Goal: Task Accomplishment & Management: Manage account settings

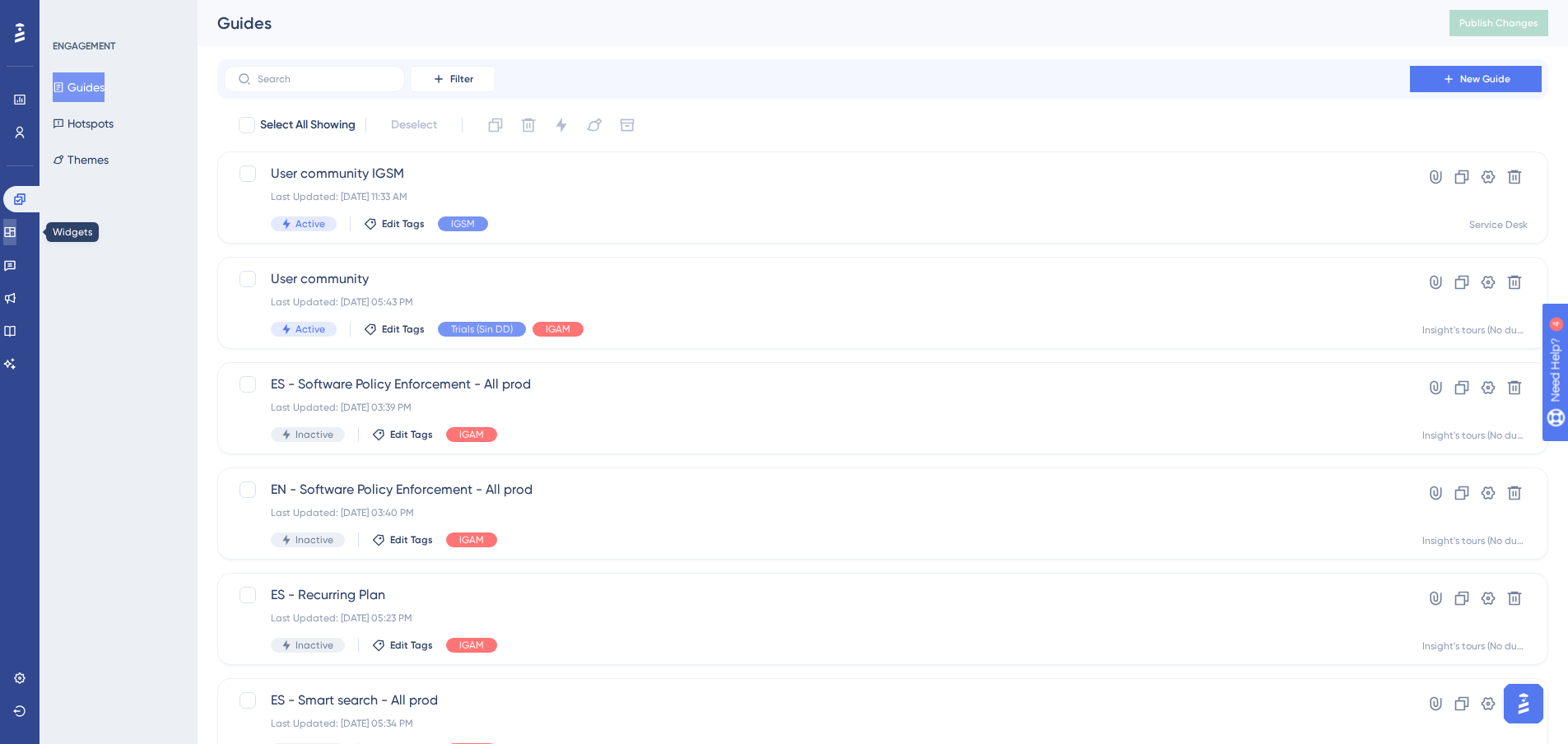
click at [15, 234] on icon at bounding box center [9, 232] width 10 height 10
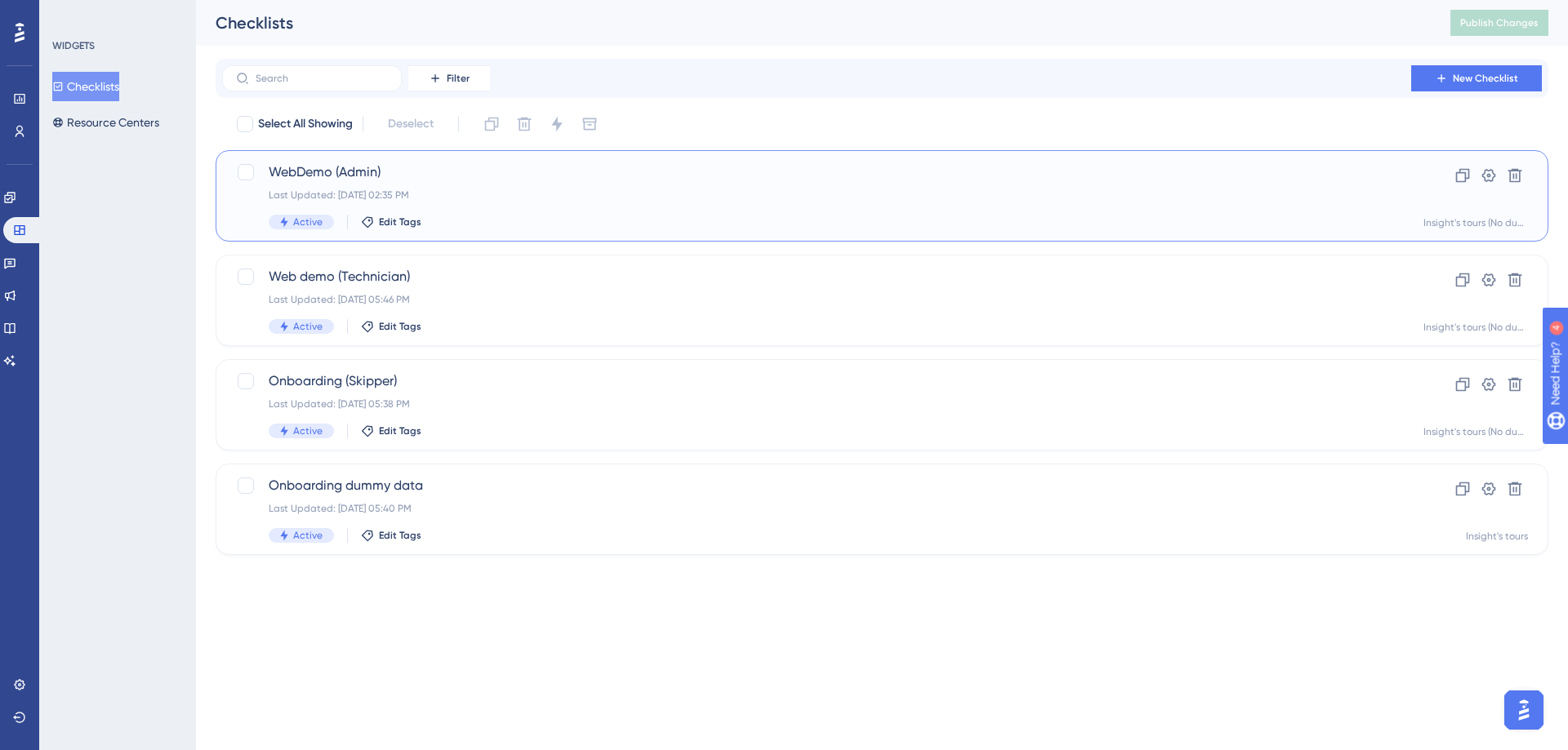
click at [446, 199] on div "Last Updated: [DATE] 02:35 PM" at bounding box center [817, 195] width 1096 height 13
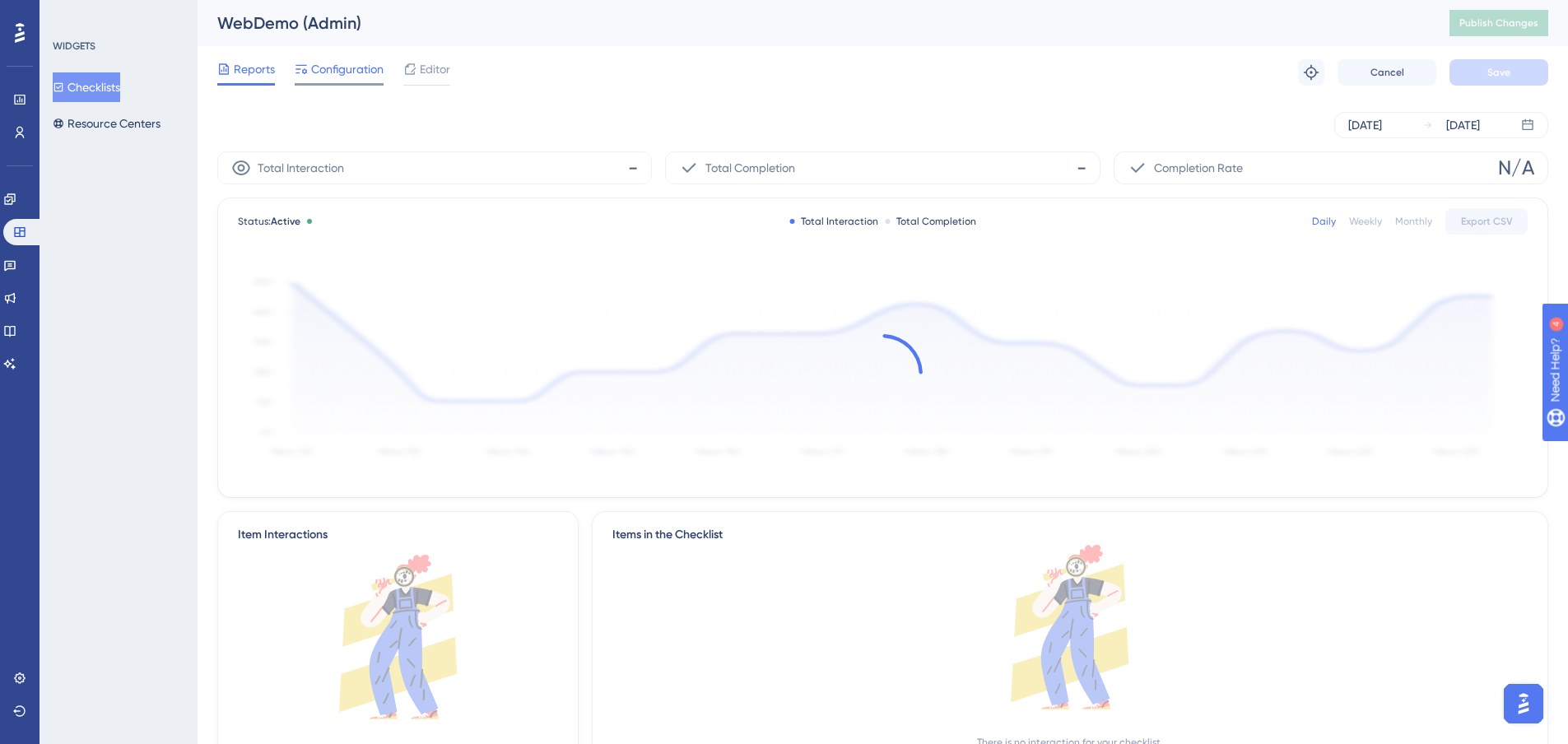
click at [344, 76] on span "Configuration" at bounding box center [347, 69] width 72 height 20
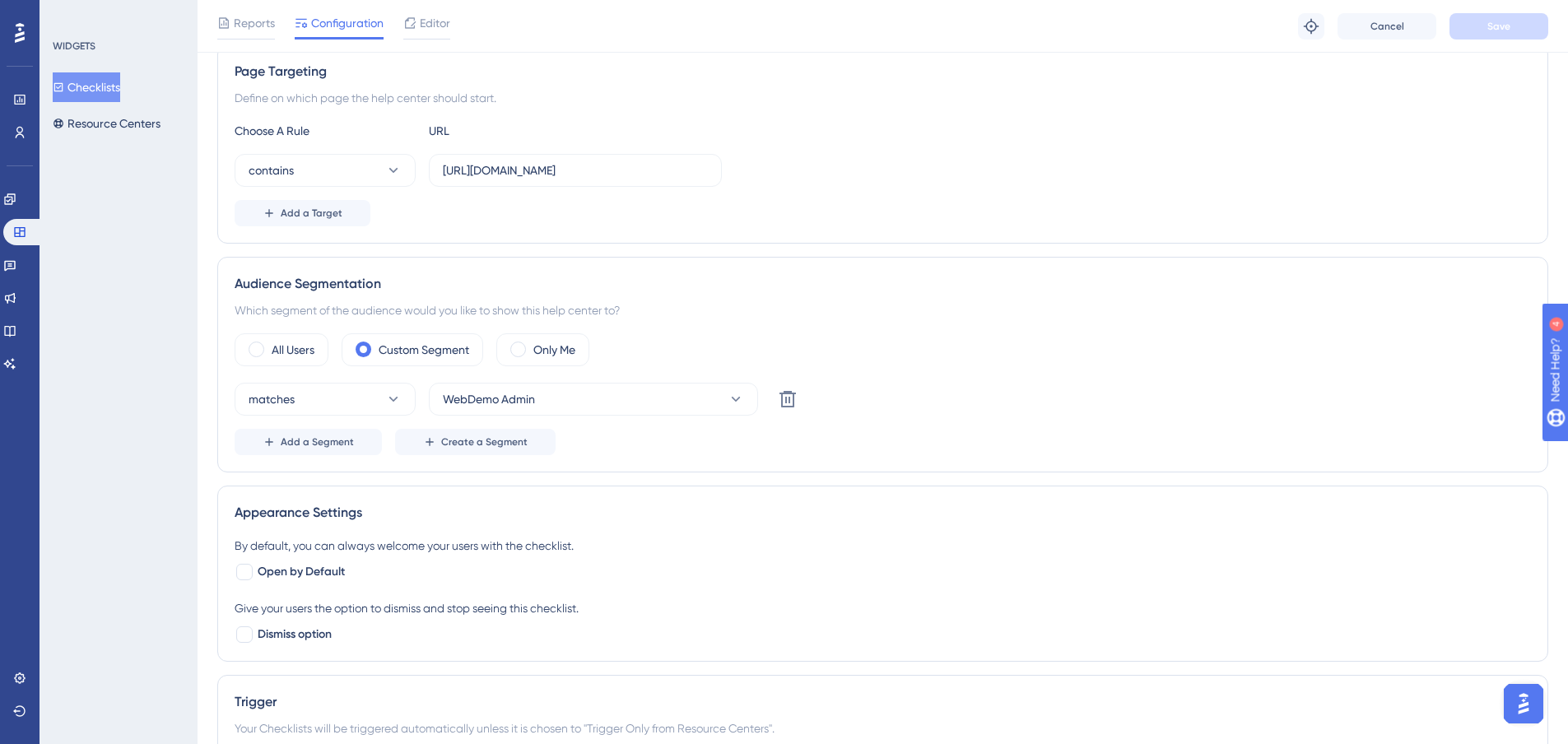
scroll to position [303, 0]
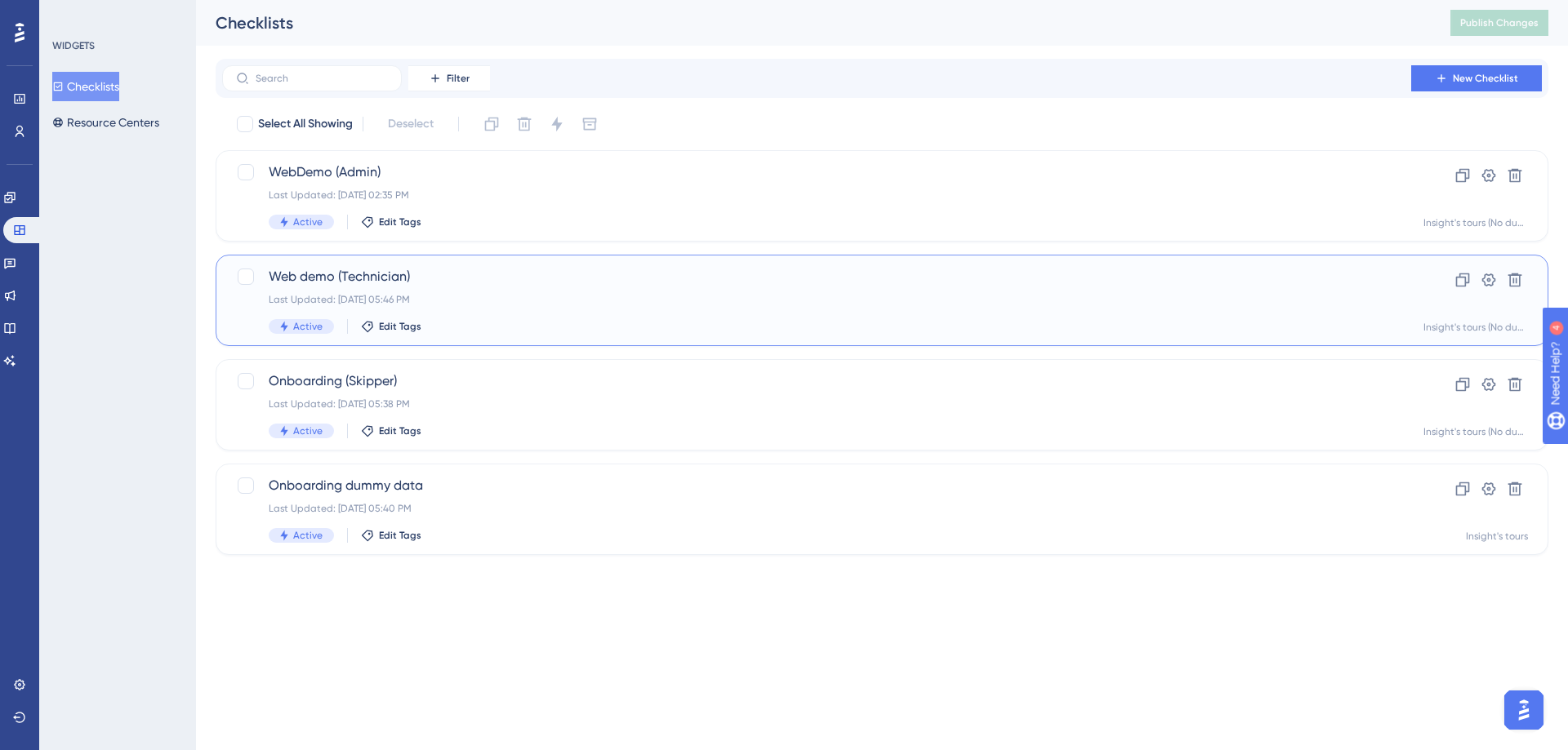
click at [466, 307] on div "Web demo (Technician) Last Updated: Apr 29 2025, 05:46 PM Active Edit Tags" at bounding box center [817, 300] width 1096 height 67
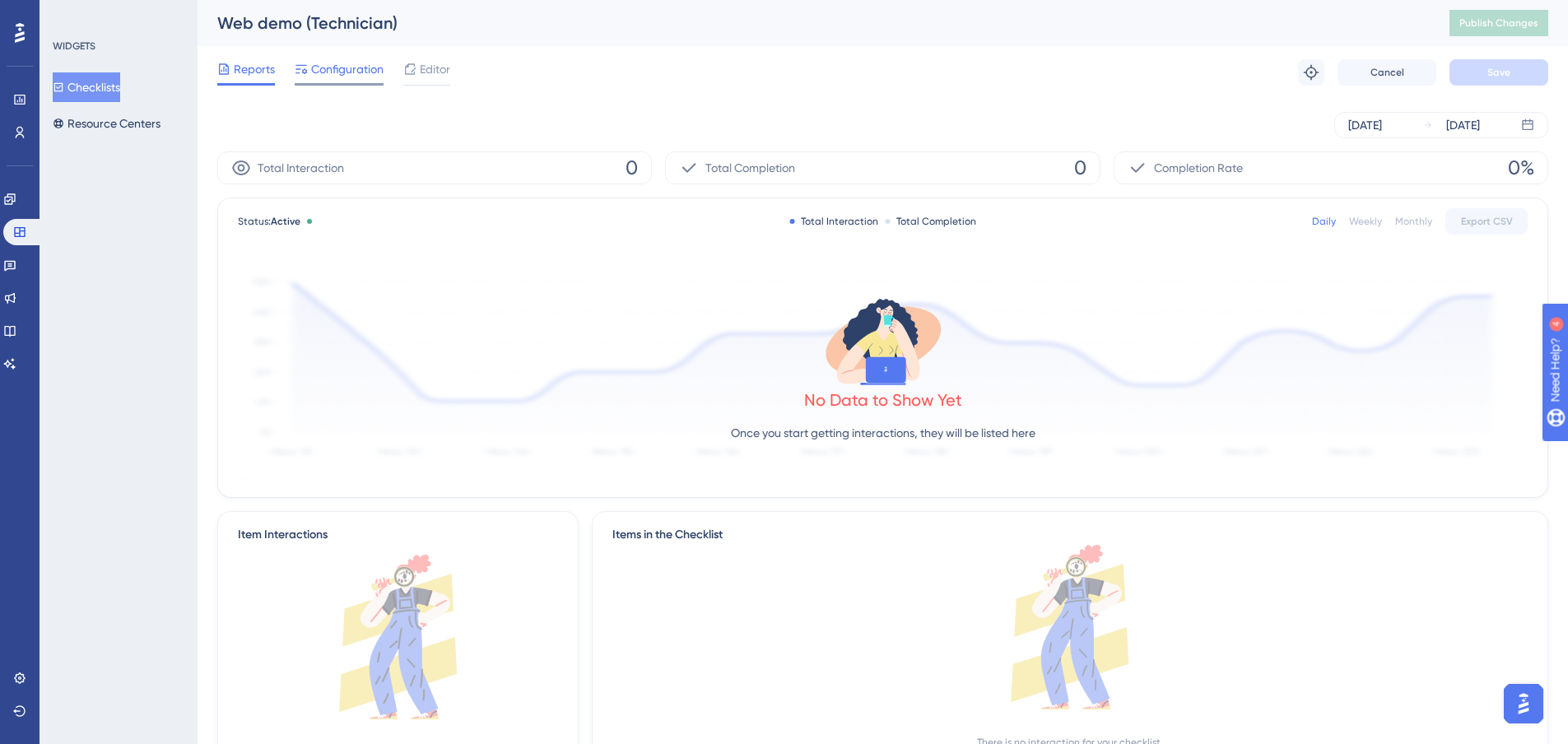
click at [351, 82] on div "Configuration" at bounding box center [339, 72] width 88 height 27
click at [347, 71] on span "Configuration" at bounding box center [347, 69] width 72 height 20
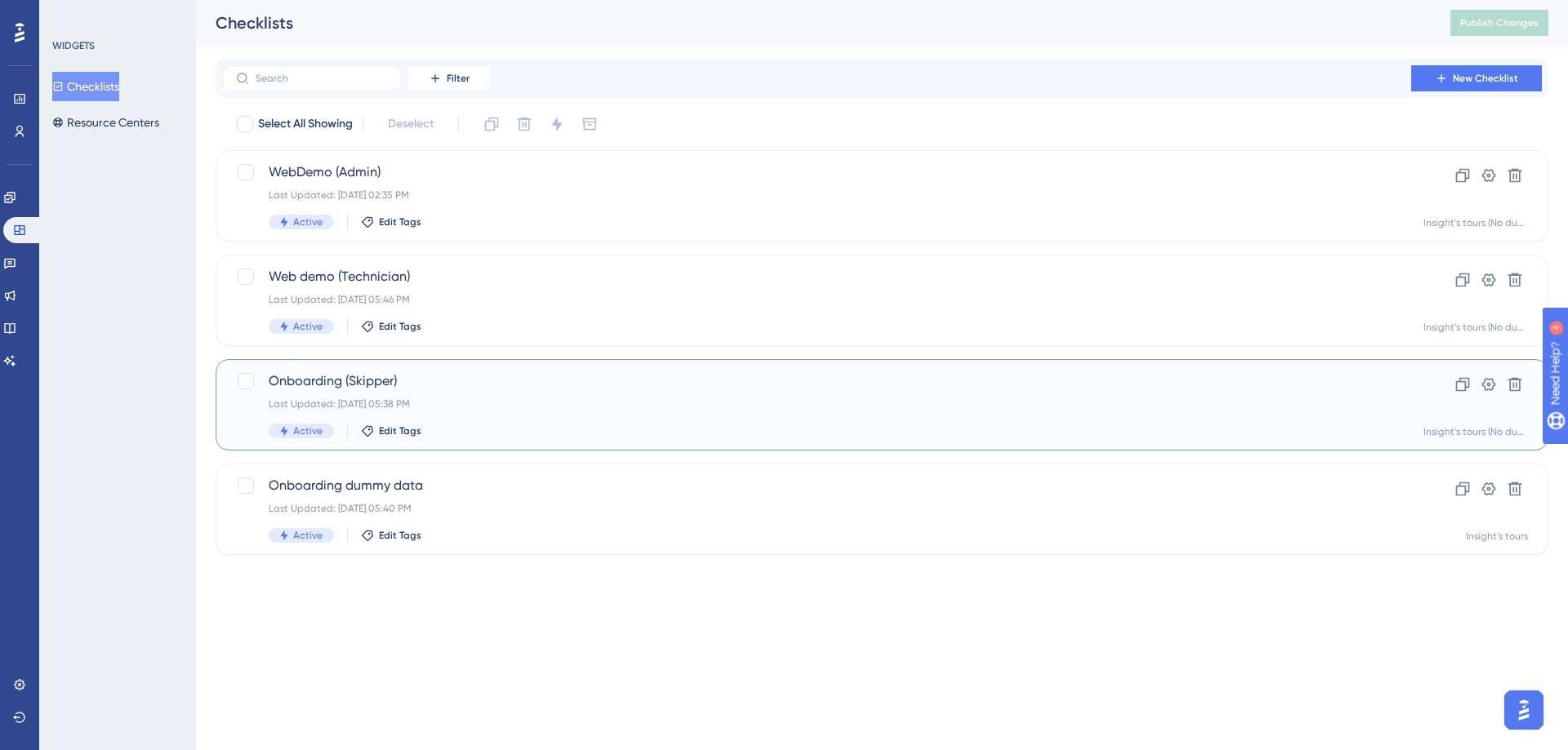
click at [549, 392] on div "Onboarding (Skipper) Last Updated: Apr 29 2025, 05:38 PM Active Edit Tags" at bounding box center [817, 405] width 1096 height 67
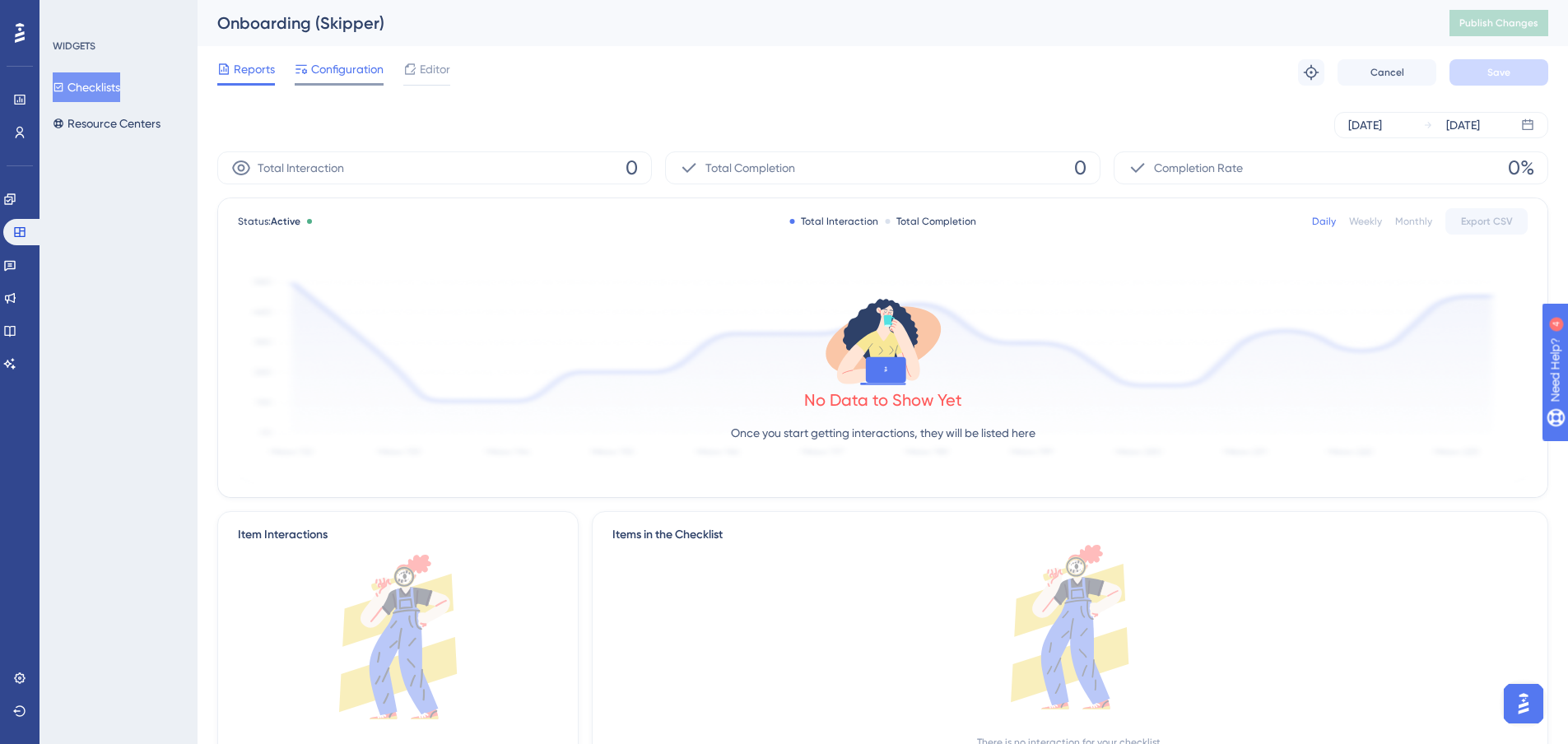
click at [350, 67] on span "Configuration" at bounding box center [347, 69] width 72 height 20
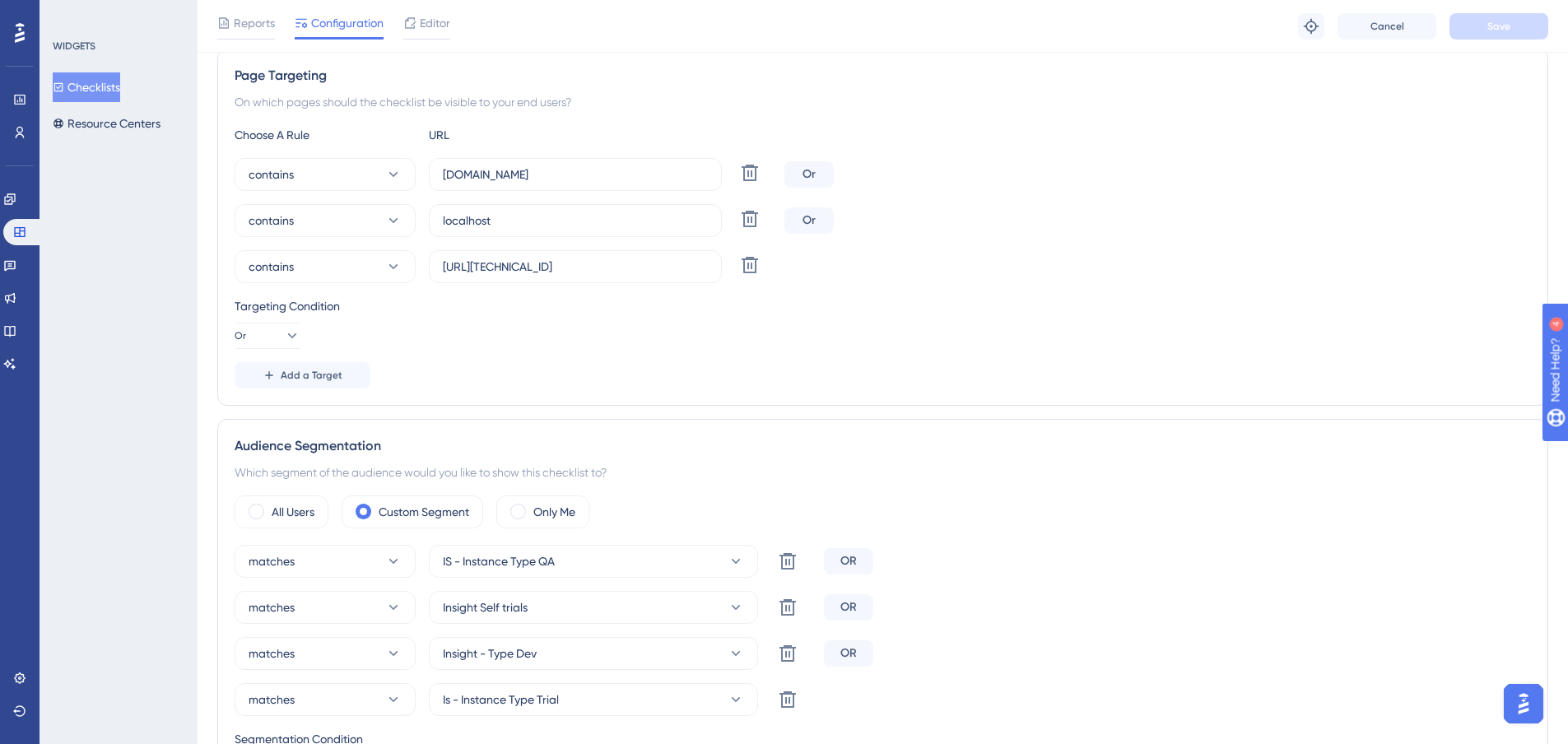
scroll to position [603, 0]
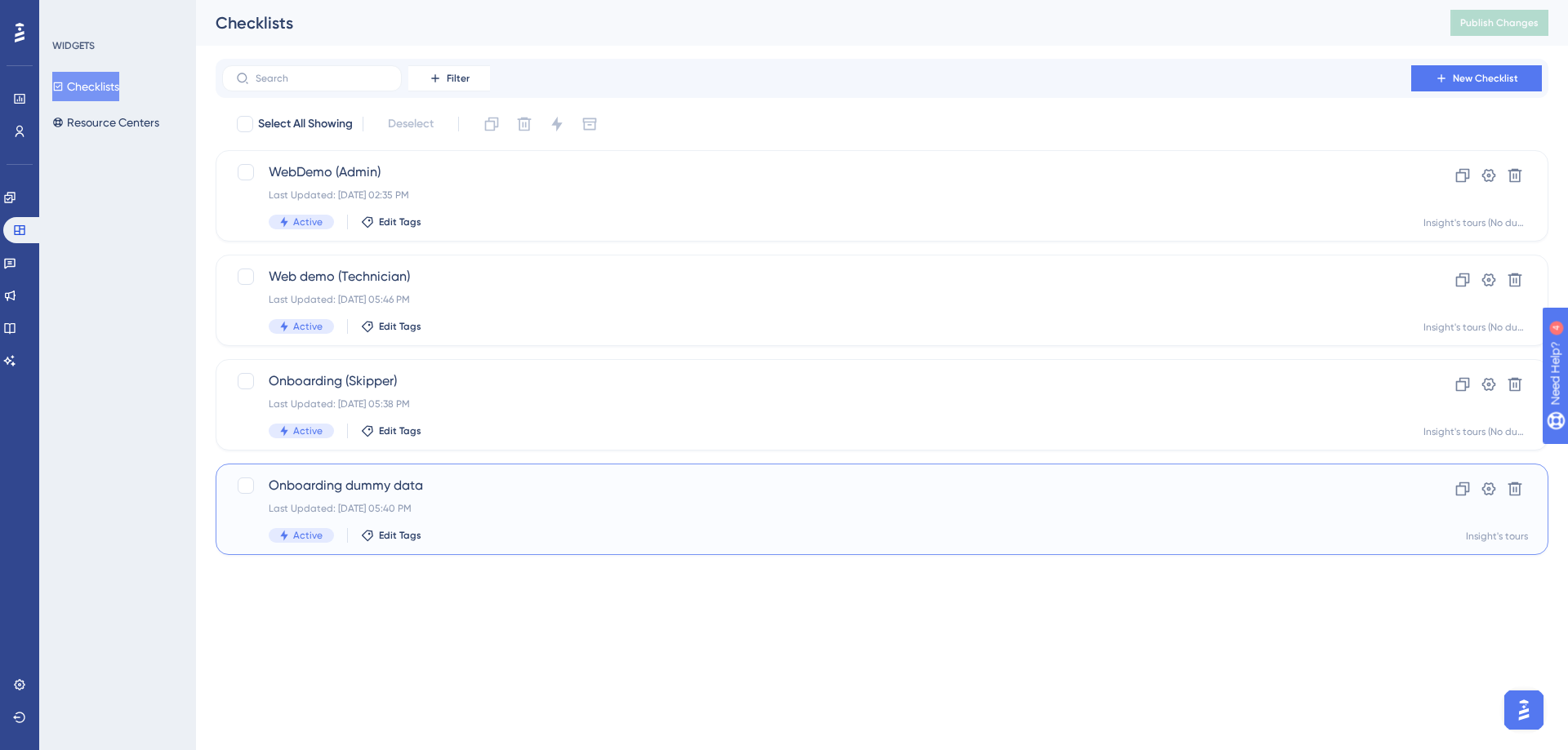
click at [440, 508] on div "Last Updated: [DATE] 05:40 PM" at bounding box center [817, 508] width 1096 height 13
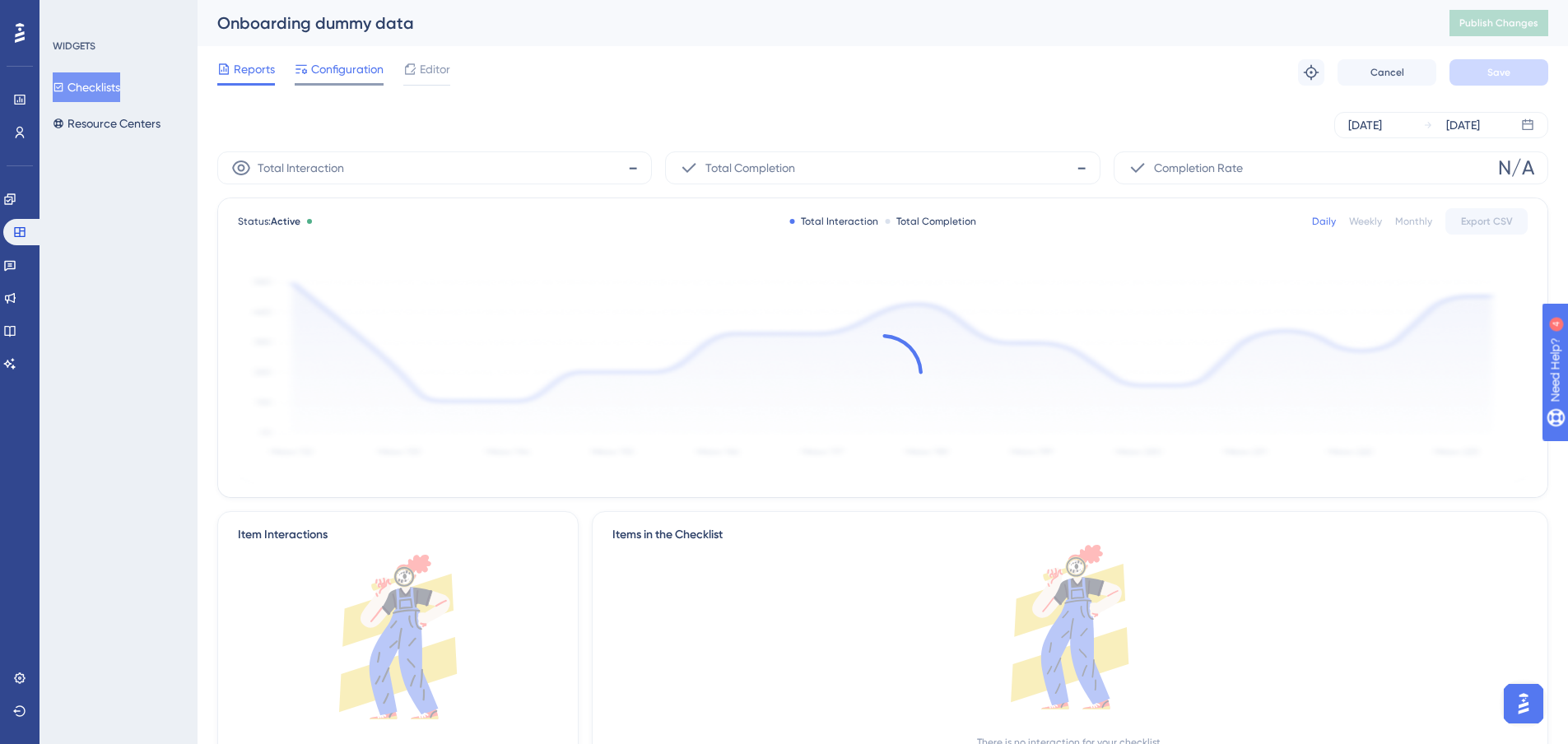
click at [338, 69] on span "Configuration" at bounding box center [347, 69] width 72 height 20
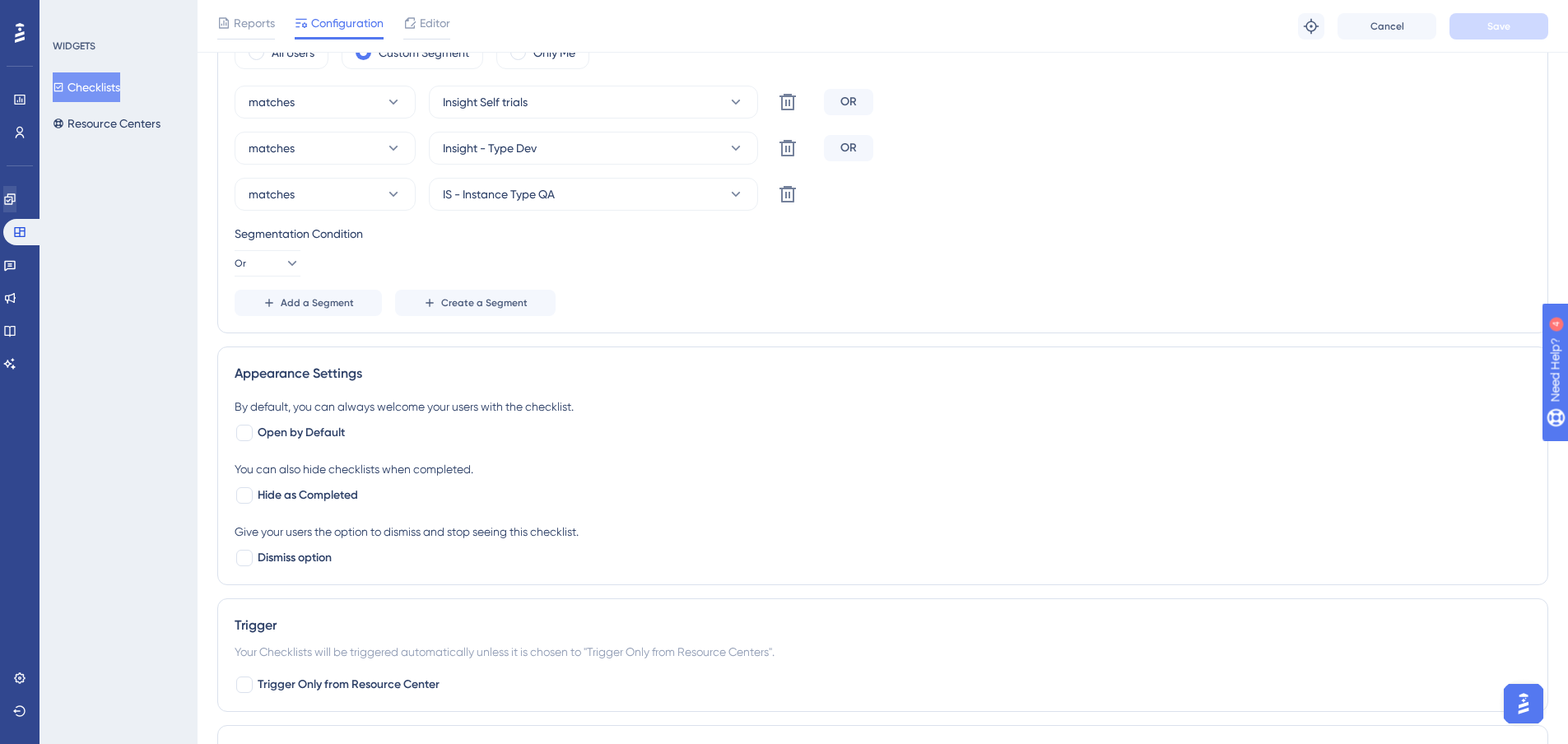
scroll to position [303, 0]
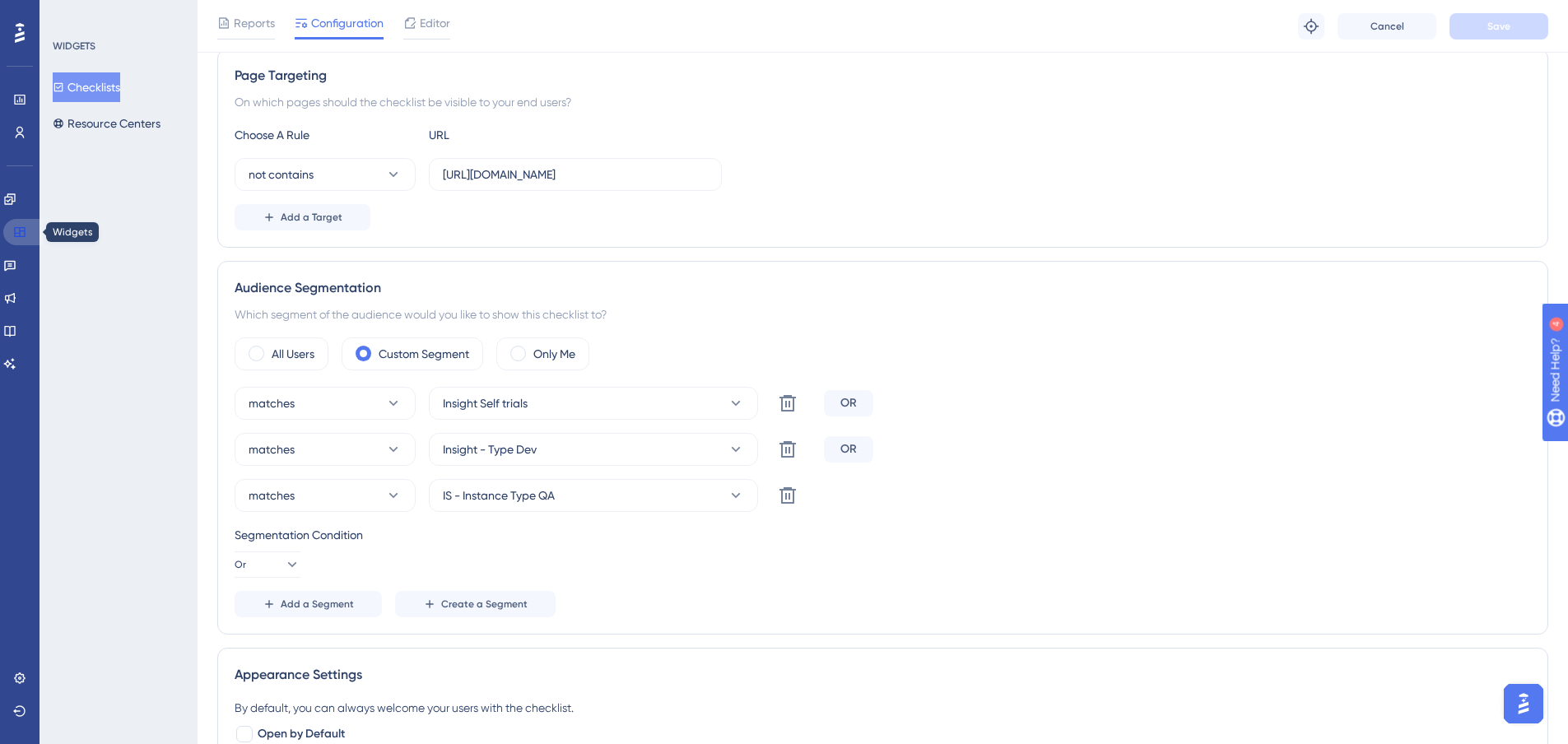
click at [24, 230] on icon at bounding box center [19, 232] width 10 height 10
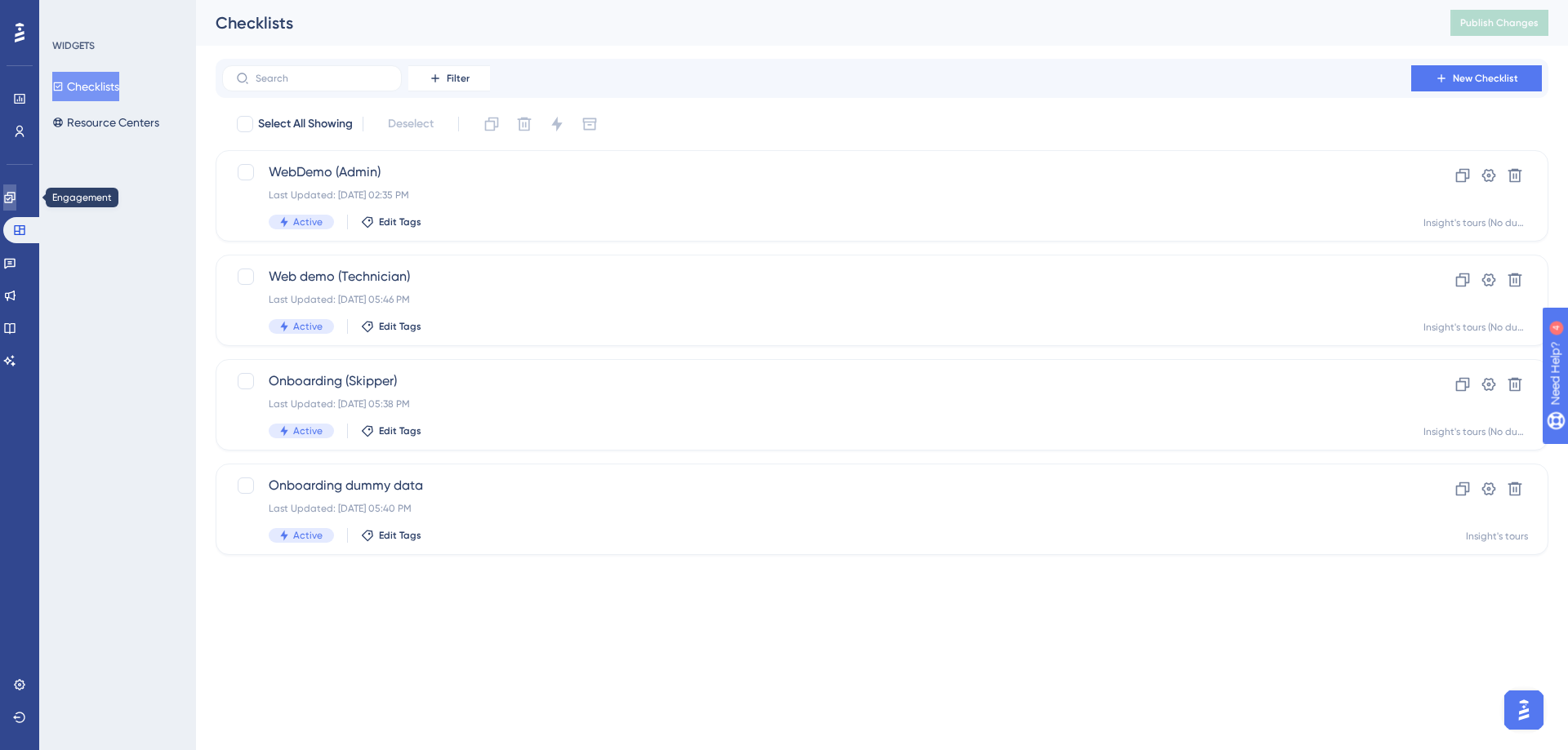
click at [16, 201] on link at bounding box center [9, 198] width 13 height 26
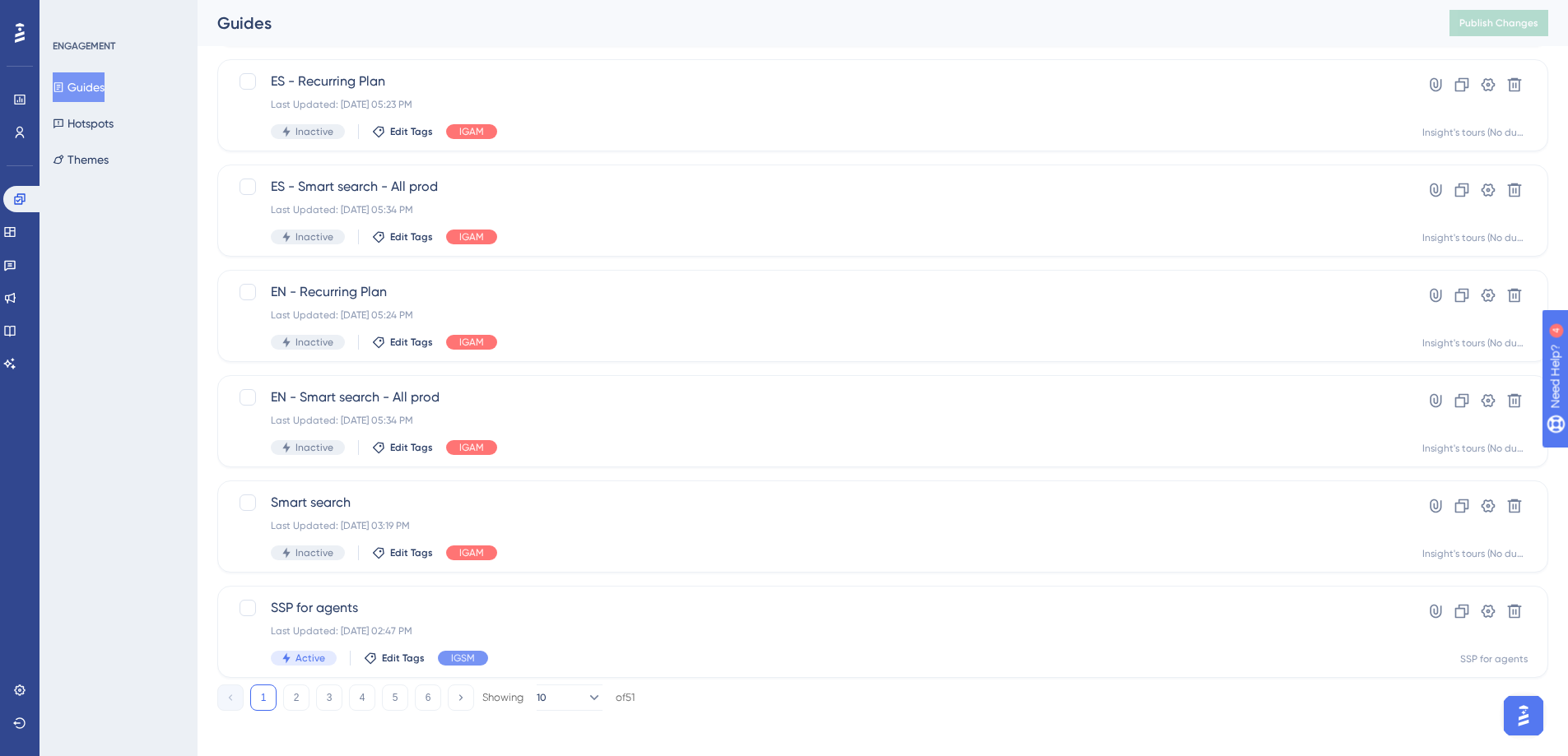
scroll to position [521, 0]
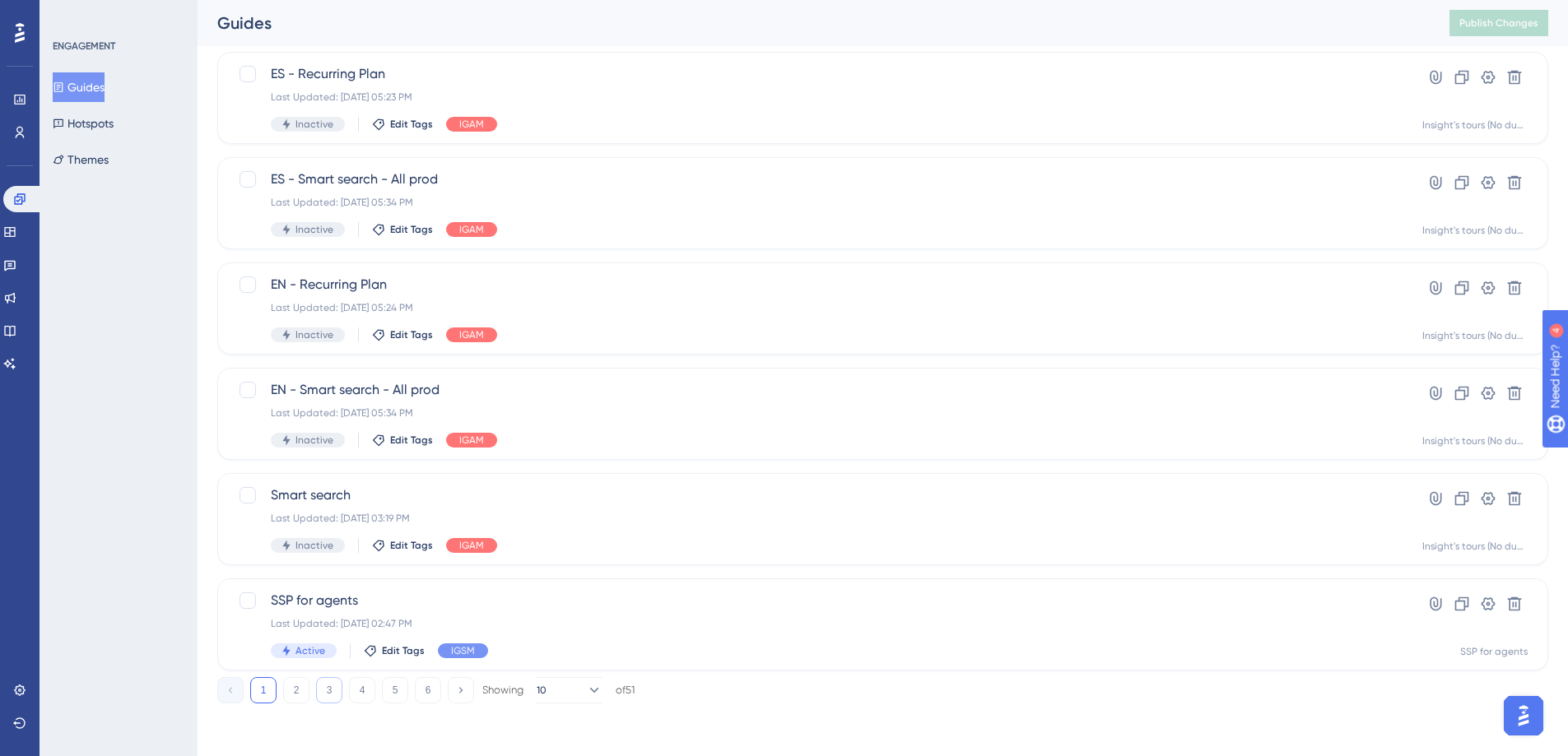
click at [339, 692] on button "3" at bounding box center [329, 690] width 27 height 27
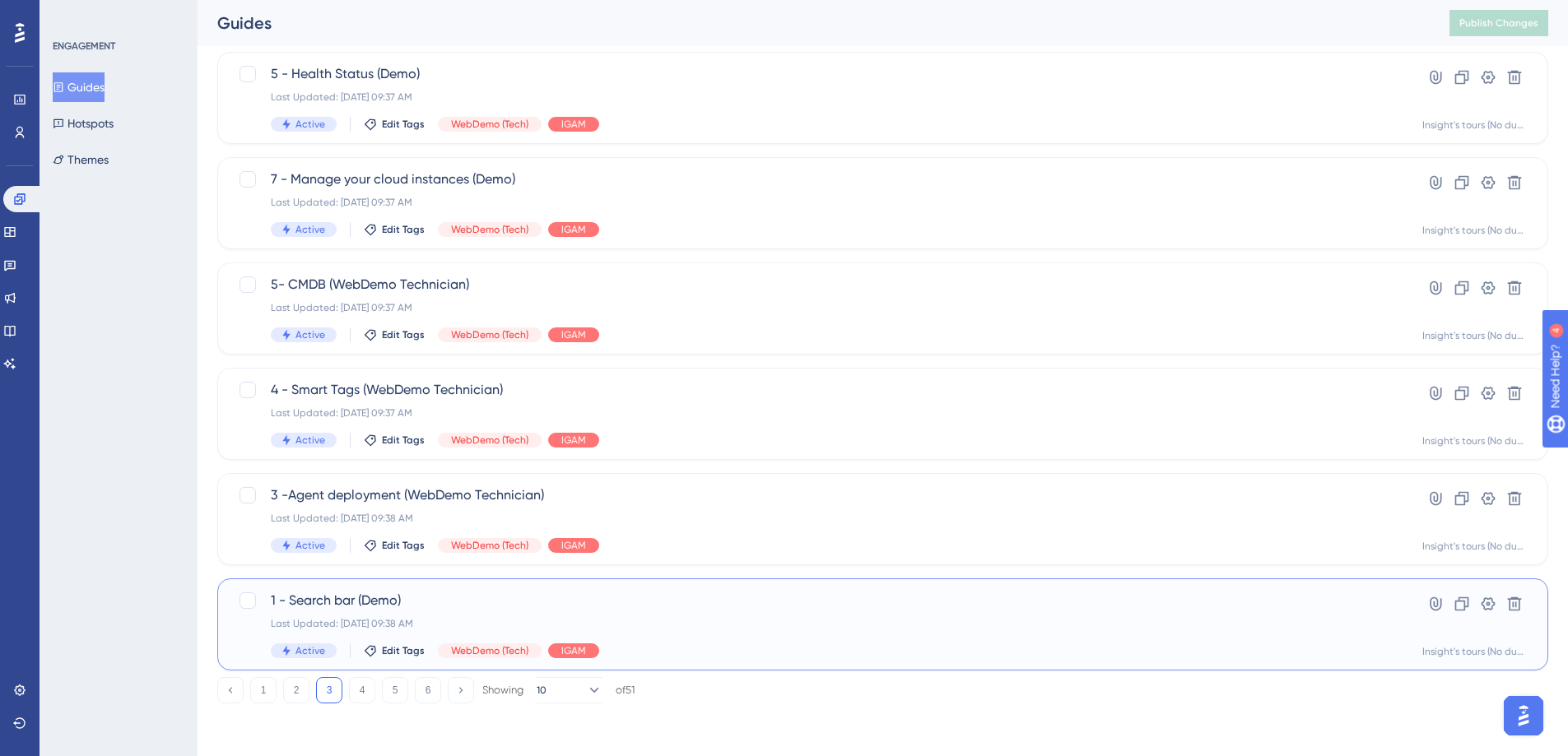
click at [604, 601] on span "1 - Search bar (Demo)" at bounding box center [817, 600] width 1093 height 20
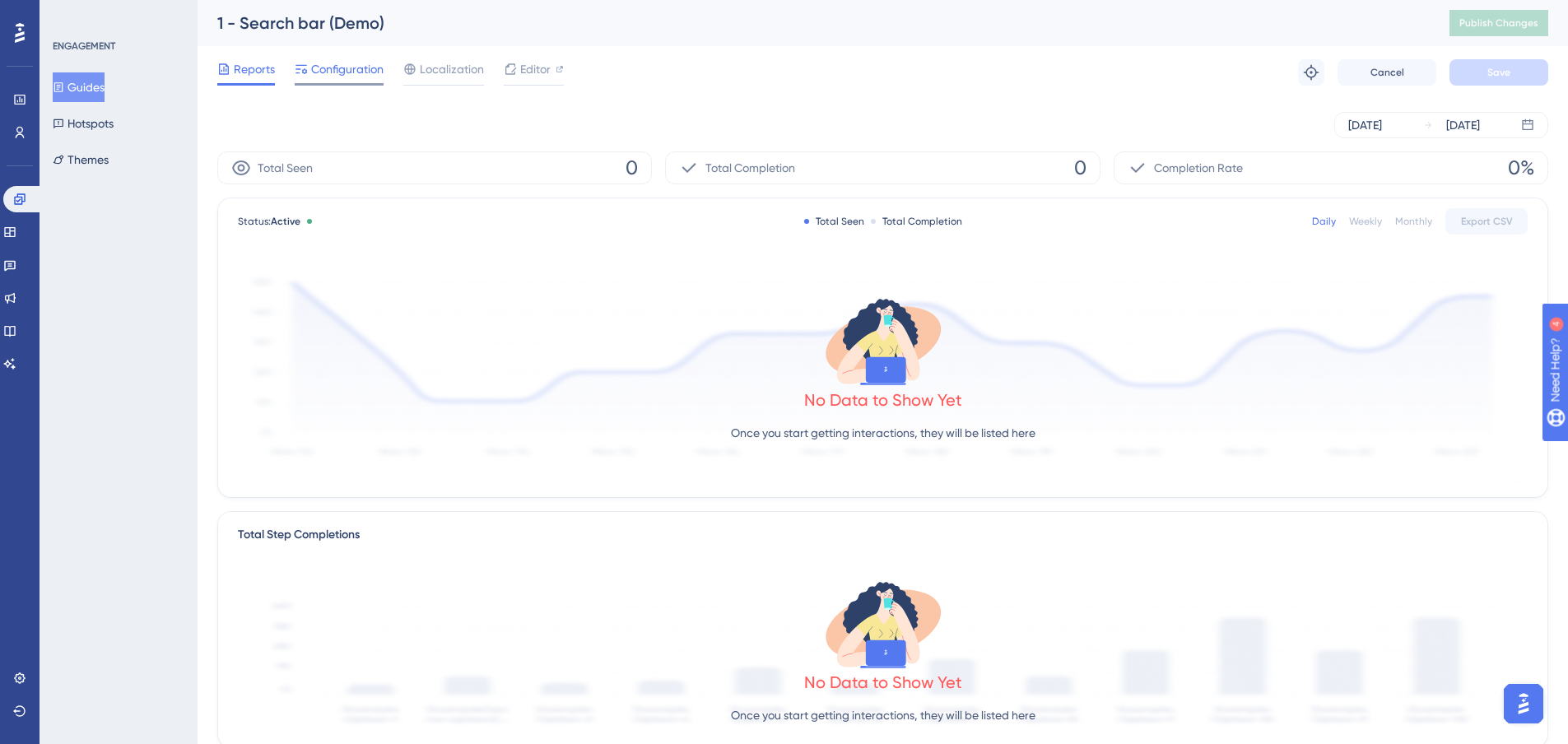
click at [351, 69] on span "Configuration" at bounding box center [347, 69] width 72 height 20
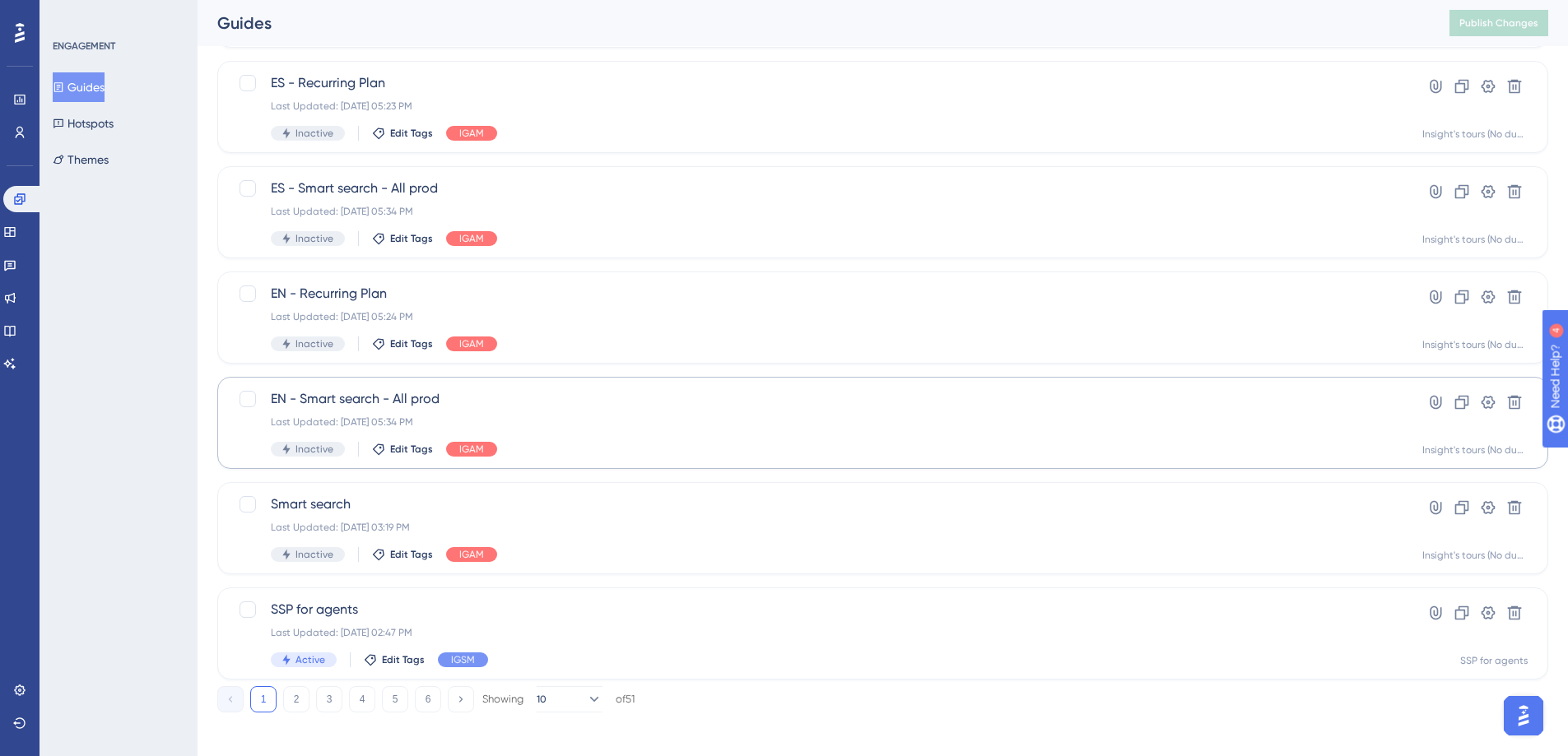
scroll to position [521, 0]
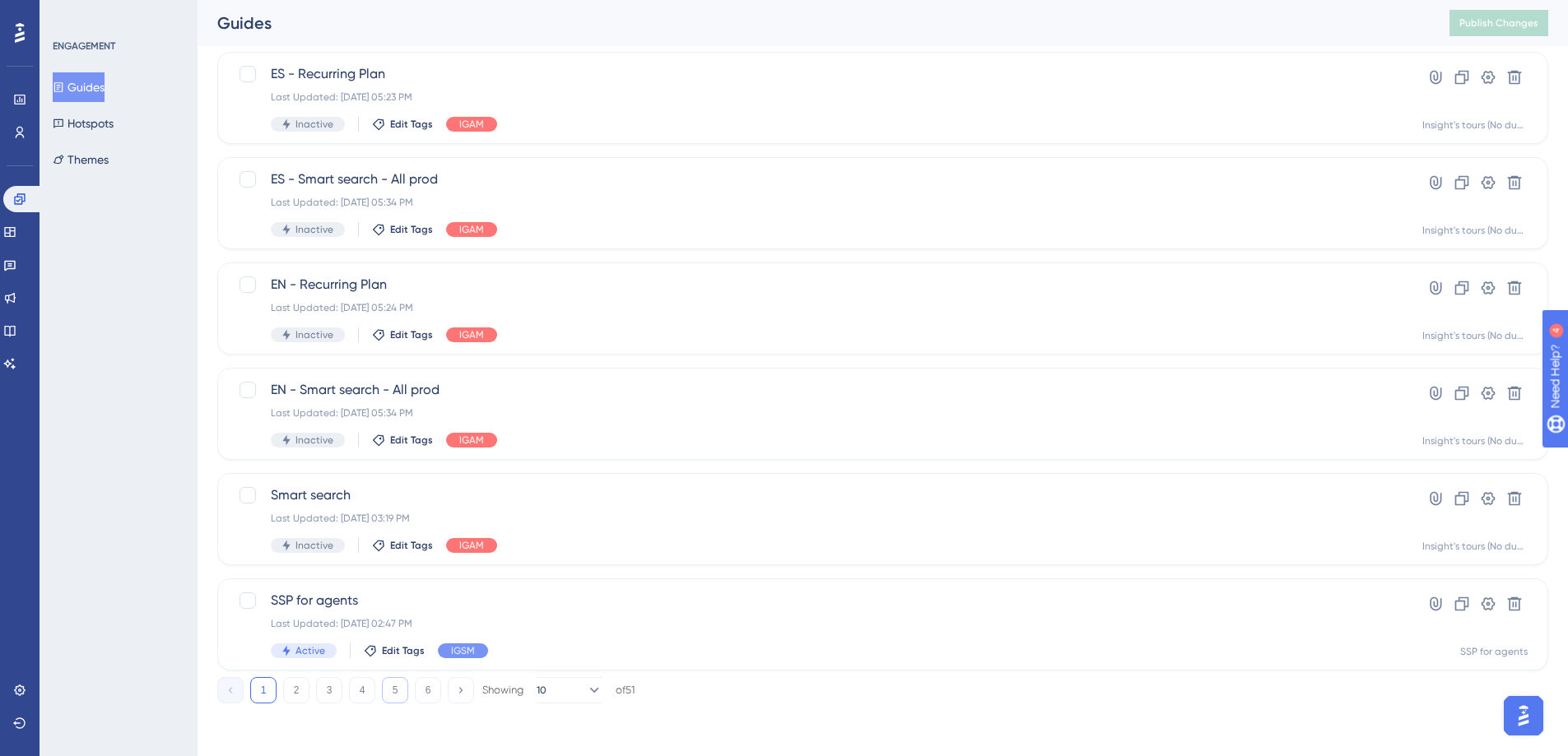
click at [397, 695] on button "5" at bounding box center [396, 690] width 27 height 27
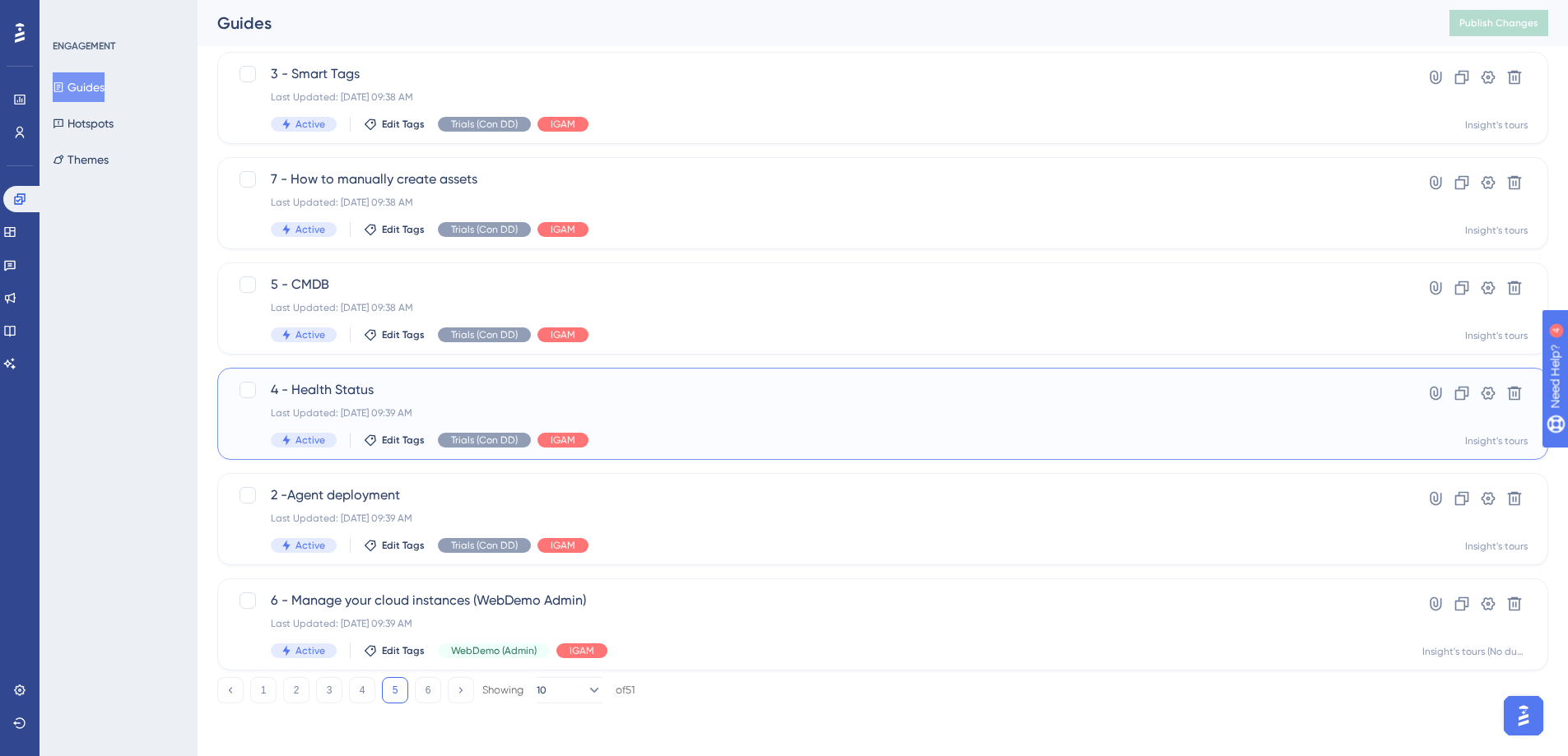
click at [425, 405] on div "4 - Health Status Last Updated: Jan 22 2025, 09:39 AM Active Edit Tags Trials (…" at bounding box center [817, 414] width 1093 height 68
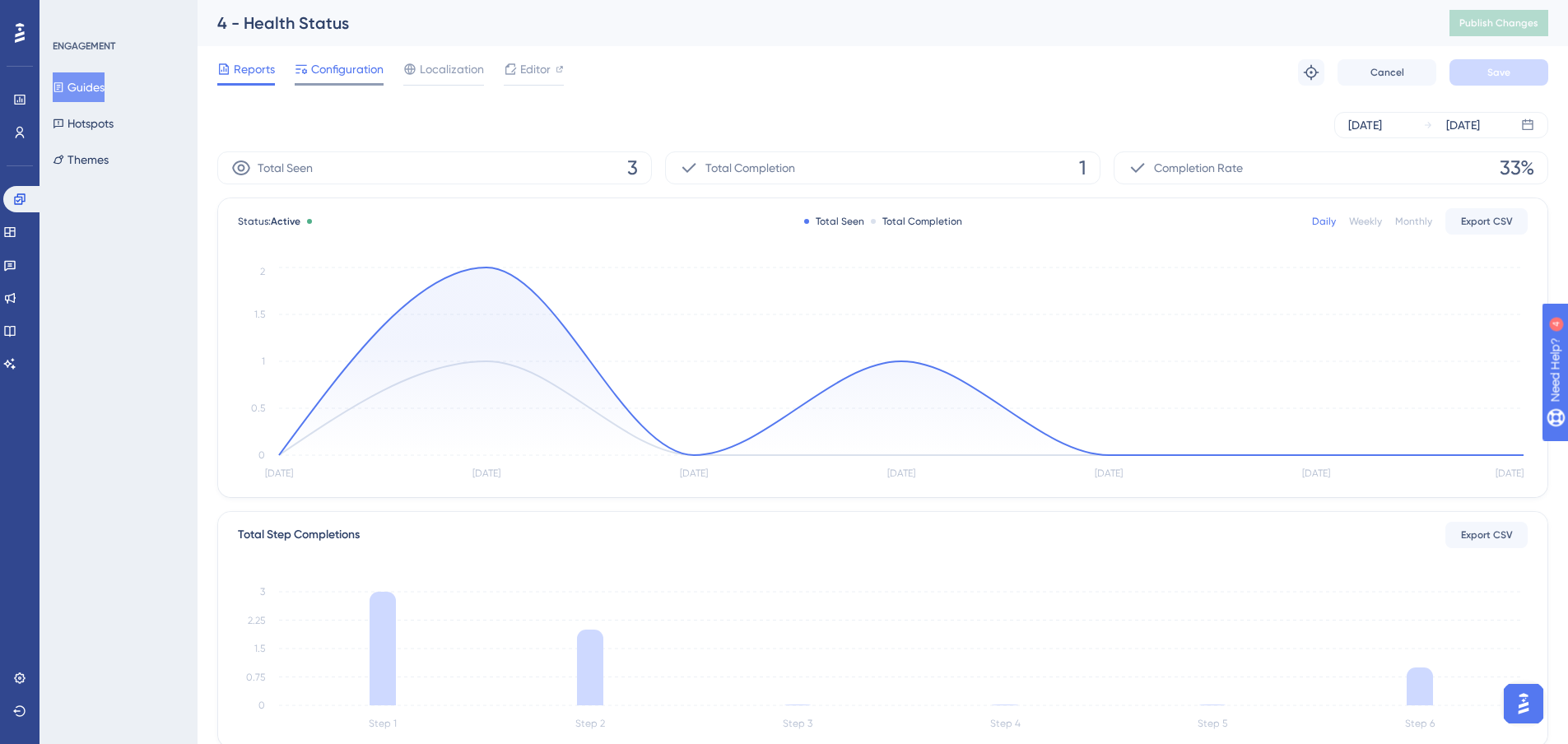
click at [340, 66] on span "Configuration" at bounding box center [347, 69] width 72 height 20
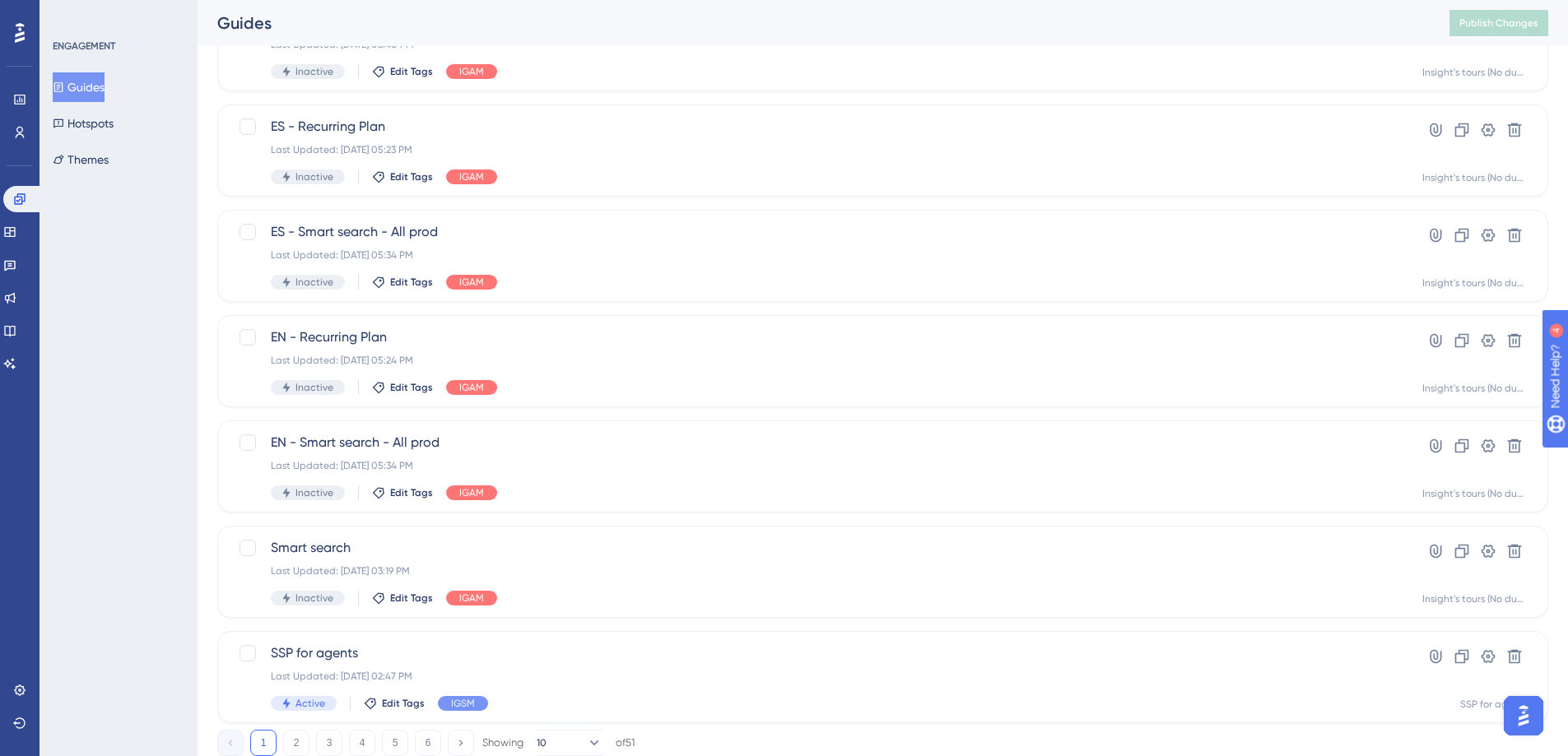
scroll to position [166, 0]
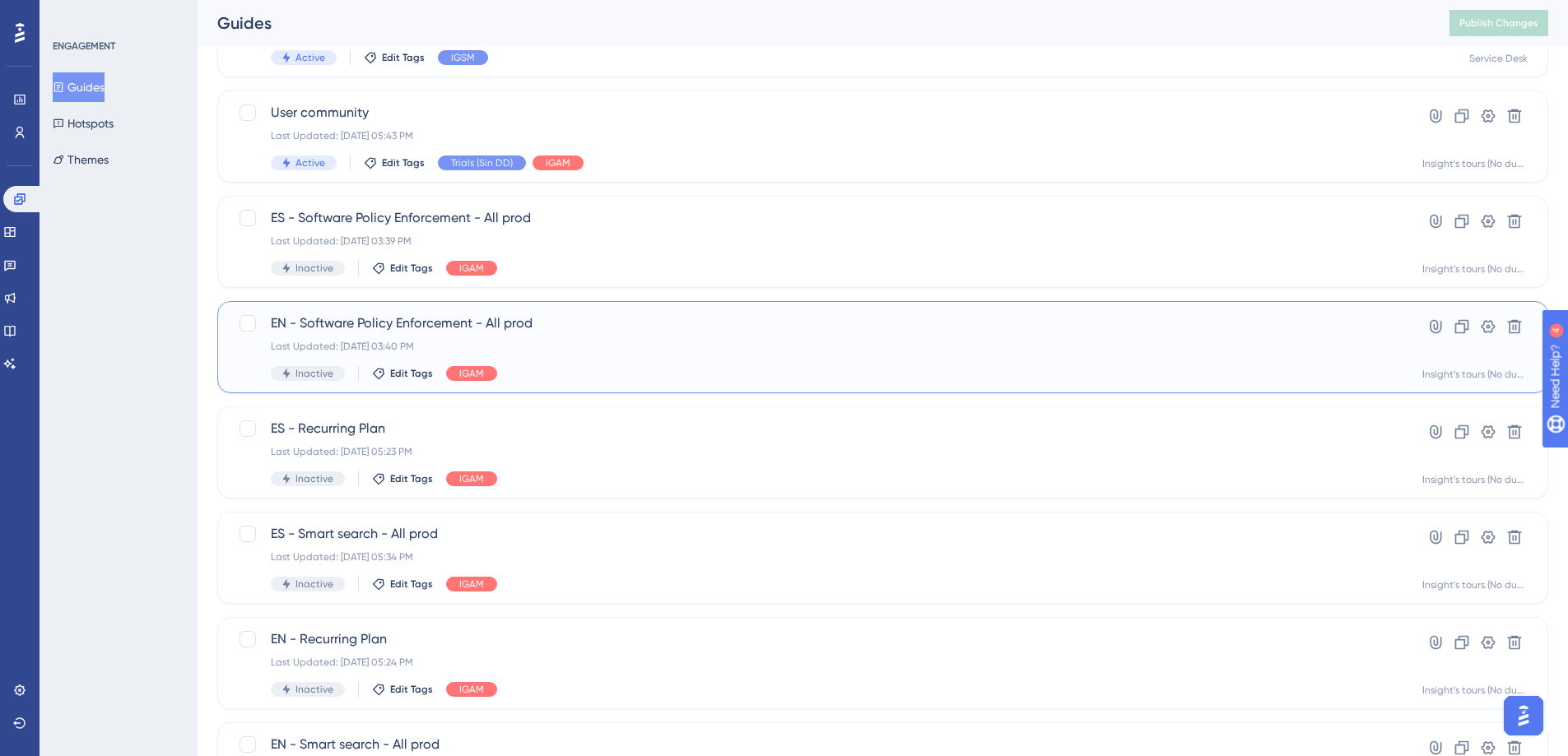
click at [577, 318] on span "EN - Software Policy Enforcement - All prod" at bounding box center [817, 323] width 1093 height 20
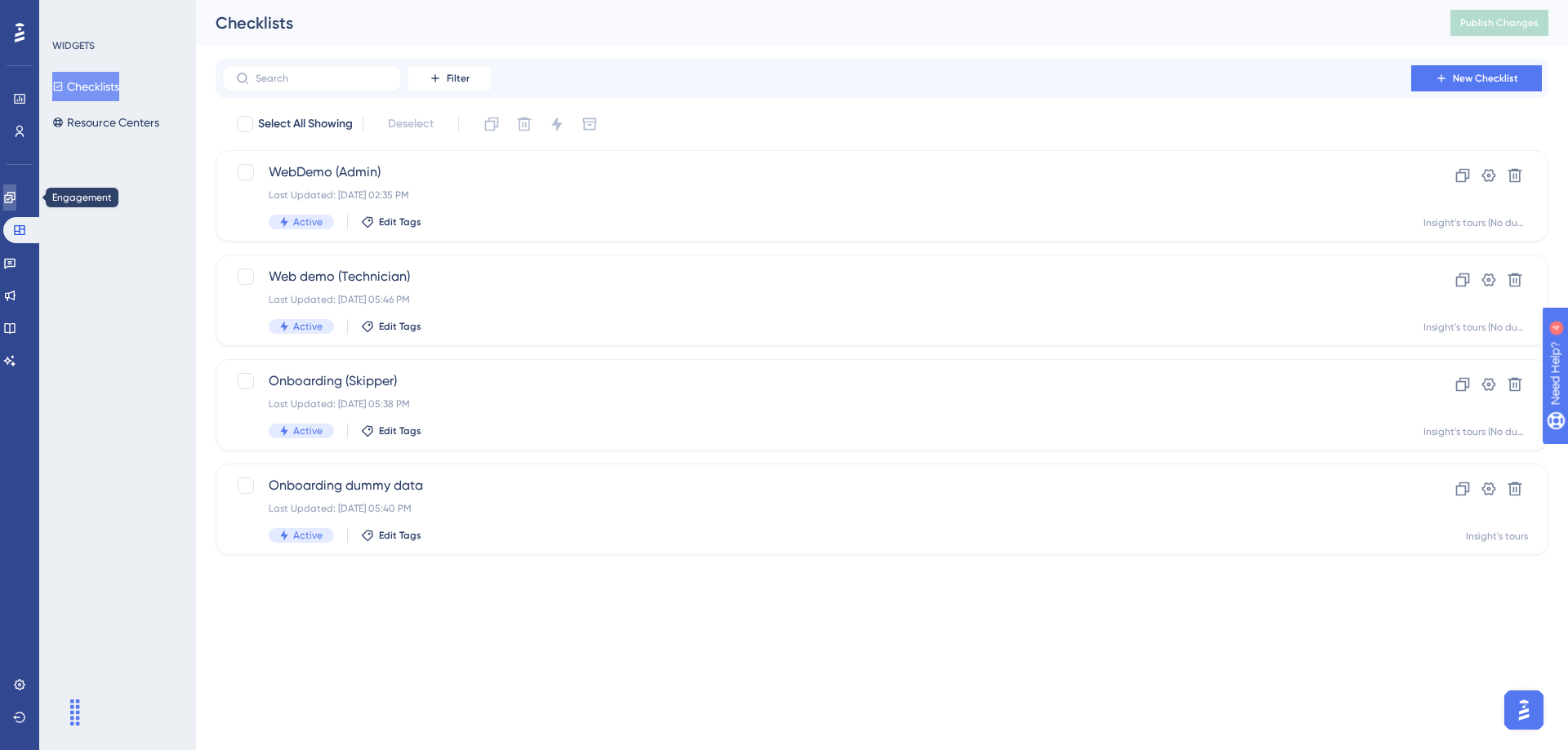
click at [15, 198] on icon at bounding box center [8, 196] width 10 height 10
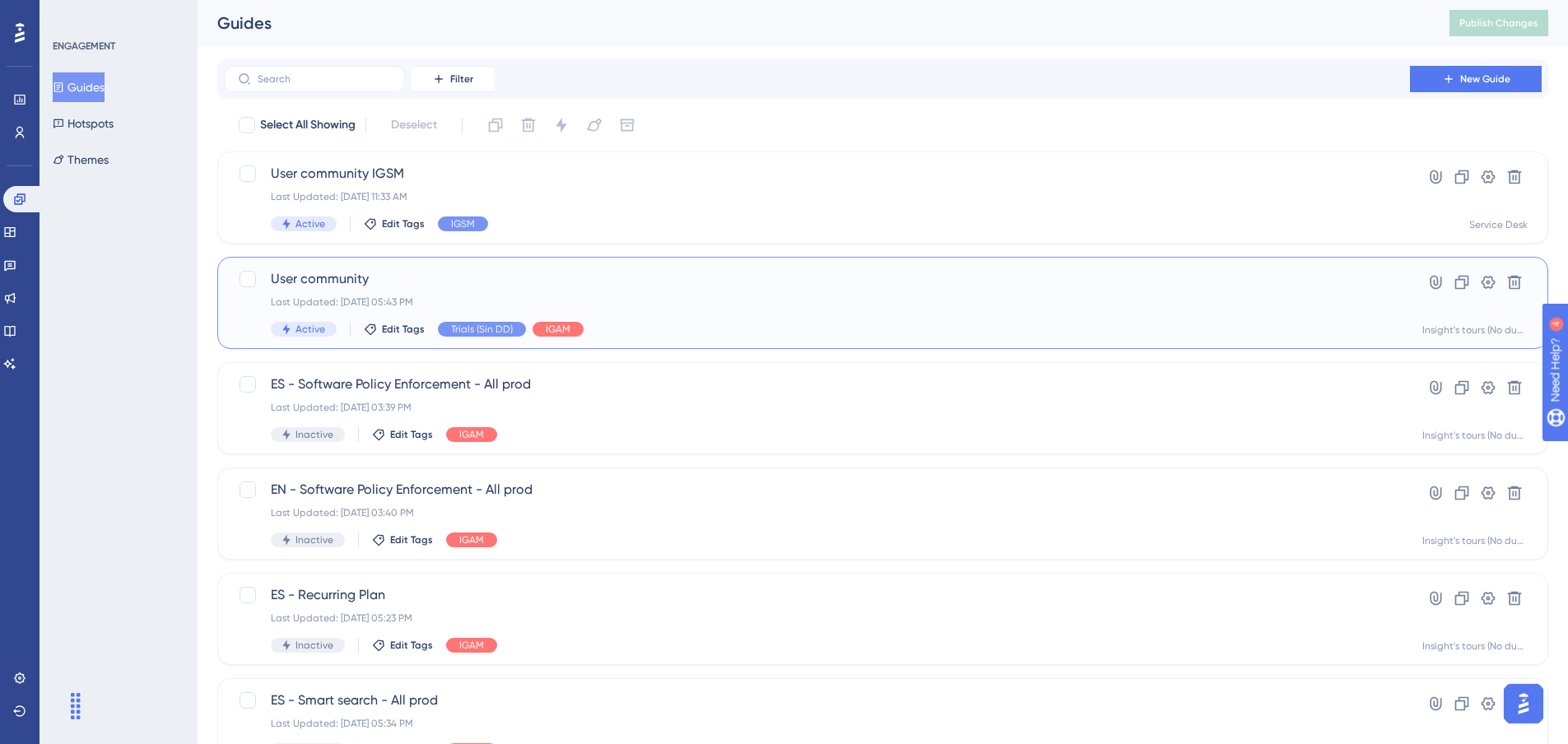
click at [688, 286] on span "User community" at bounding box center [817, 279] width 1093 height 20
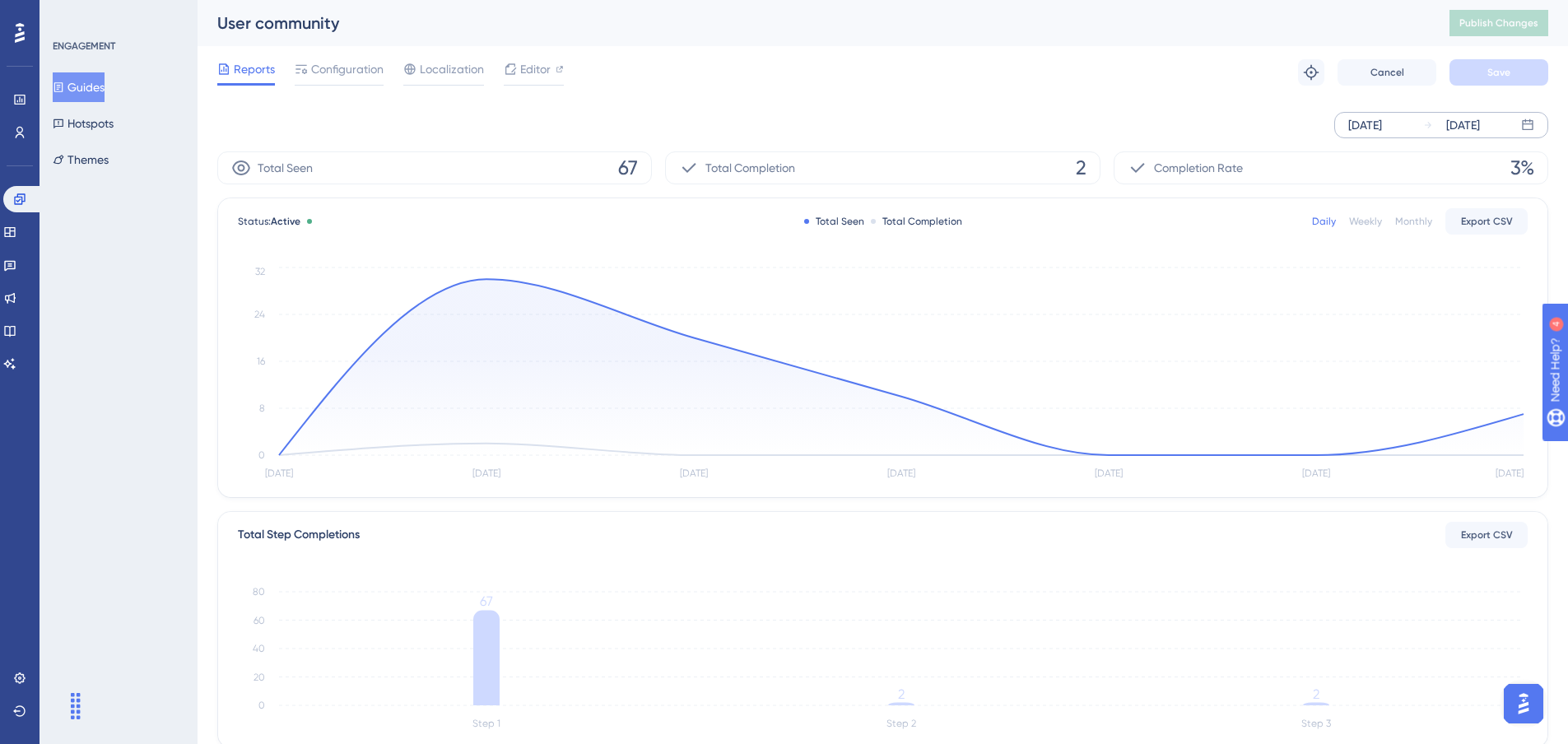
click at [1382, 130] on div "[DATE]" at bounding box center [1365, 125] width 33 height 20
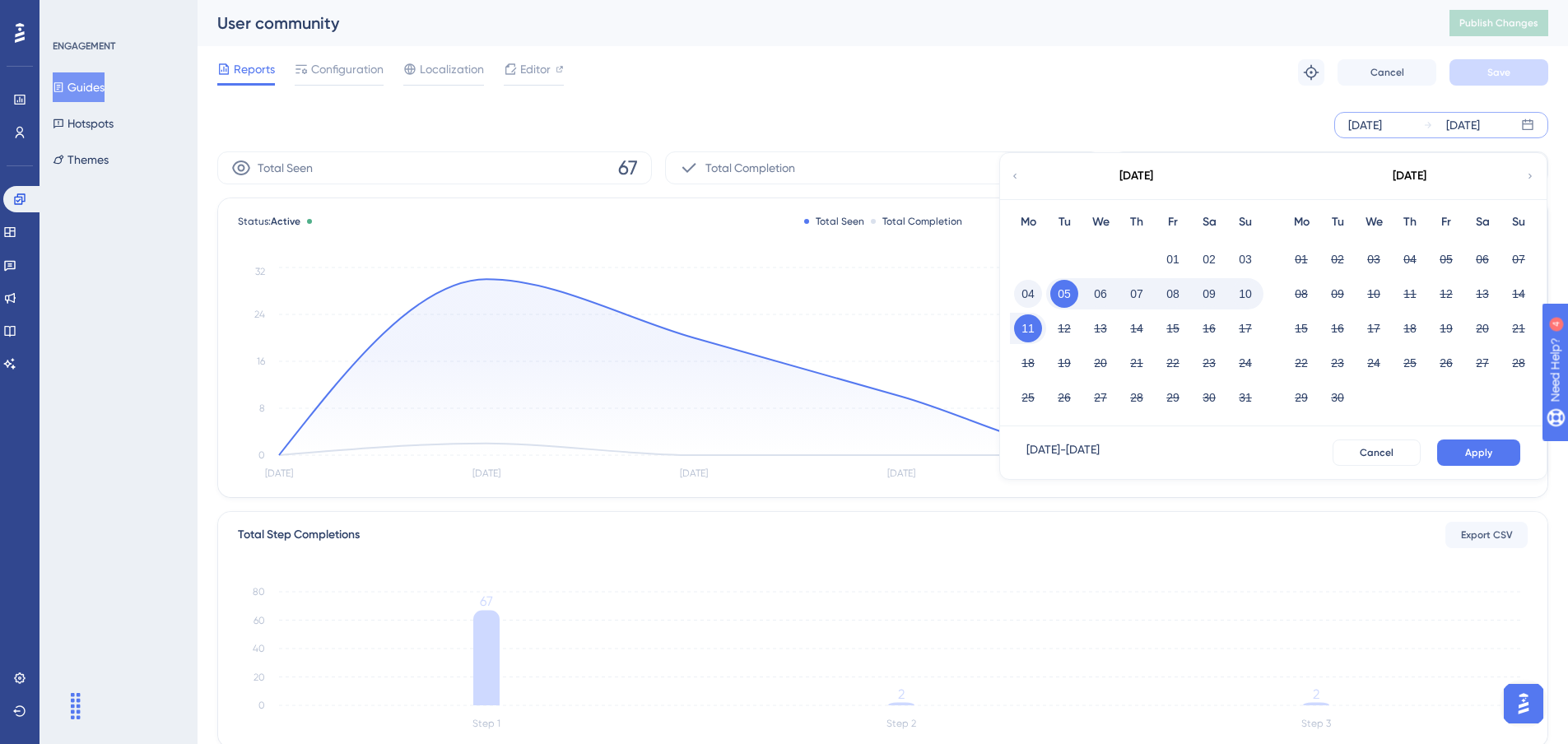
click at [1031, 291] on button "04" at bounding box center [1027, 293] width 28 height 28
click at [1479, 460] on button "Apply" at bounding box center [1478, 453] width 83 height 27
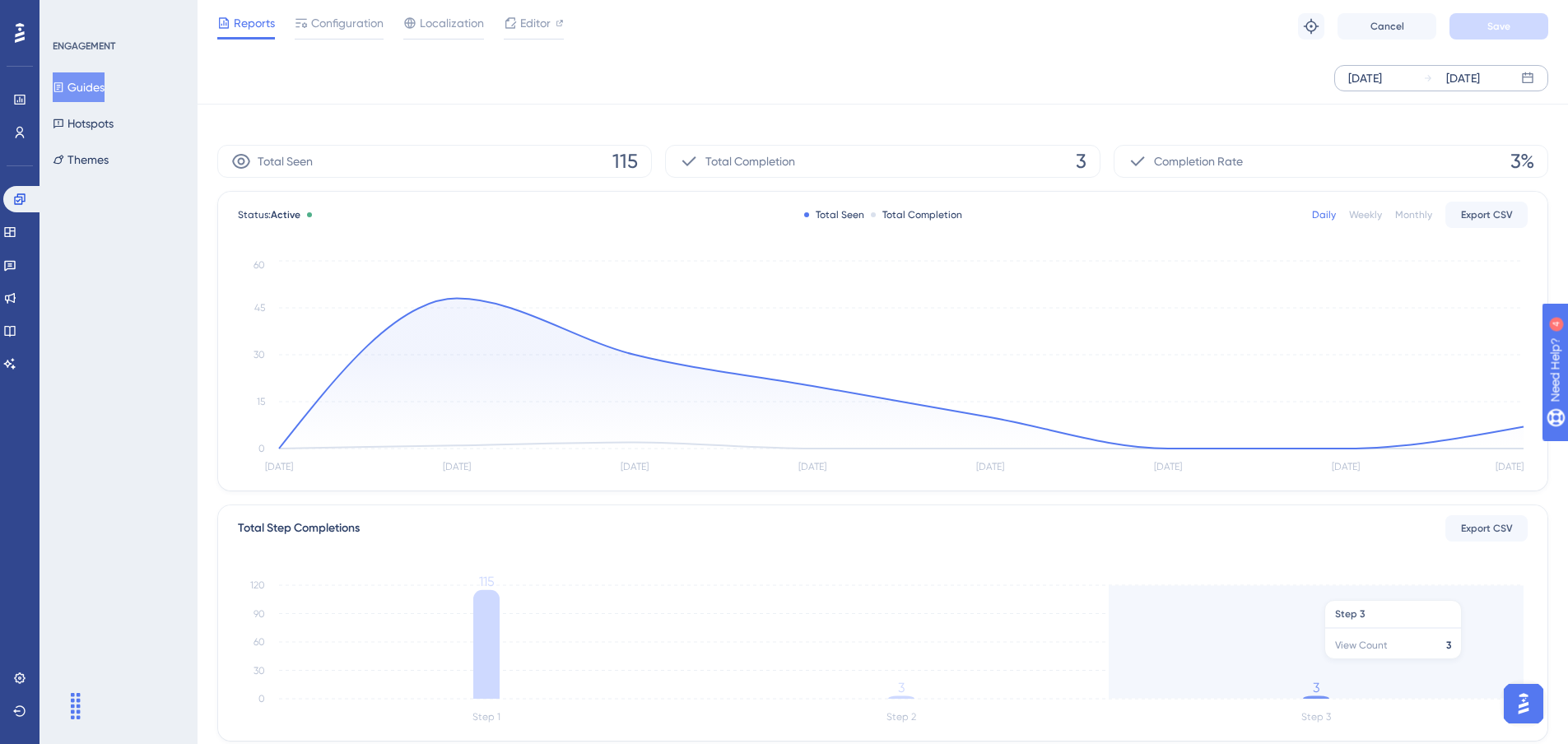
scroll to position [303, 0]
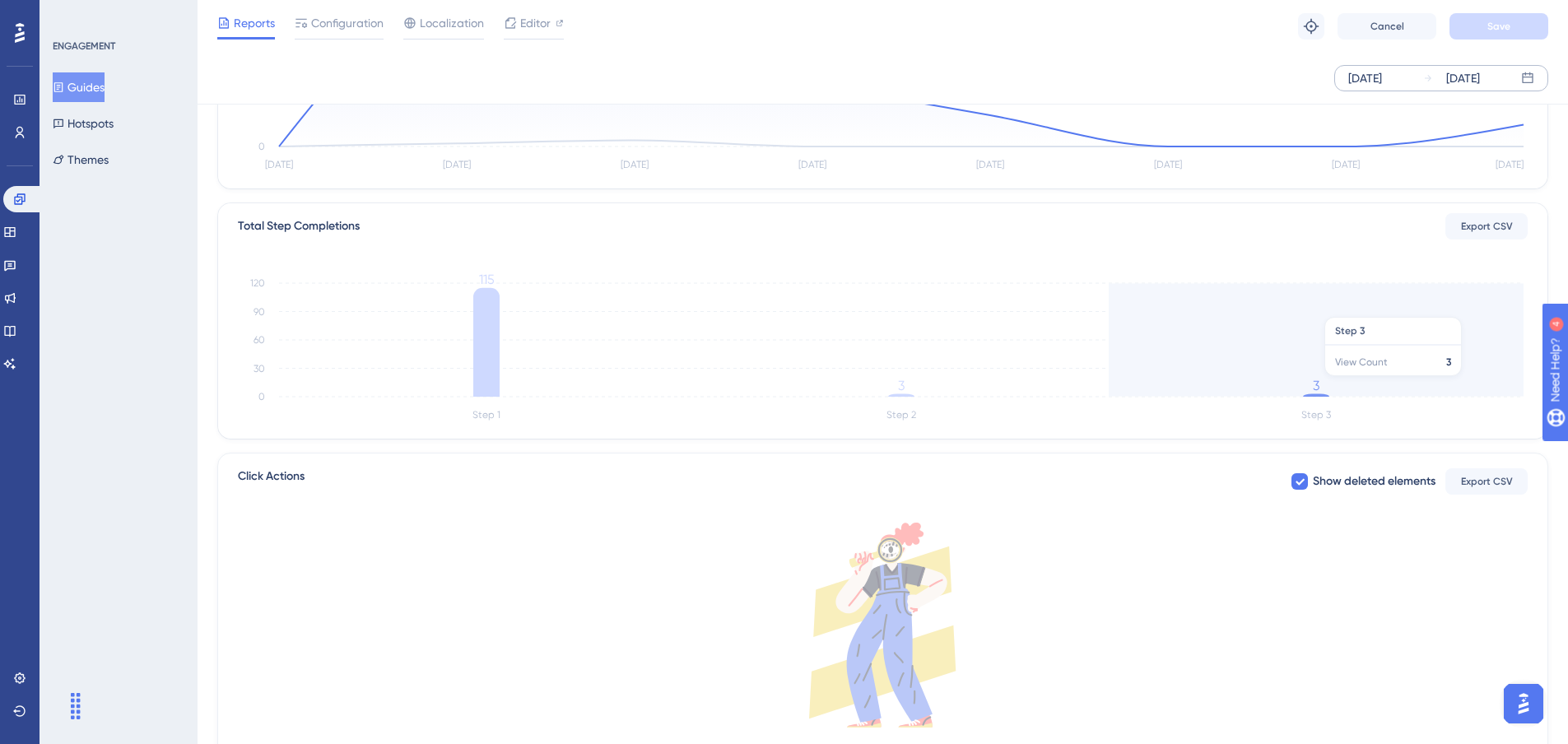
click at [1316, 384] on tspan "3" at bounding box center [1316, 385] width 7 height 15
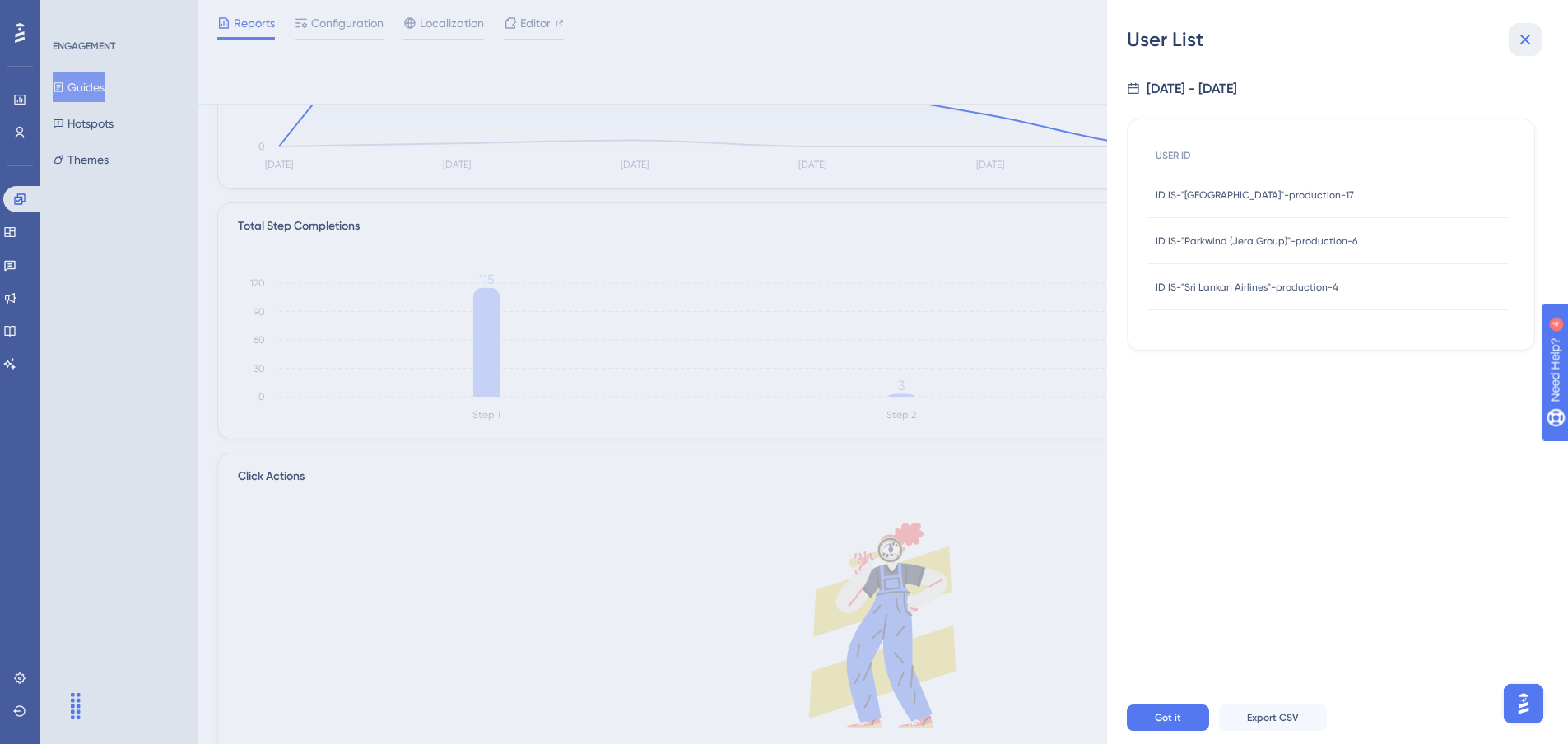
drag, startPoint x: 1525, startPoint y: 40, endPoint x: 1511, endPoint y: 53, distance: 19.1
click at [1523, 41] on icon at bounding box center [1525, 39] width 10 height 10
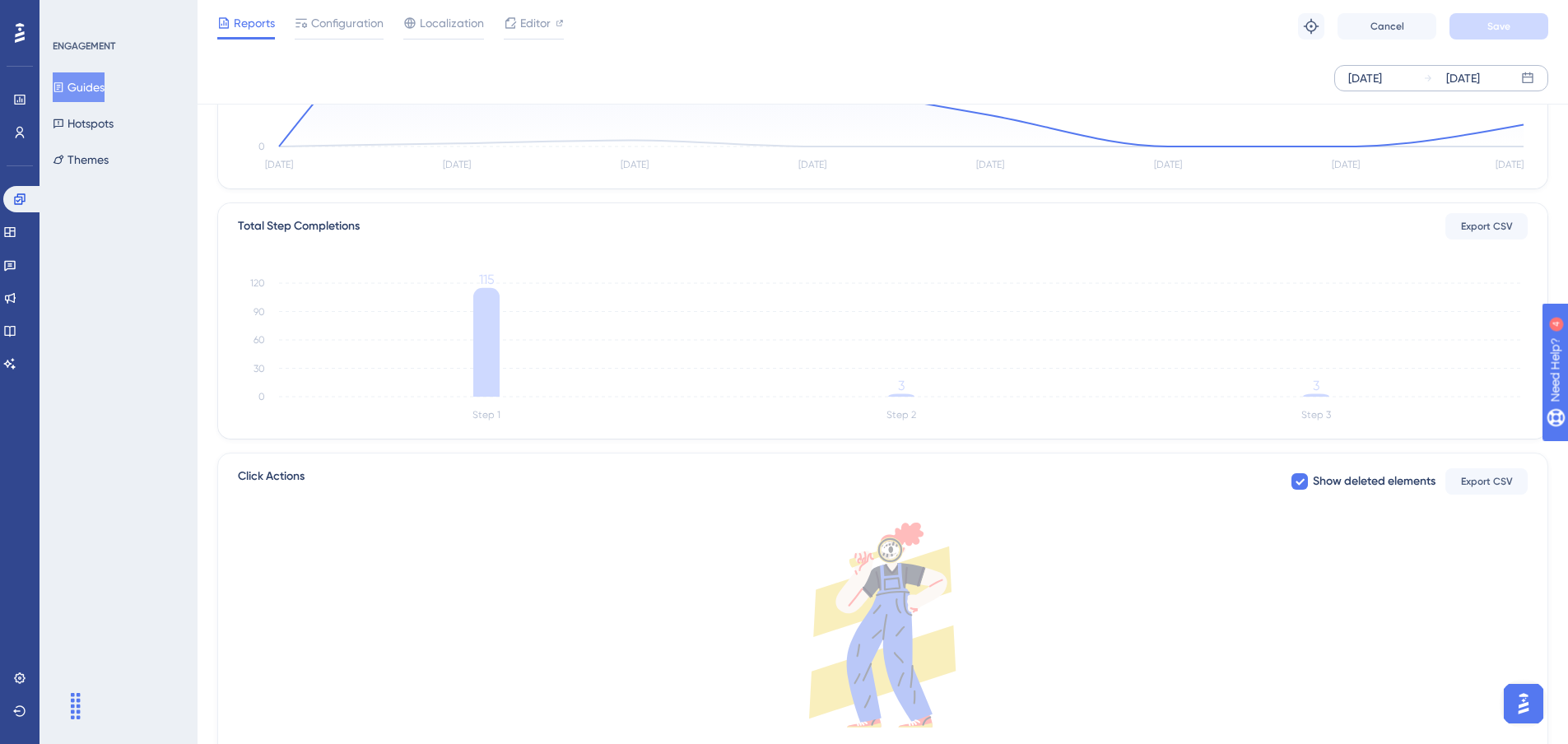
drag, startPoint x: 293, startPoint y: 8, endPoint x: 645, endPoint y: 102, distance: 364.3
click at [664, 100] on div "[DATE] [DATE]" at bounding box center [882, 78] width 1370 height 52
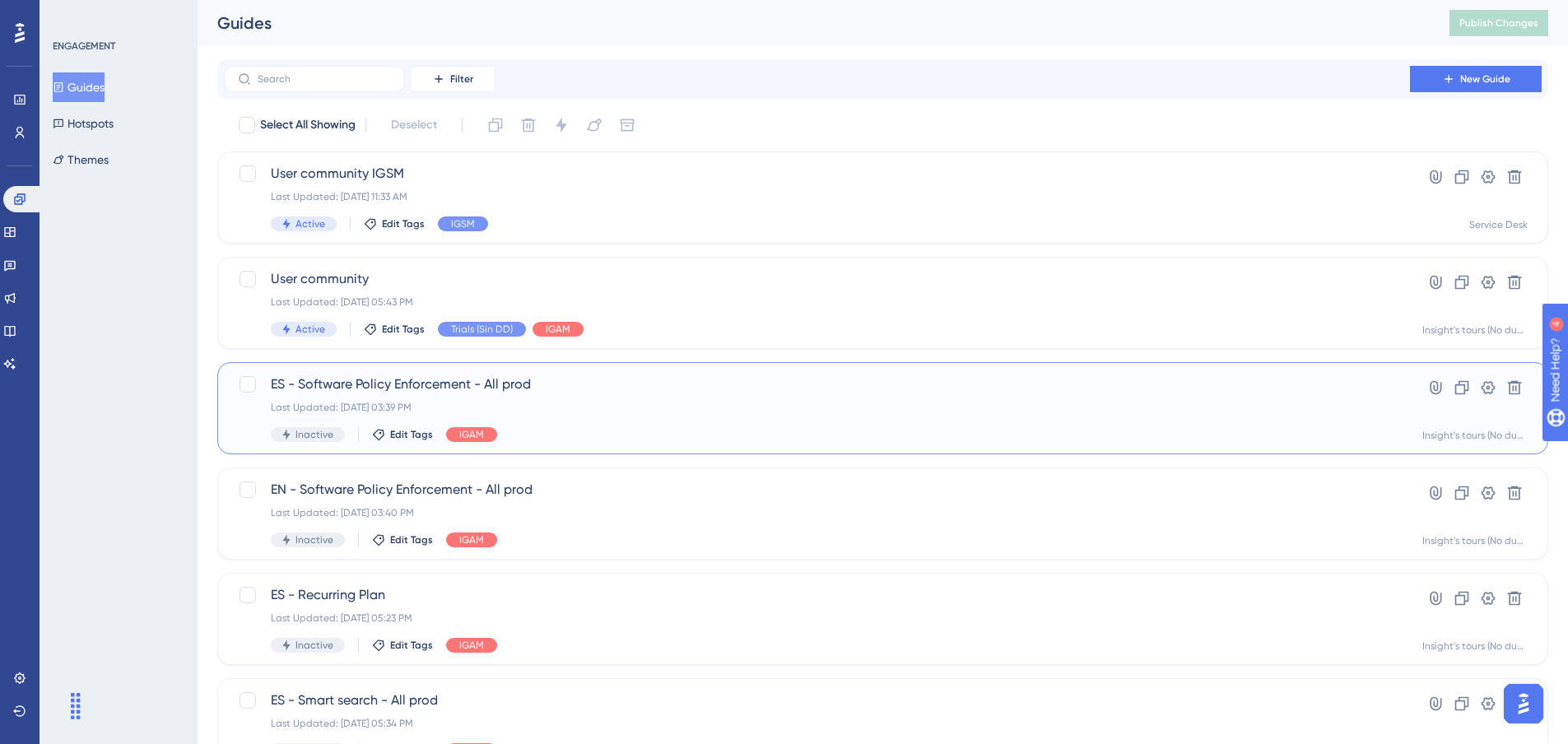
click at [585, 390] on span "ES - Software Policy Enforcement - All prod" at bounding box center [817, 384] width 1093 height 20
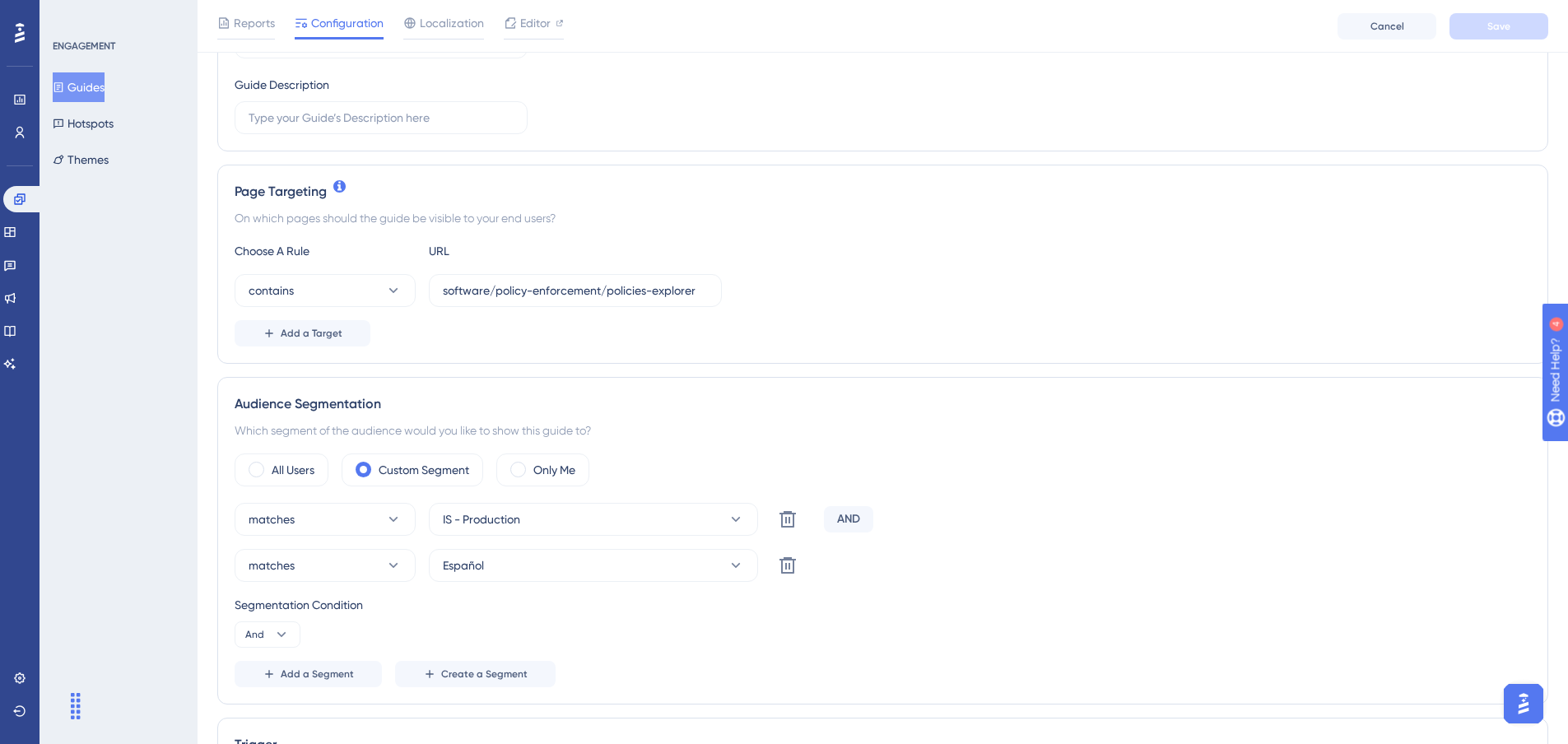
scroll to position [303, 0]
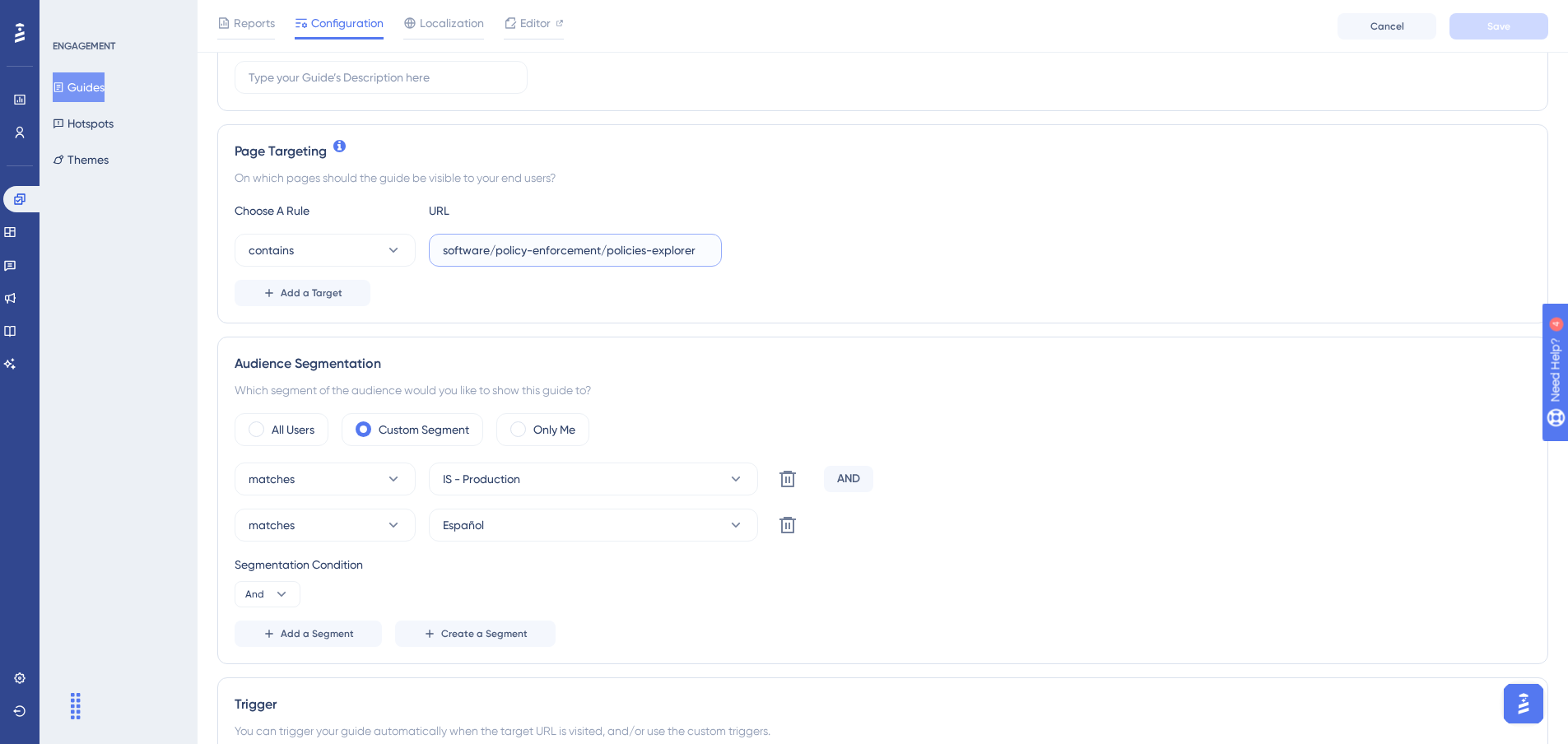
click at [558, 254] on input "software/policy-enforcement/policies-explorer" at bounding box center [575, 250] width 265 height 18
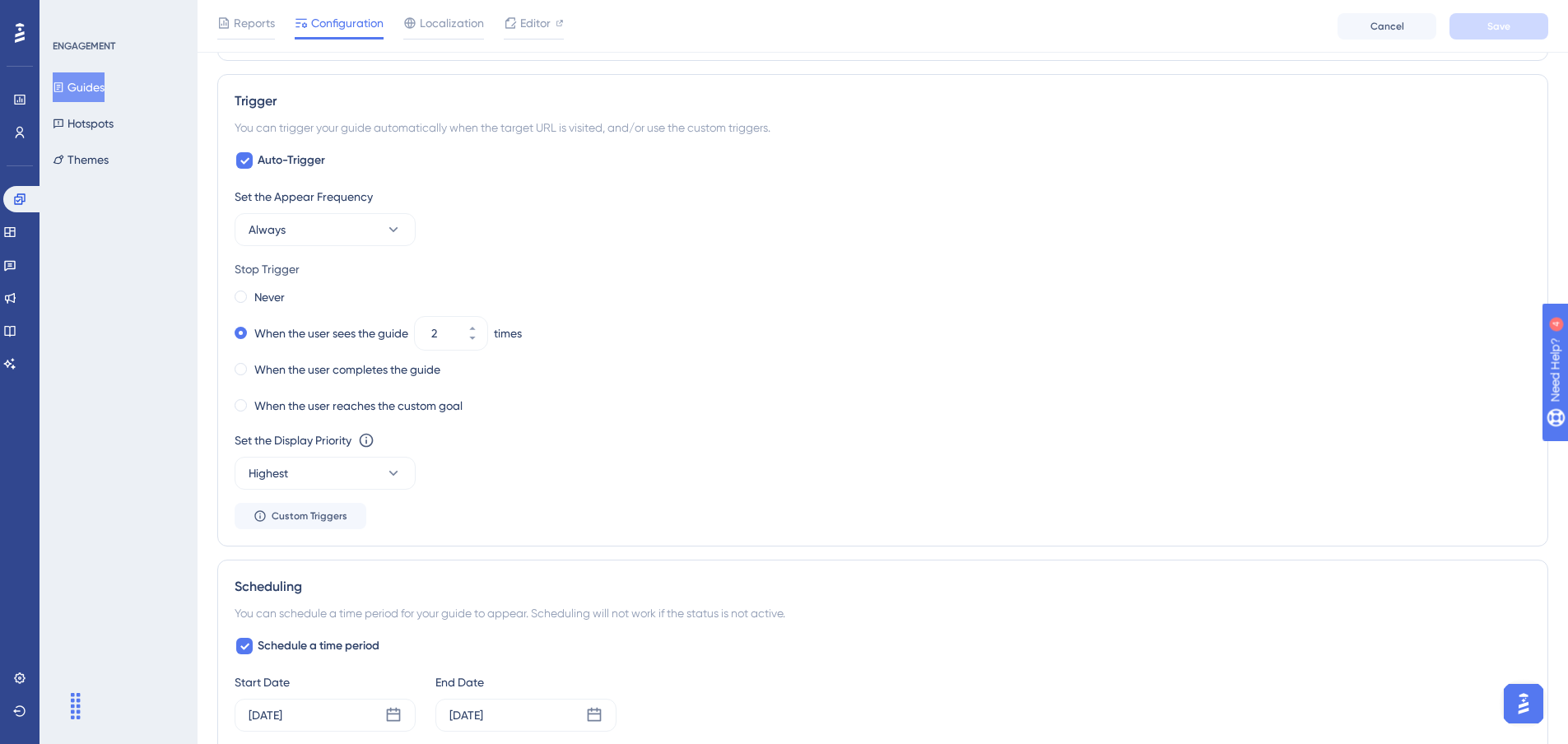
scroll to position [1208, 0]
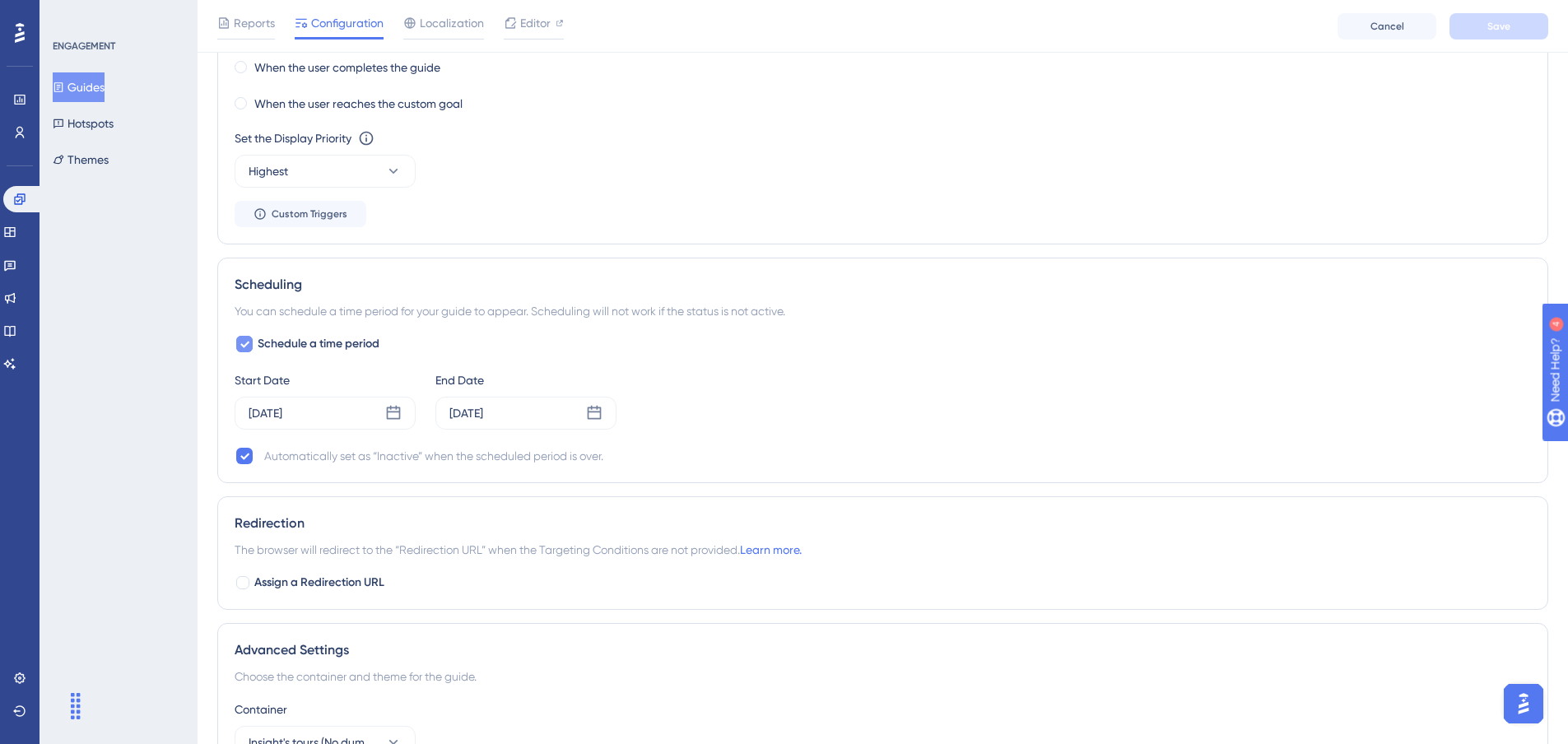
click at [263, 345] on span "Schedule a time period" at bounding box center [319, 343] width 122 height 20
checkbox input "false"
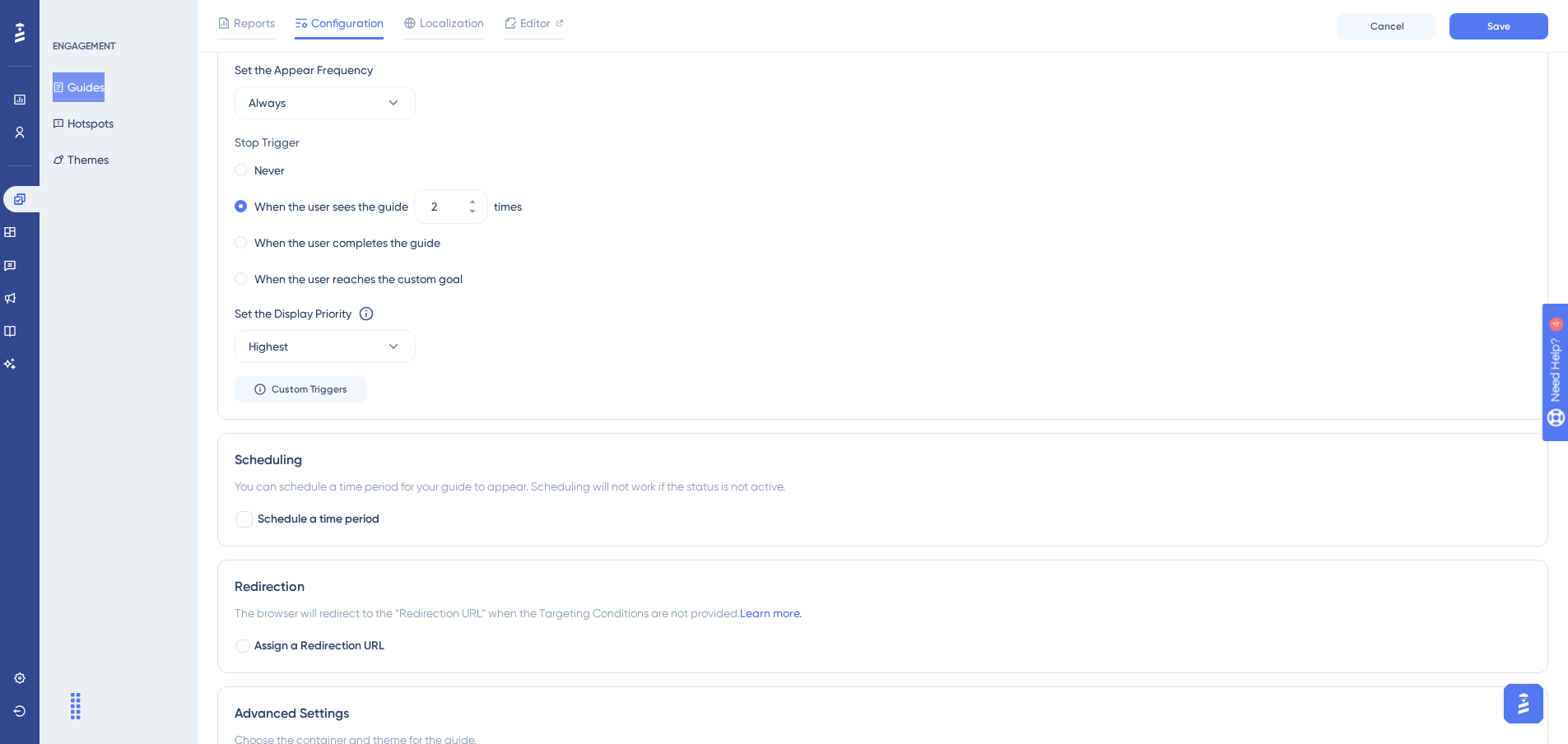
scroll to position [303, 0]
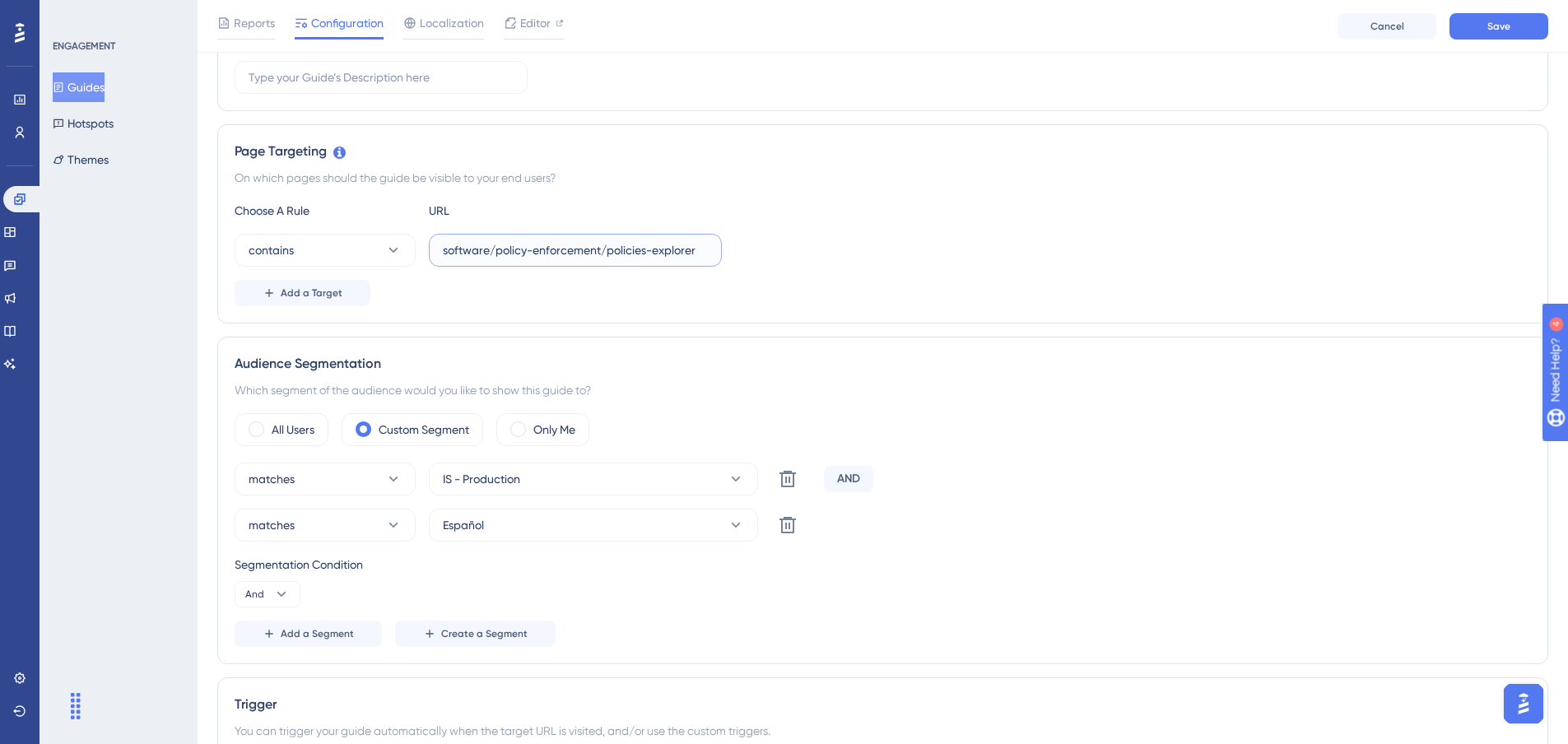
click at [469, 246] on input "software/policy-enforcement/policies-explorer" at bounding box center [575, 250] width 265 height 18
paste input "[URL][DOMAIN_NAME]"
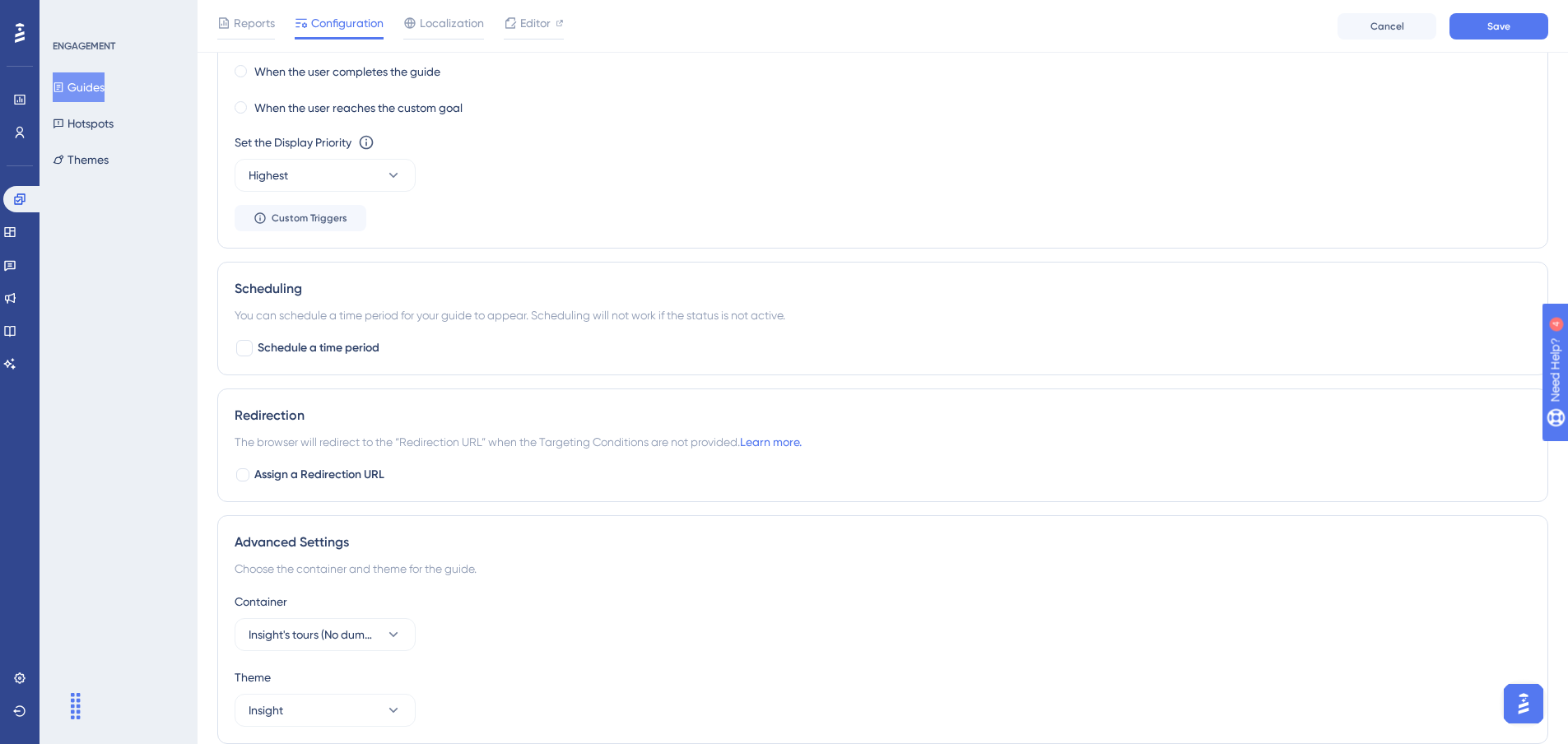
scroll to position [1208, 0]
type input "[URL][DOMAIN_NAME]"
click at [242, 345] on div at bounding box center [243, 343] width 16 height 16
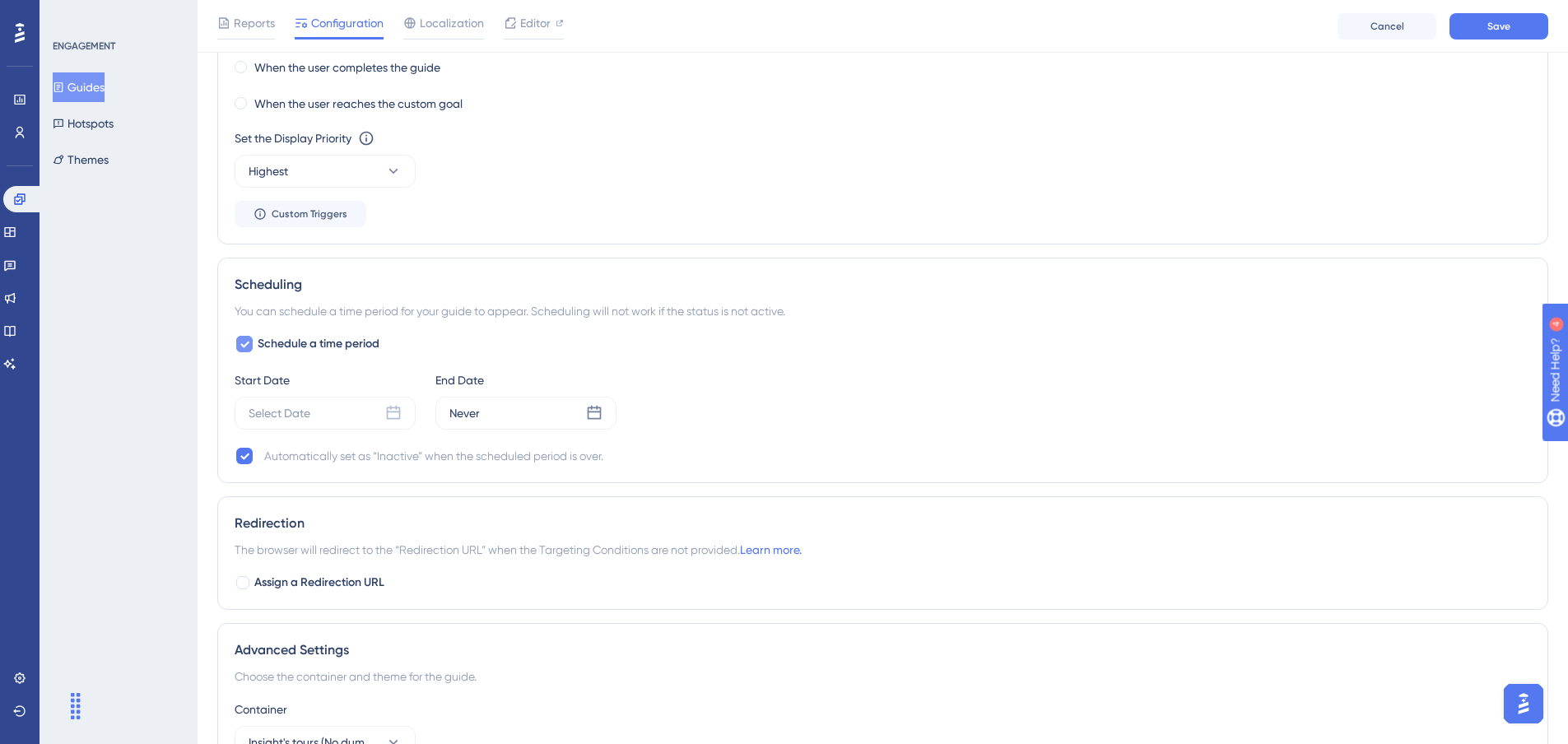
click at [241, 345] on icon at bounding box center [244, 344] width 10 height 13
checkbox input "false"
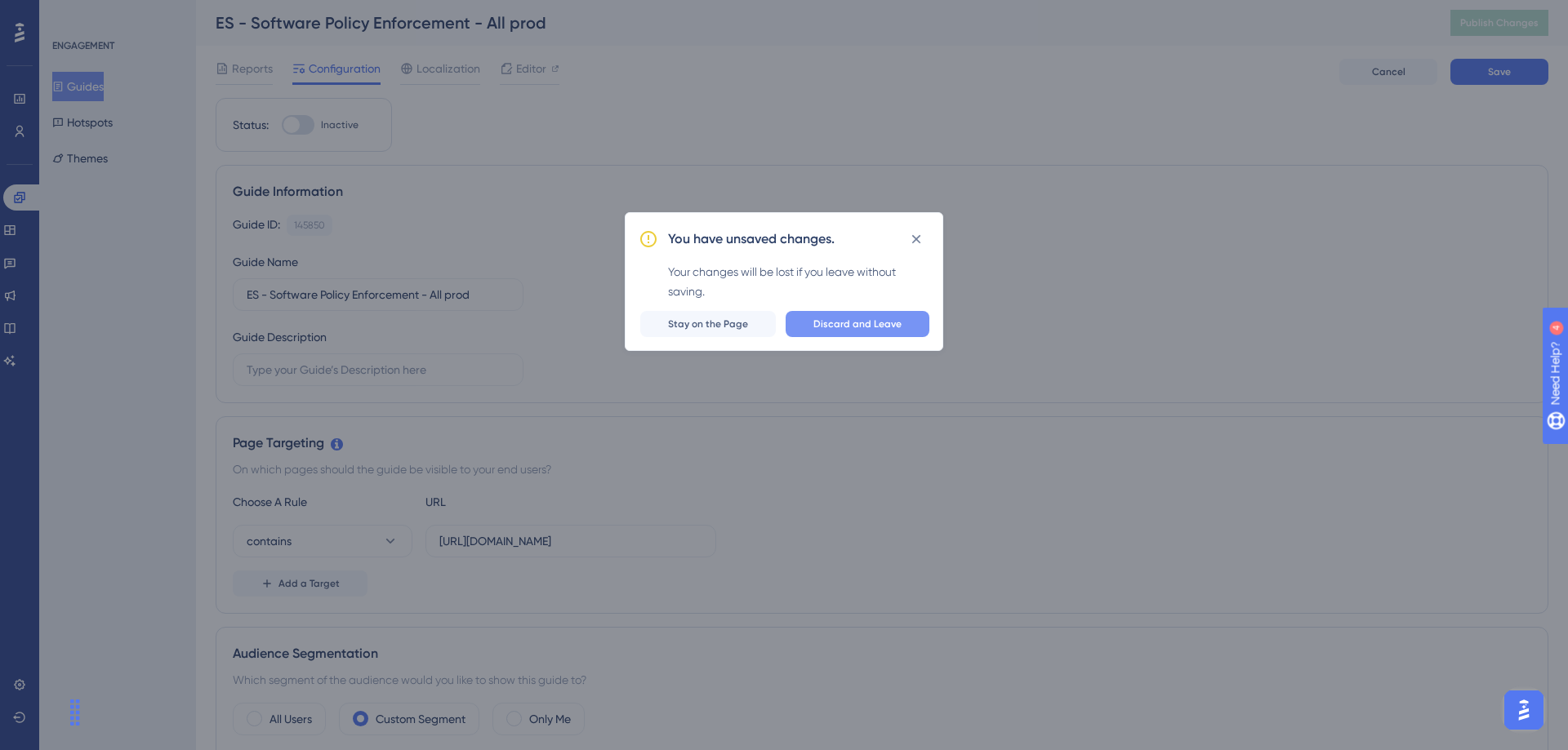
click at [867, 325] on span "Discard and Leave" at bounding box center [857, 325] width 88 height 13
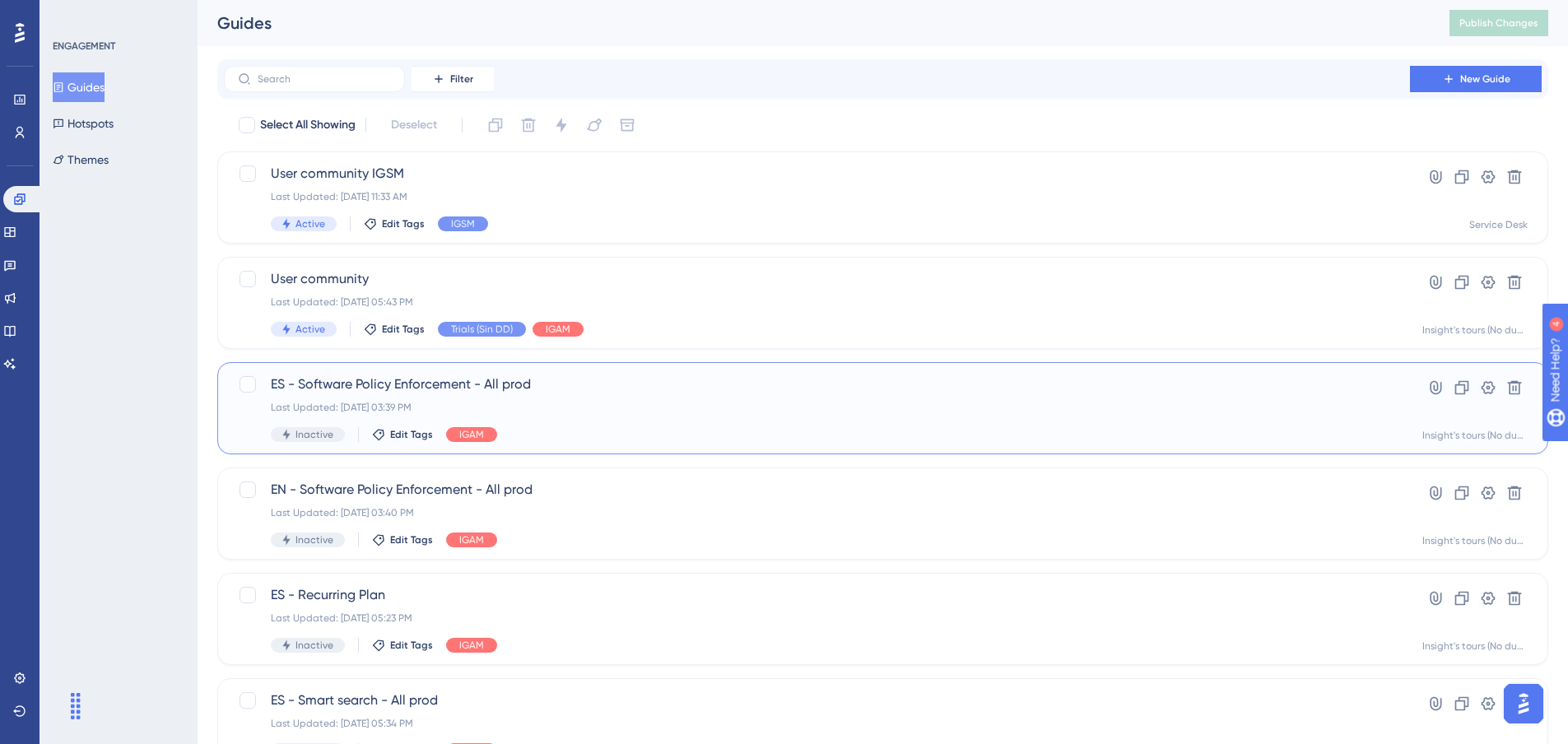
click at [589, 377] on span "ES - Software Policy Enforcement - All prod" at bounding box center [817, 384] width 1093 height 20
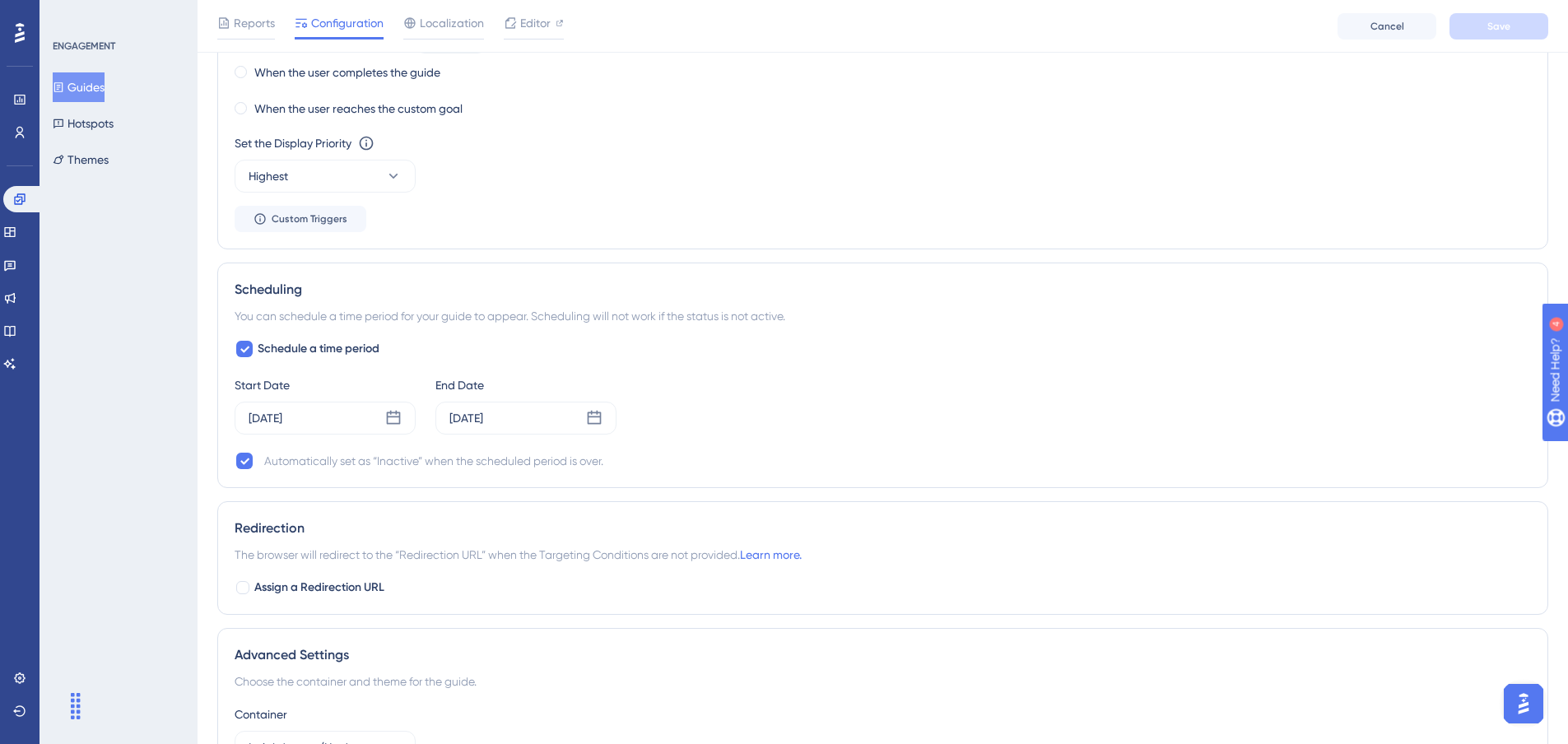
scroll to position [1208, 0]
click at [242, 340] on icon at bounding box center [244, 344] width 10 height 13
checkbox input "false"
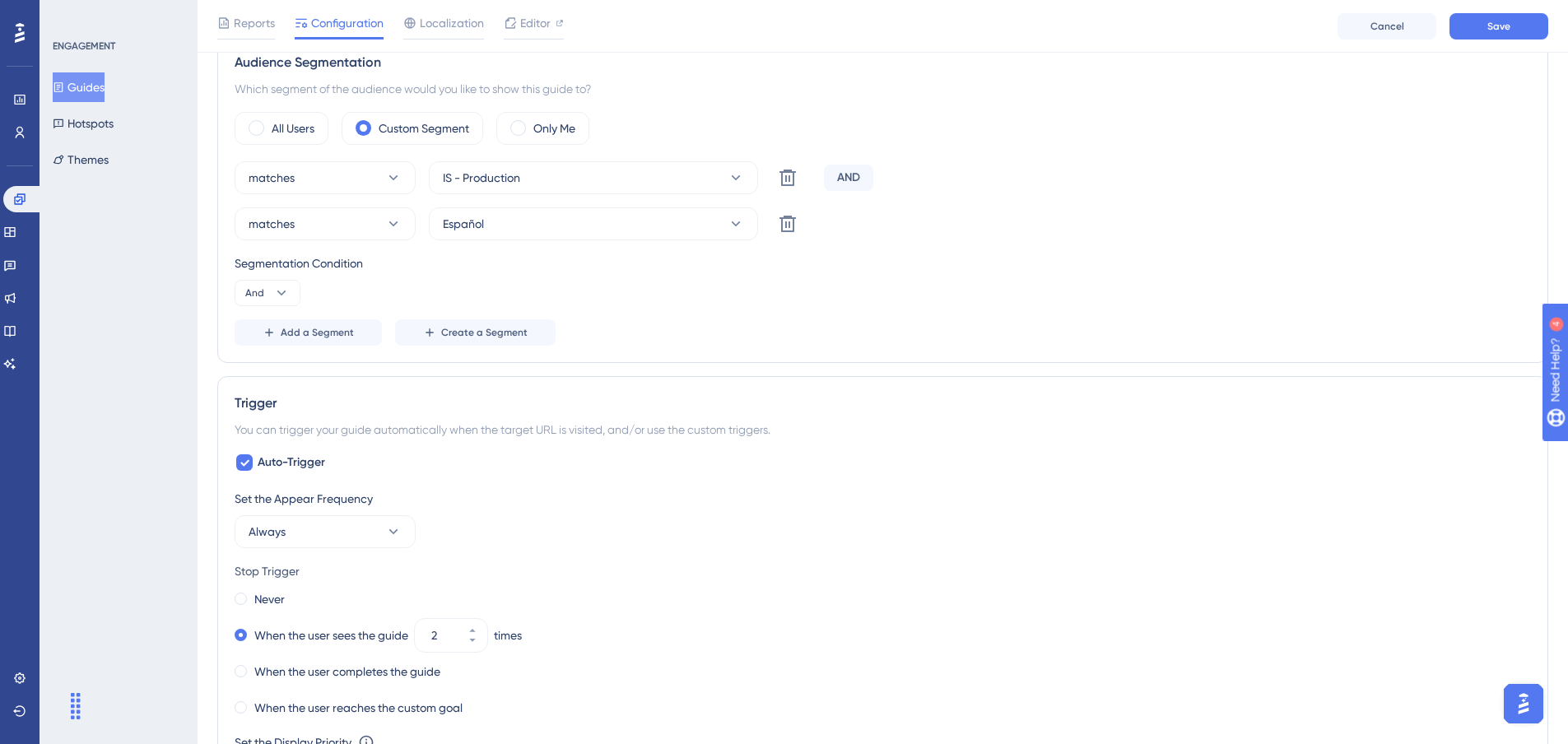
scroll to position [303, 0]
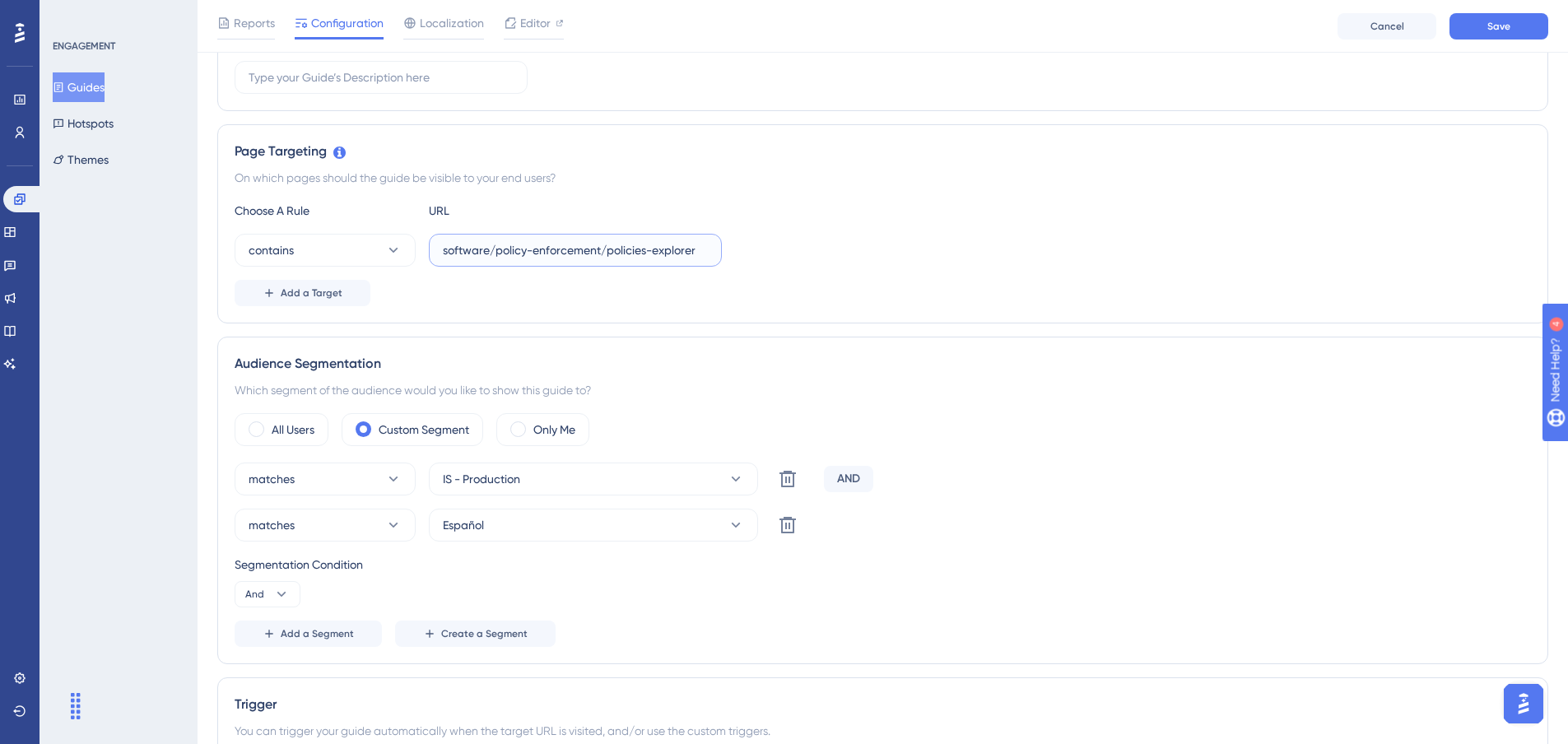
click at [542, 256] on input "software/policy-enforcement/policies-explorer" at bounding box center [575, 250] width 265 height 18
paste input "[URL][DOMAIN_NAME]"
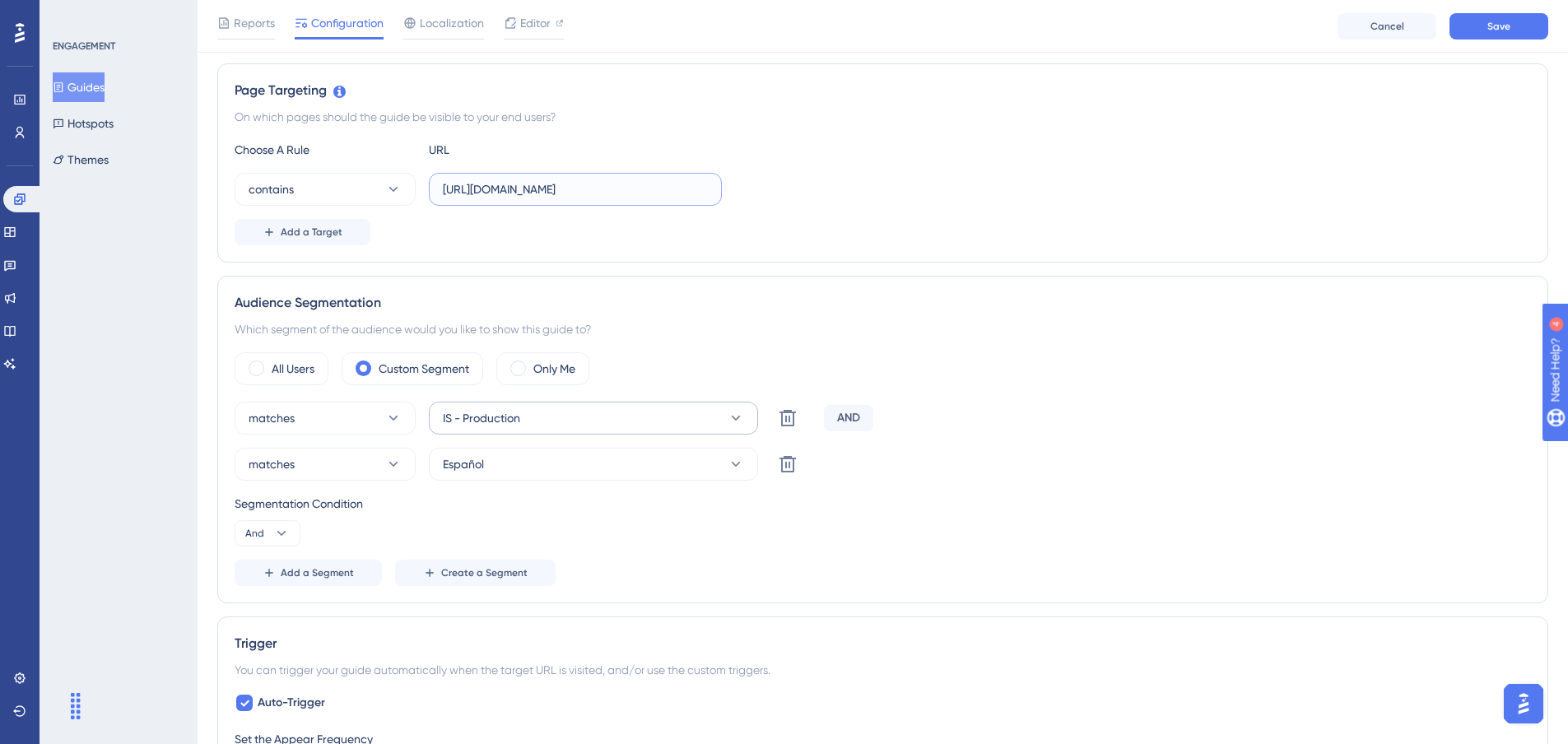
scroll to position [364, 0]
type input "[URL][DOMAIN_NAME]"
click at [848, 416] on div "AND" at bounding box center [848, 418] width 49 height 27
click at [286, 529] on icon at bounding box center [281, 532] width 16 height 16
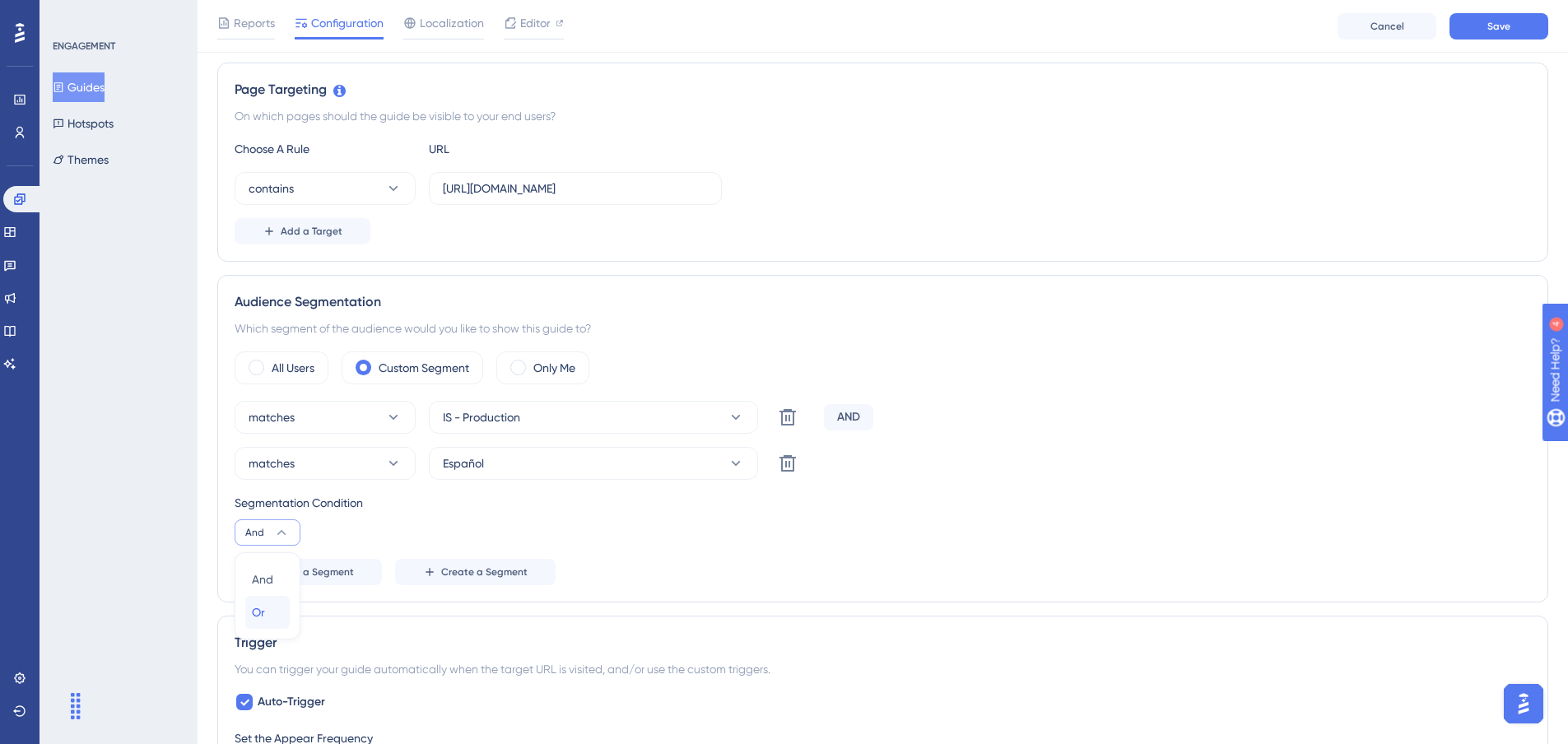
click at [278, 607] on div "Or Or" at bounding box center [267, 613] width 31 height 33
click at [326, 577] on span "Add a Segment" at bounding box center [317, 573] width 73 height 13
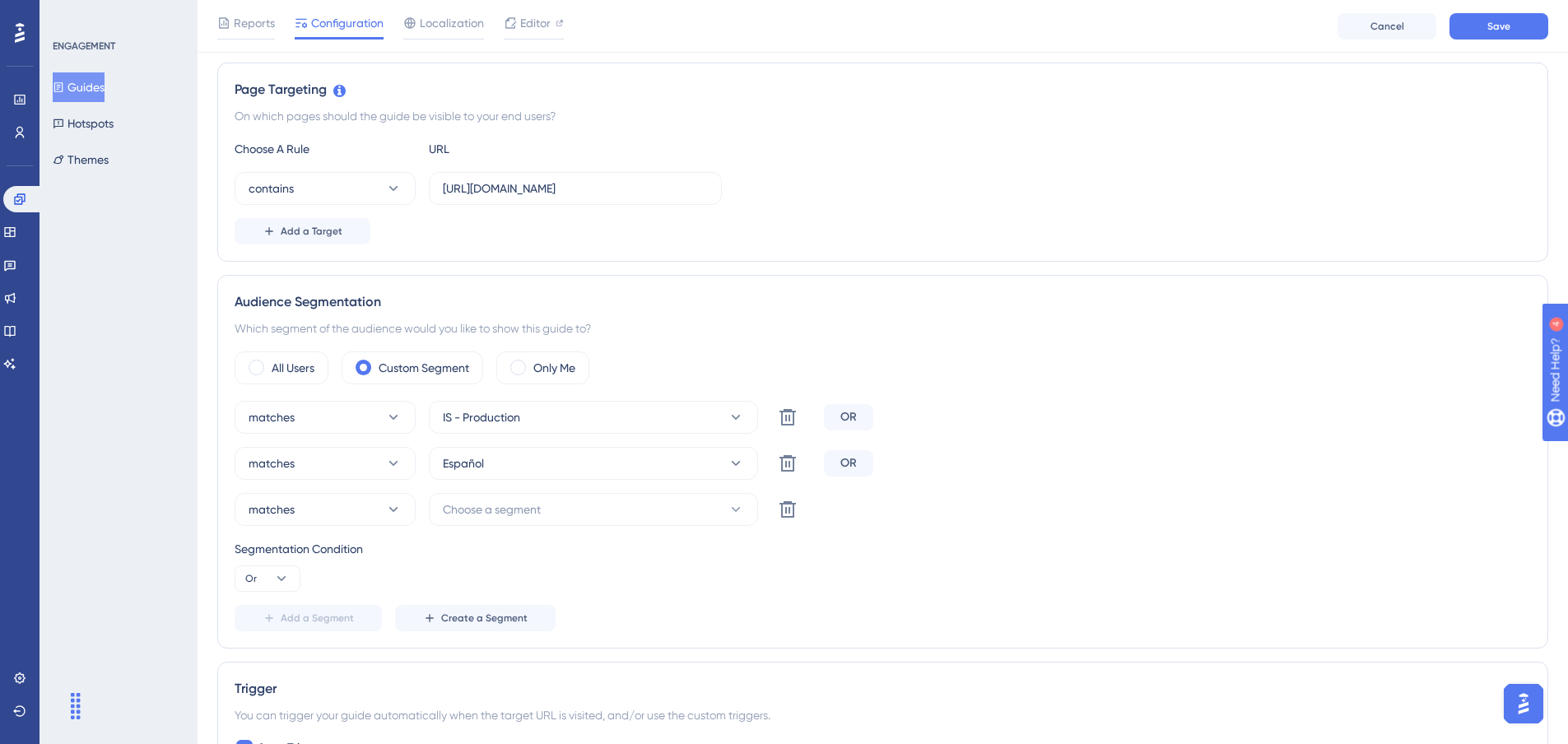
click at [484, 528] on div "matches IS - Production Delete OR matches Español Delete OR matches Choose a se…" at bounding box center [882, 517] width 1296 height 230
click at [493, 515] on span "Choose a segment" at bounding box center [492, 509] width 98 height 20
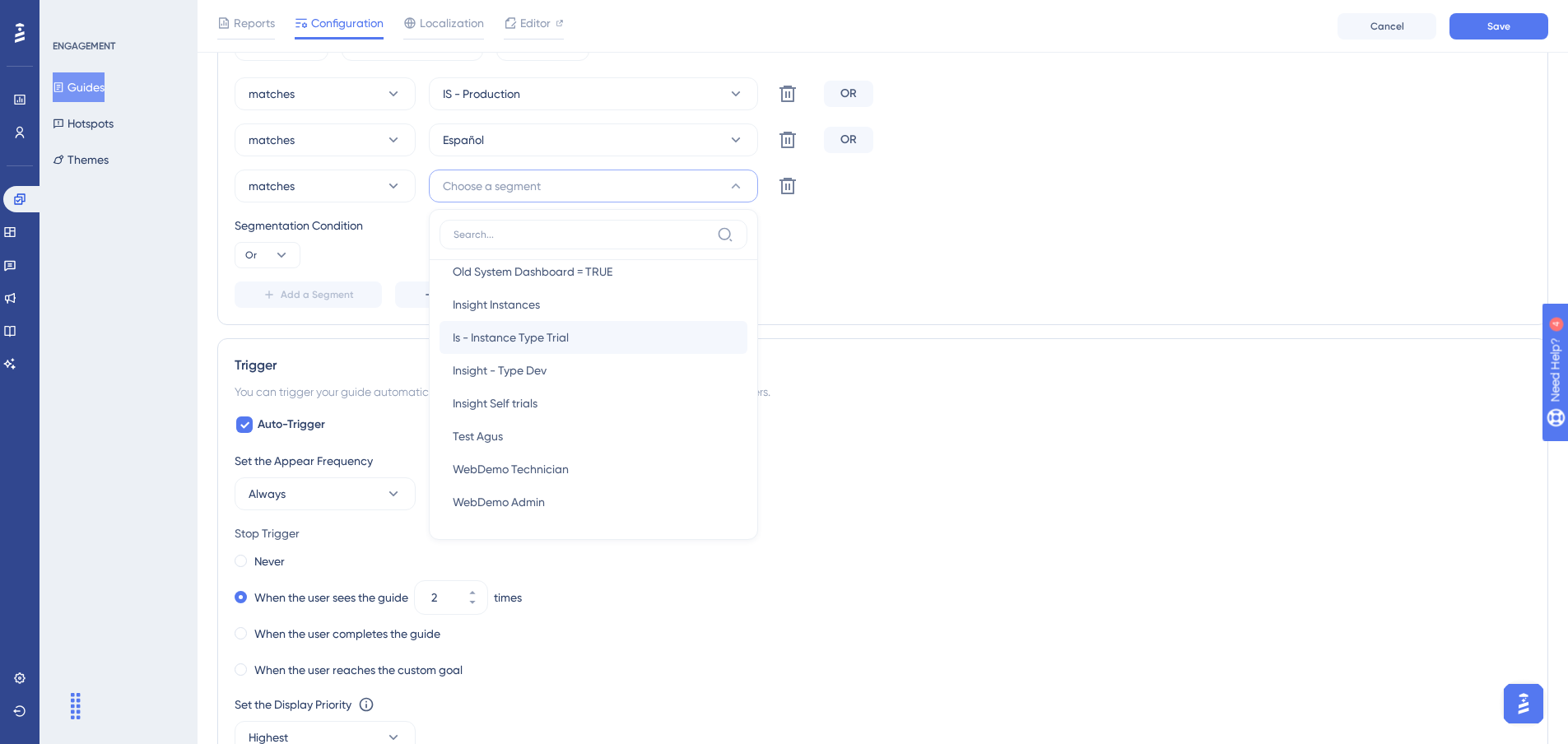
scroll to position [377, 0]
click at [609, 334] on div "Insight - Type Dev Insight - Type Dev" at bounding box center [593, 338] width 281 height 33
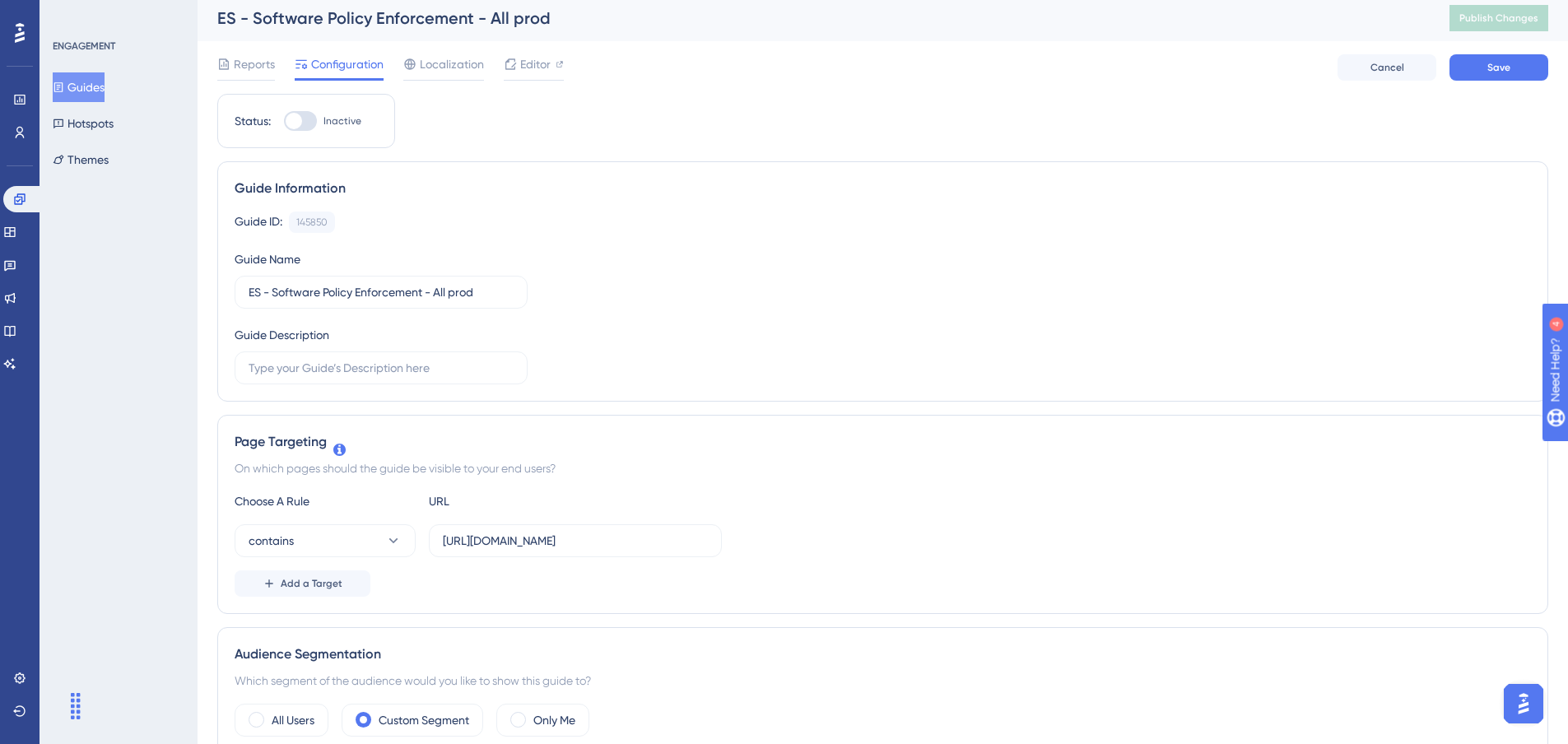
scroll to position [0, 0]
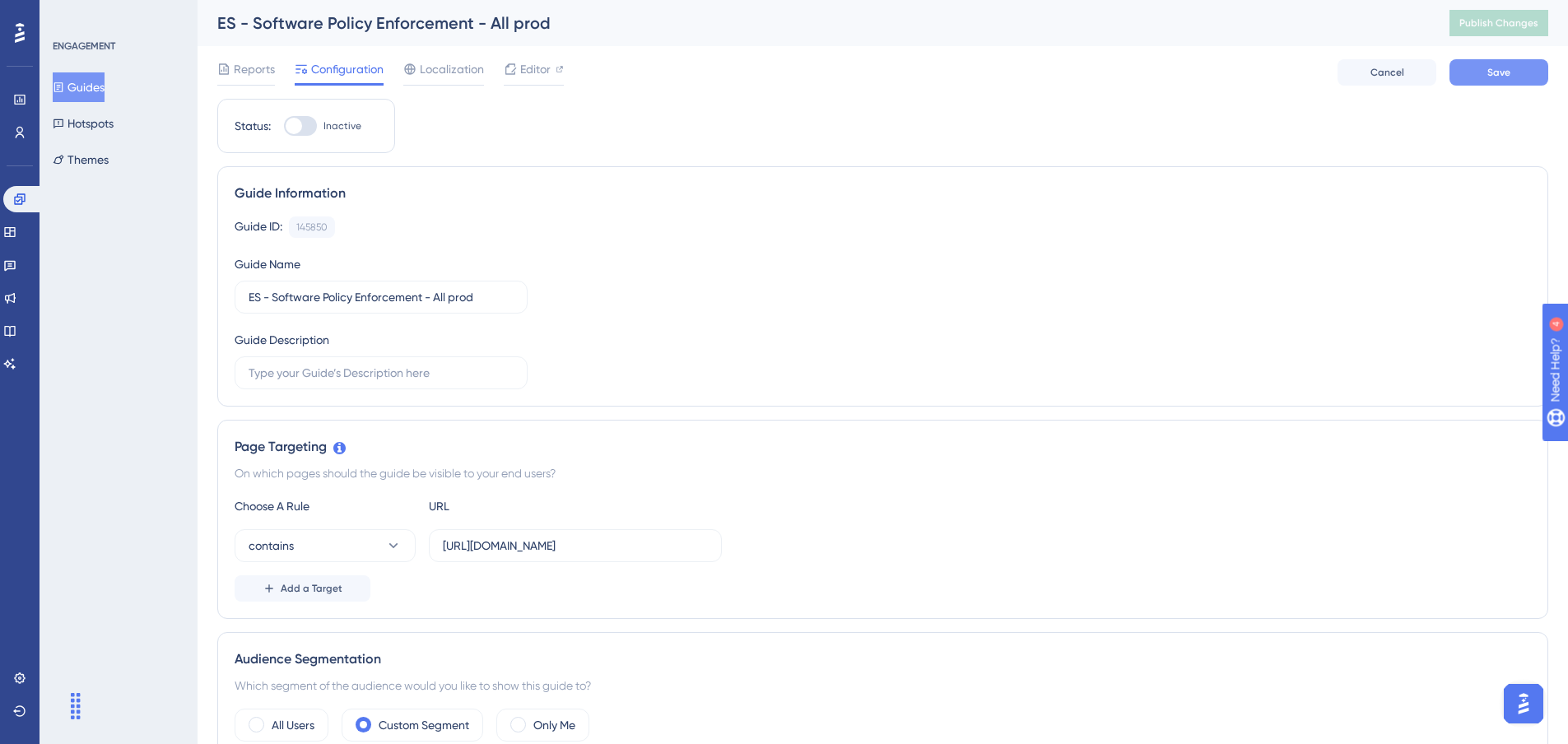
click at [1500, 80] on button "Save" at bounding box center [1499, 72] width 99 height 27
click at [294, 128] on div at bounding box center [293, 126] width 16 height 16
click at [284, 127] on input "Inactive" at bounding box center [283, 126] width 1 height 1
checkbox input "true"
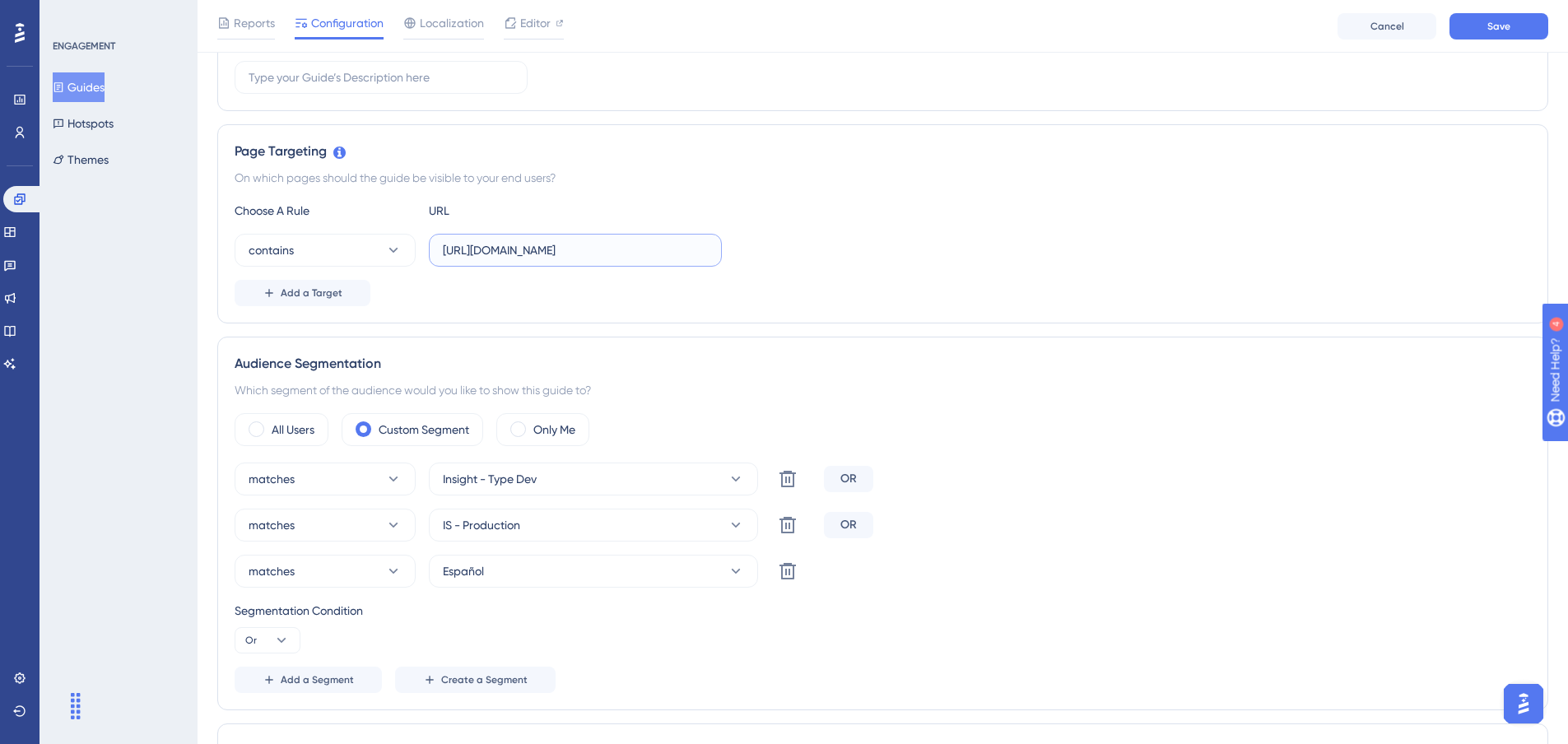
scroll to position [0, 225]
drag, startPoint x: 464, startPoint y: 254, endPoint x: 815, endPoint y: 257, distance: 351.0
click at [815, 257] on div "contains [URL][DOMAIN_NAME]" at bounding box center [882, 250] width 1296 height 33
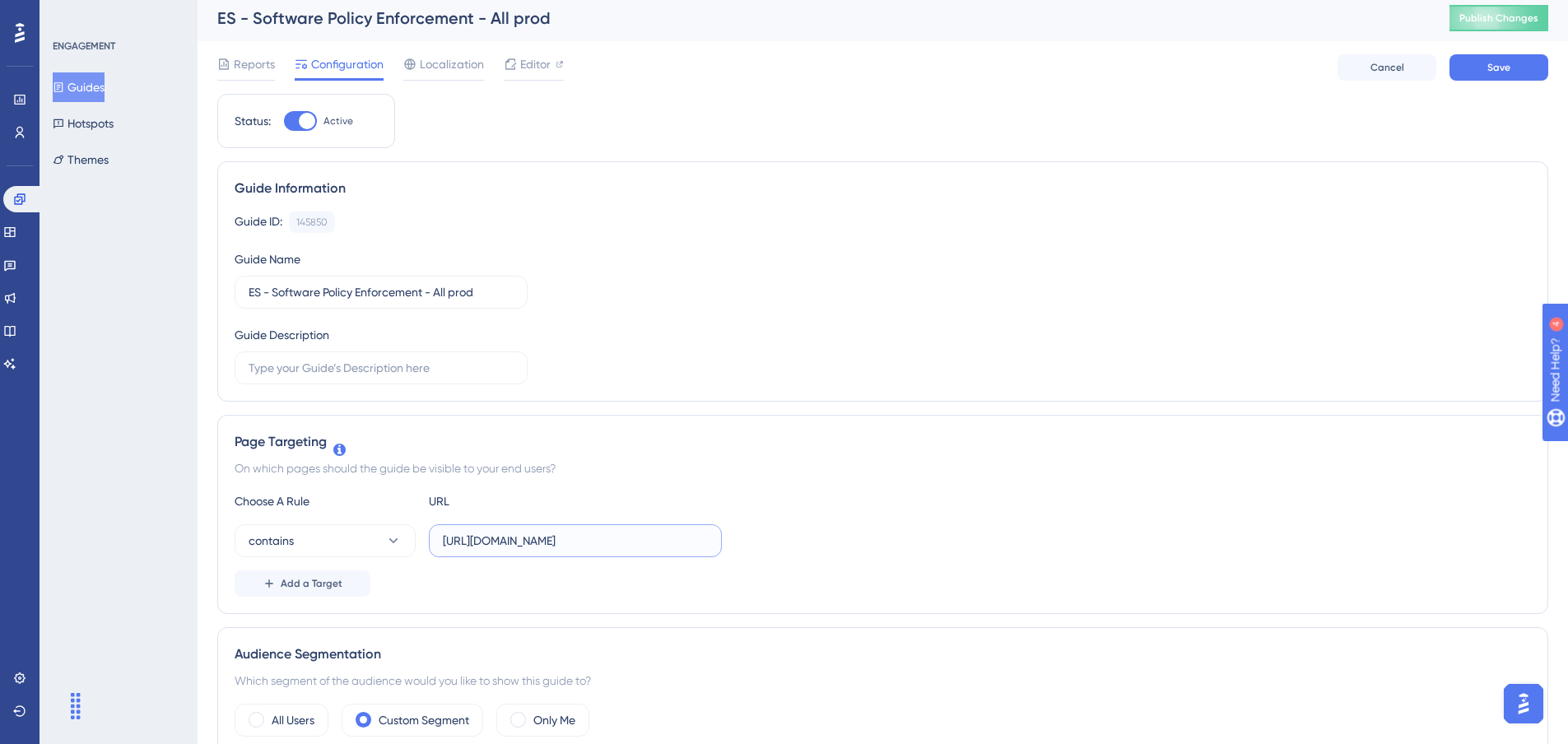
scroll to position [0, 0]
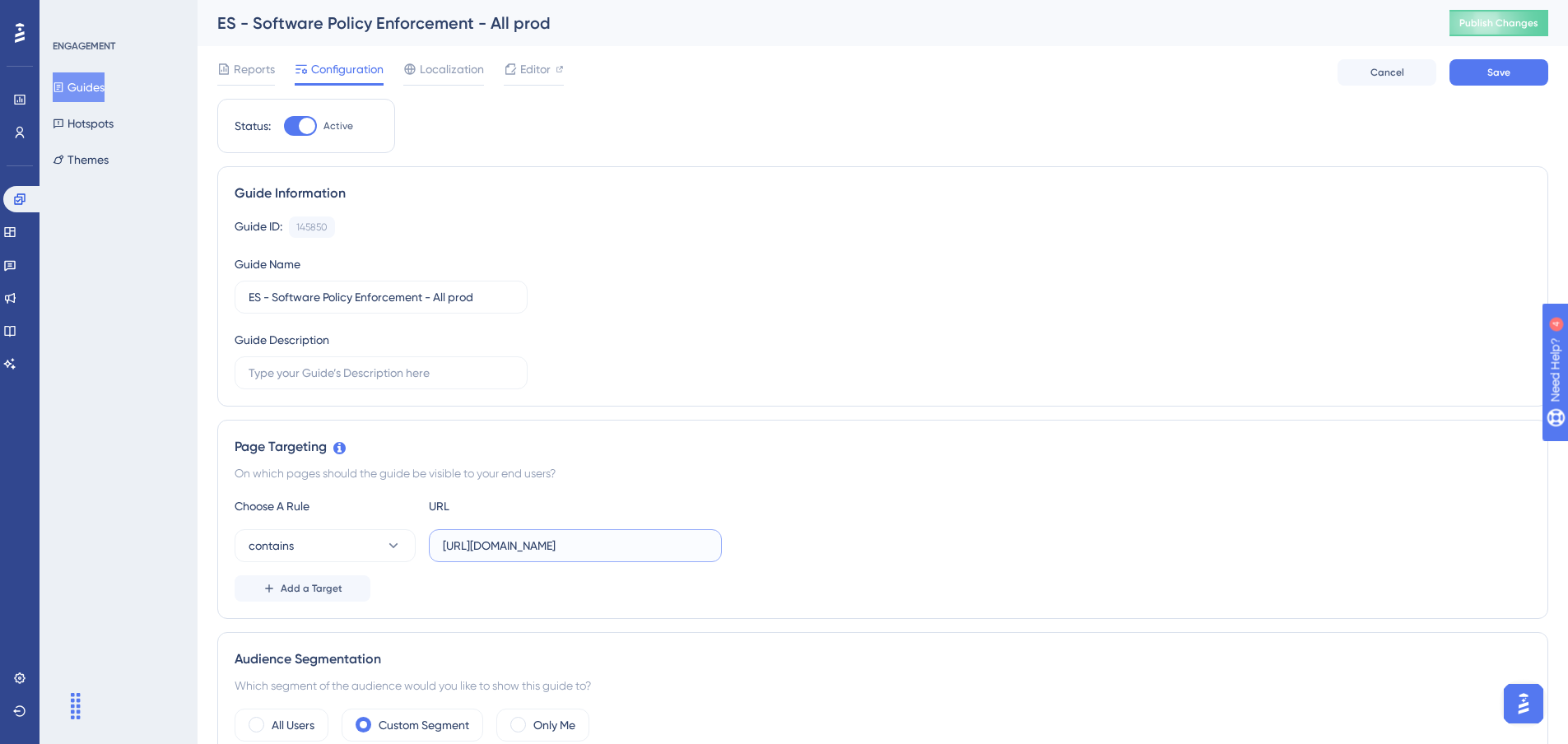
click at [517, 545] on input "[URL][DOMAIN_NAME]" at bounding box center [575, 545] width 265 height 18
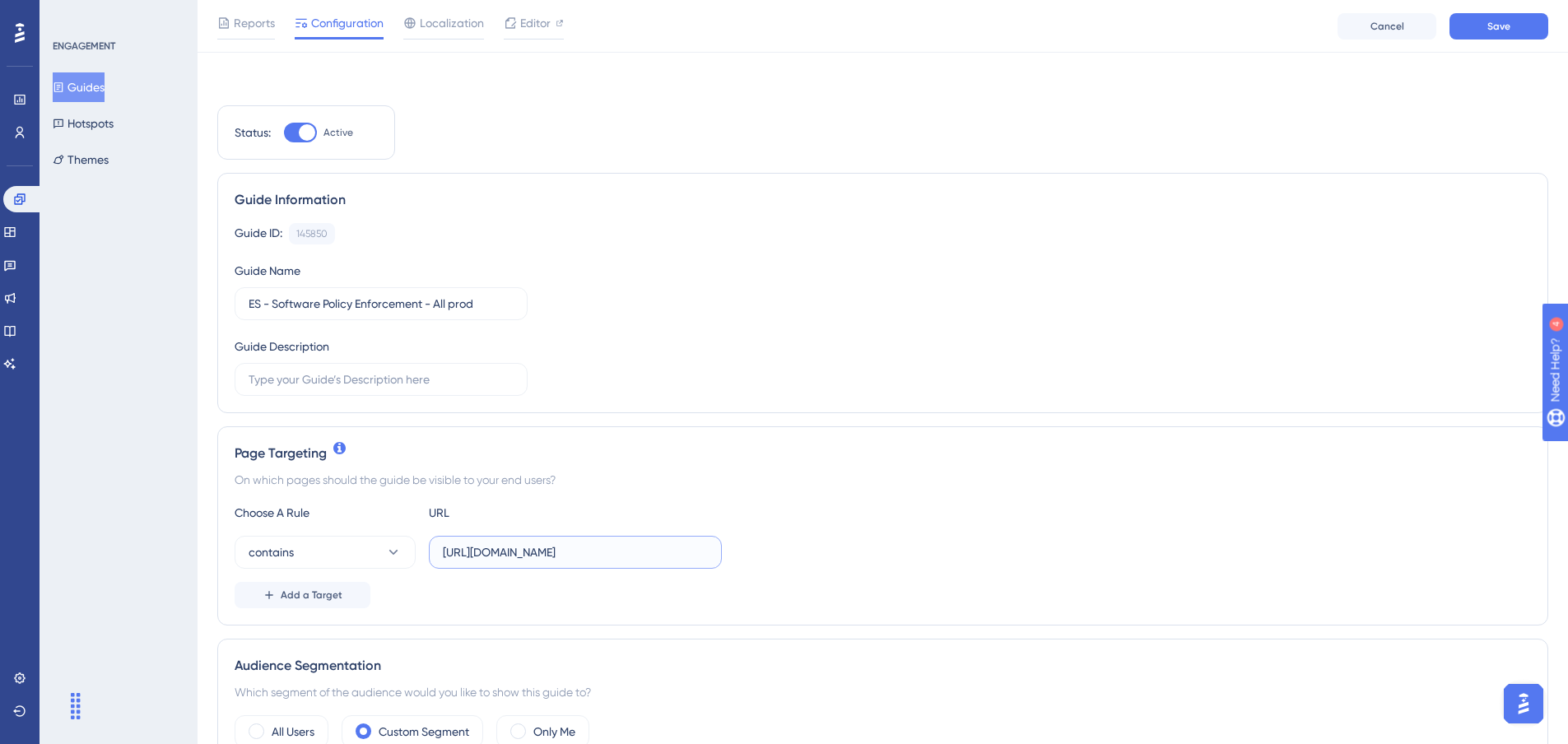
scroll to position [303, 0]
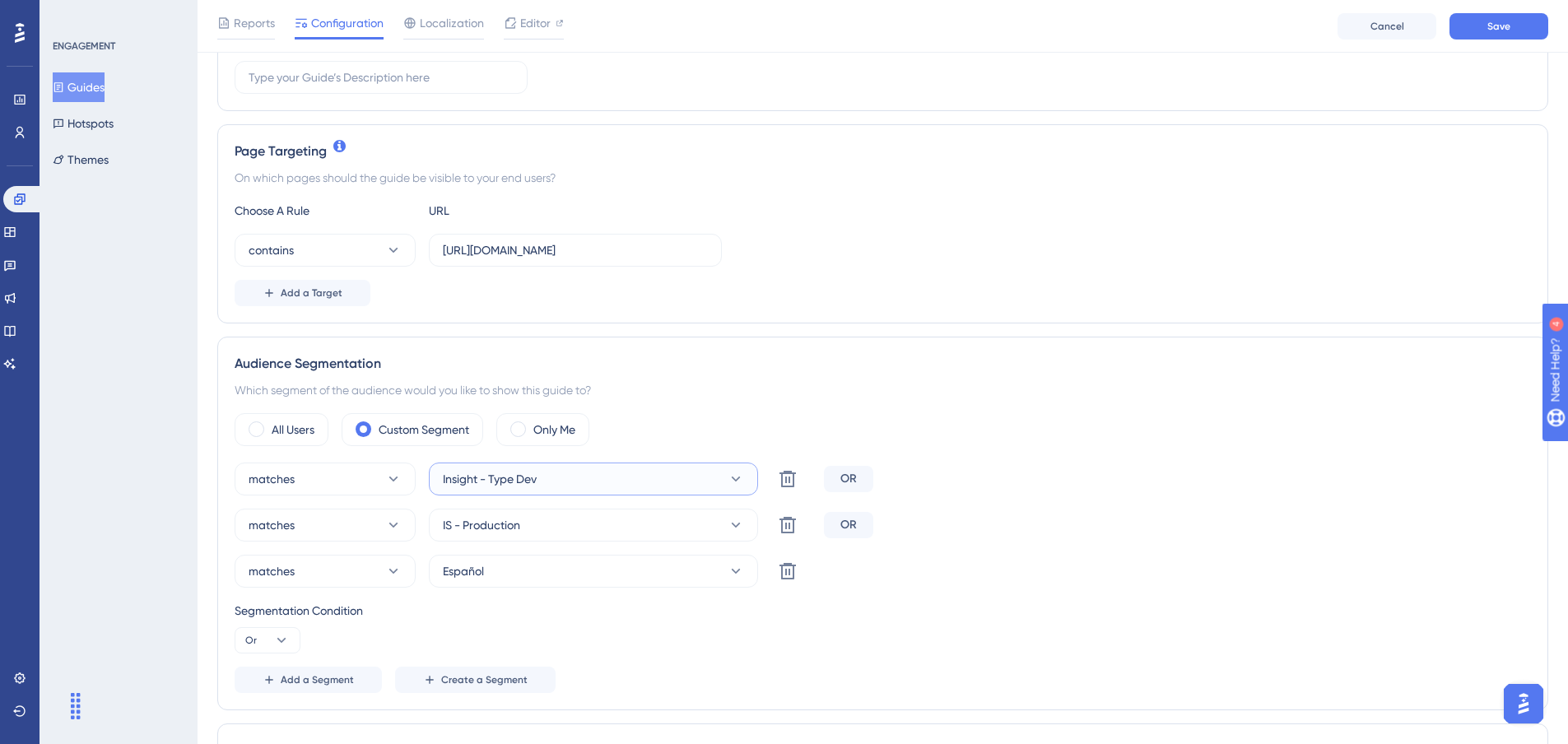
click at [548, 484] on button "Insight - Type Dev" at bounding box center [593, 479] width 329 height 33
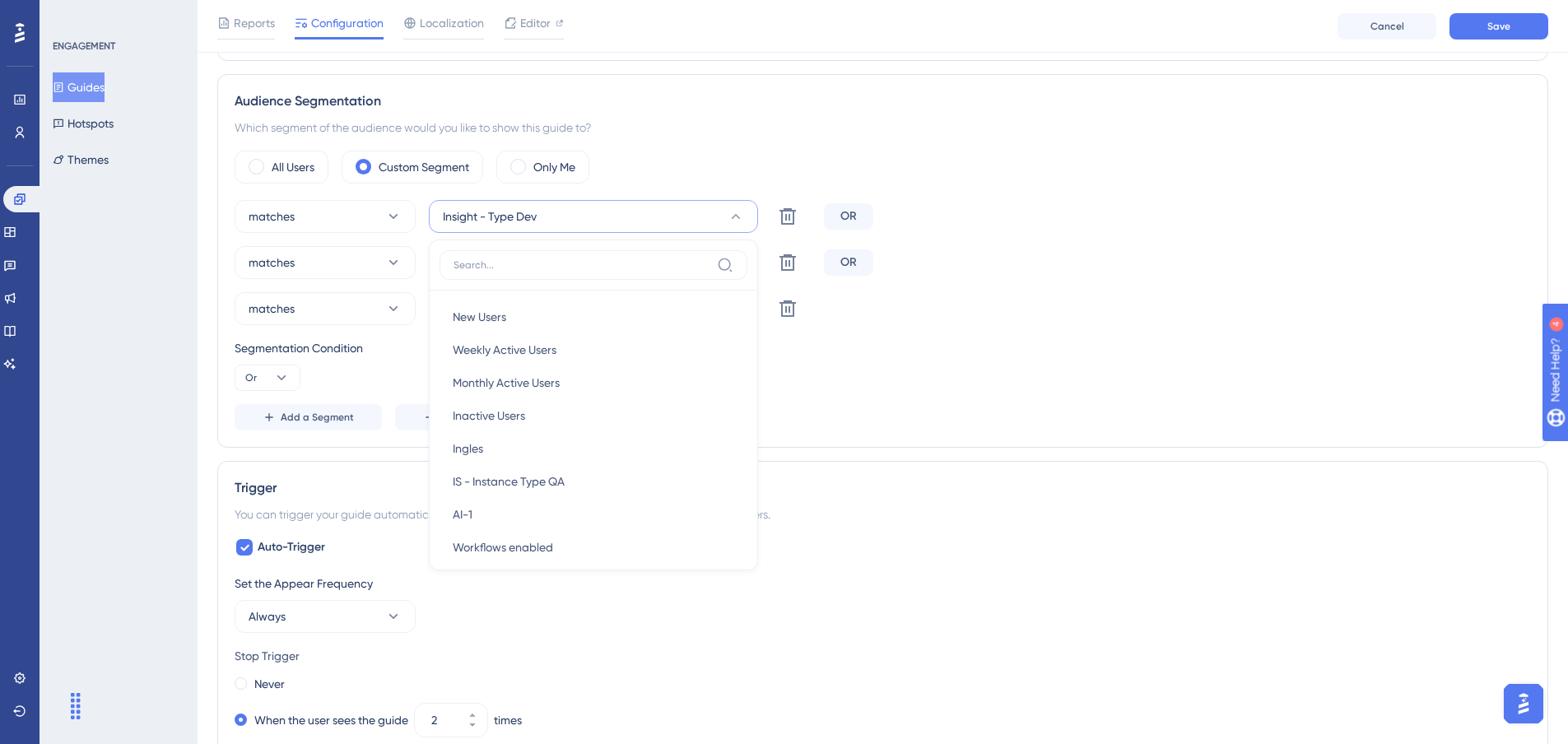
click at [1169, 206] on div "matches Insight - Type Dev New Users New Users Weekly Active Users Weekly Activ…" at bounding box center [882, 216] width 1296 height 33
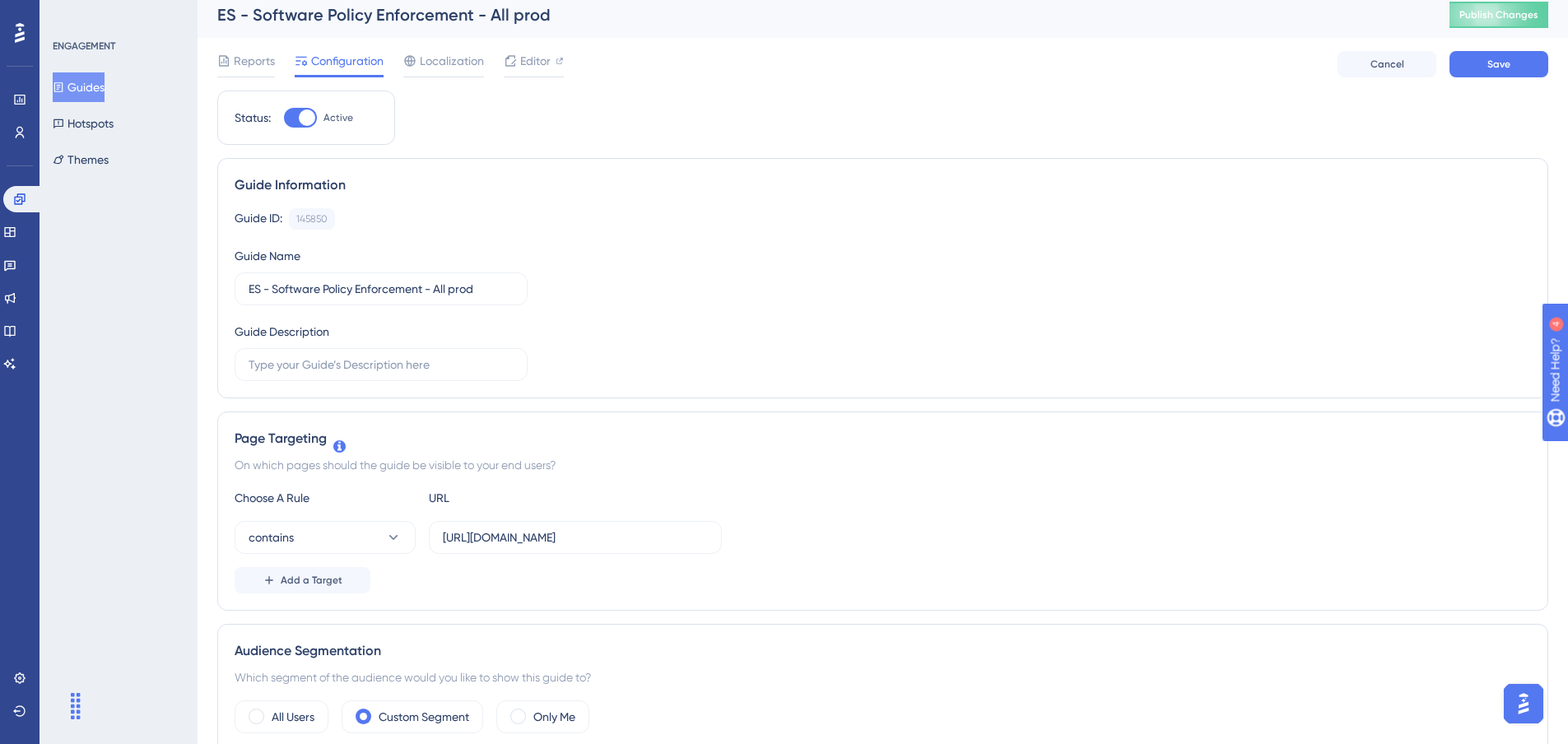
scroll to position [0, 0]
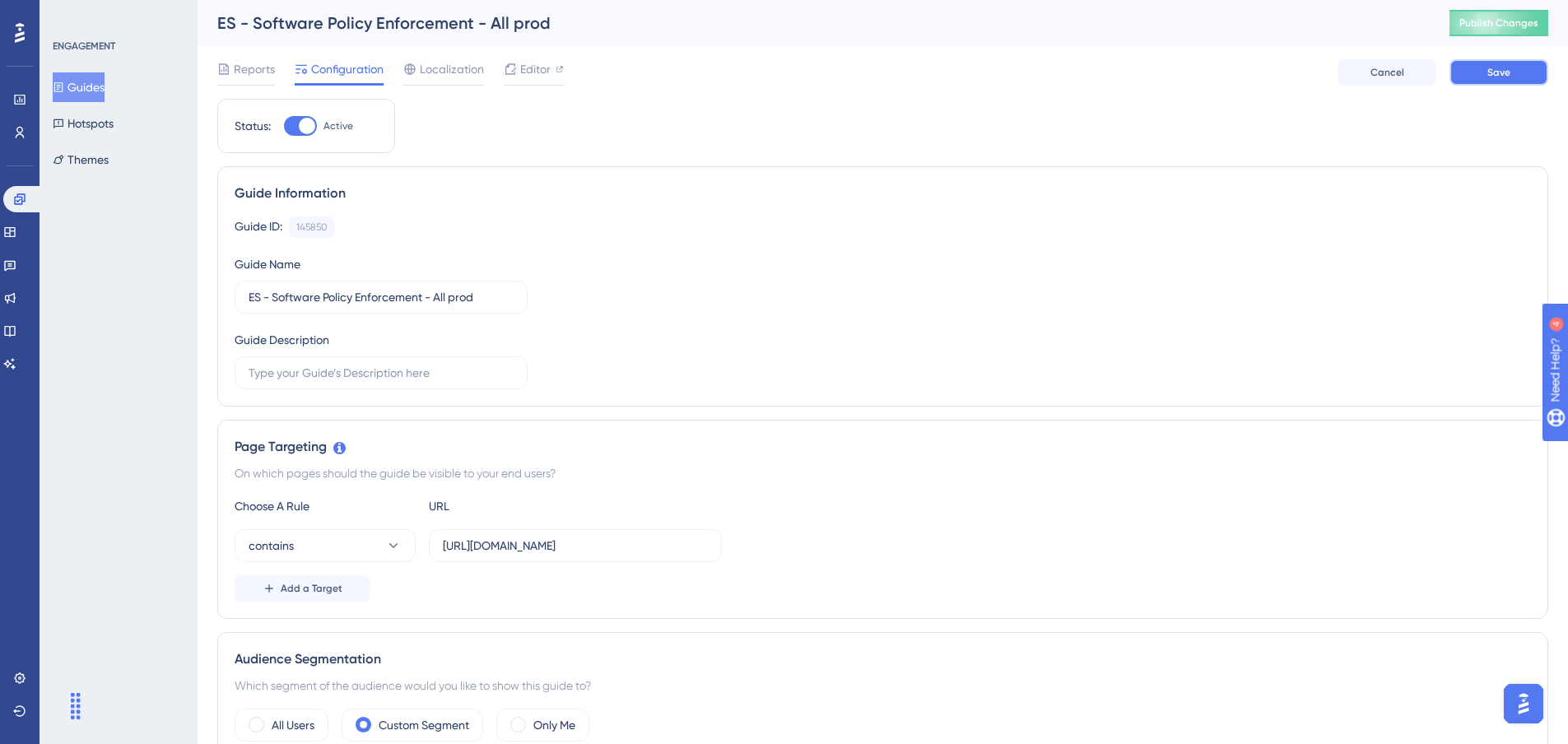
click at [1500, 69] on span "Save" at bounding box center [1499, 72] width 23 height 13
click at [1481, 13] on button "Publish Changes" at bounding box center [1499, 23] width 99 height 27
drag, startPoint x: 660, startPoint y: 542, endPoint x: 487, endPoint y: 553, distance: 173.3
click at [487, 553] on input "[URL][DOMAIN_NAME]" at bounding box center [575, 545] width 265 height 18
click at [643, 534] on label "[URL][DOMAIN_NAME]" at bounding box center [575, 546] width 293 height 33
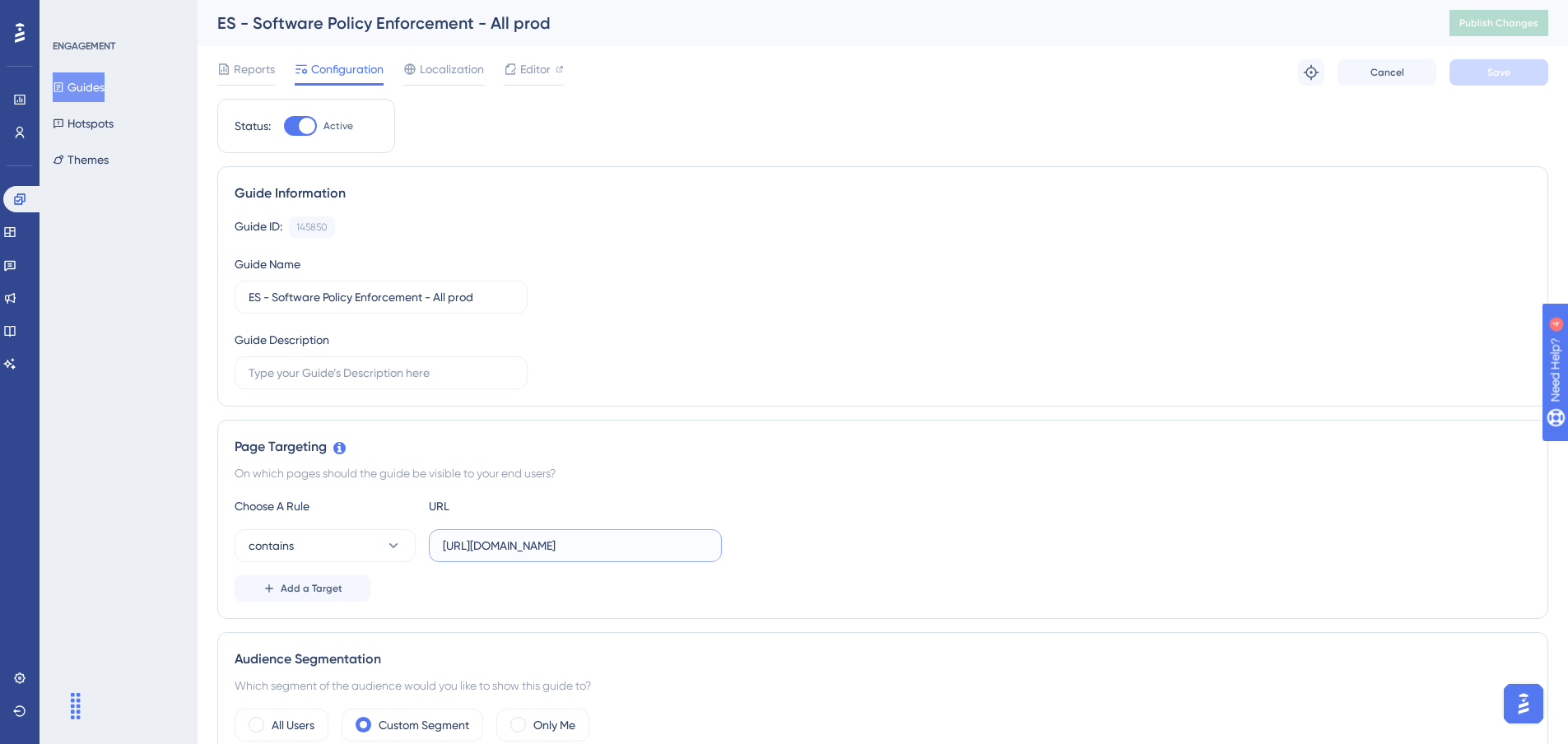
click at [643, 537] on input "[URL][DOMAIN_NAME]" at bounding box center [575, 545] width 265 height 18
click at [664, 544] on input "[URL][DOMAIN_NAME]" at bounding box center [575, 545] width 265 height 18
drag, startPoint x: 661, startPoint y: 548, endPoint x: 366, endPoint y: 550, distance: 295.0
click at [366, 550] on div "contains [URL][DOMAIN_NAME]" at bounding box center [478, 546] width 487 height 33
paste input "[DOMAIN_NAME]"
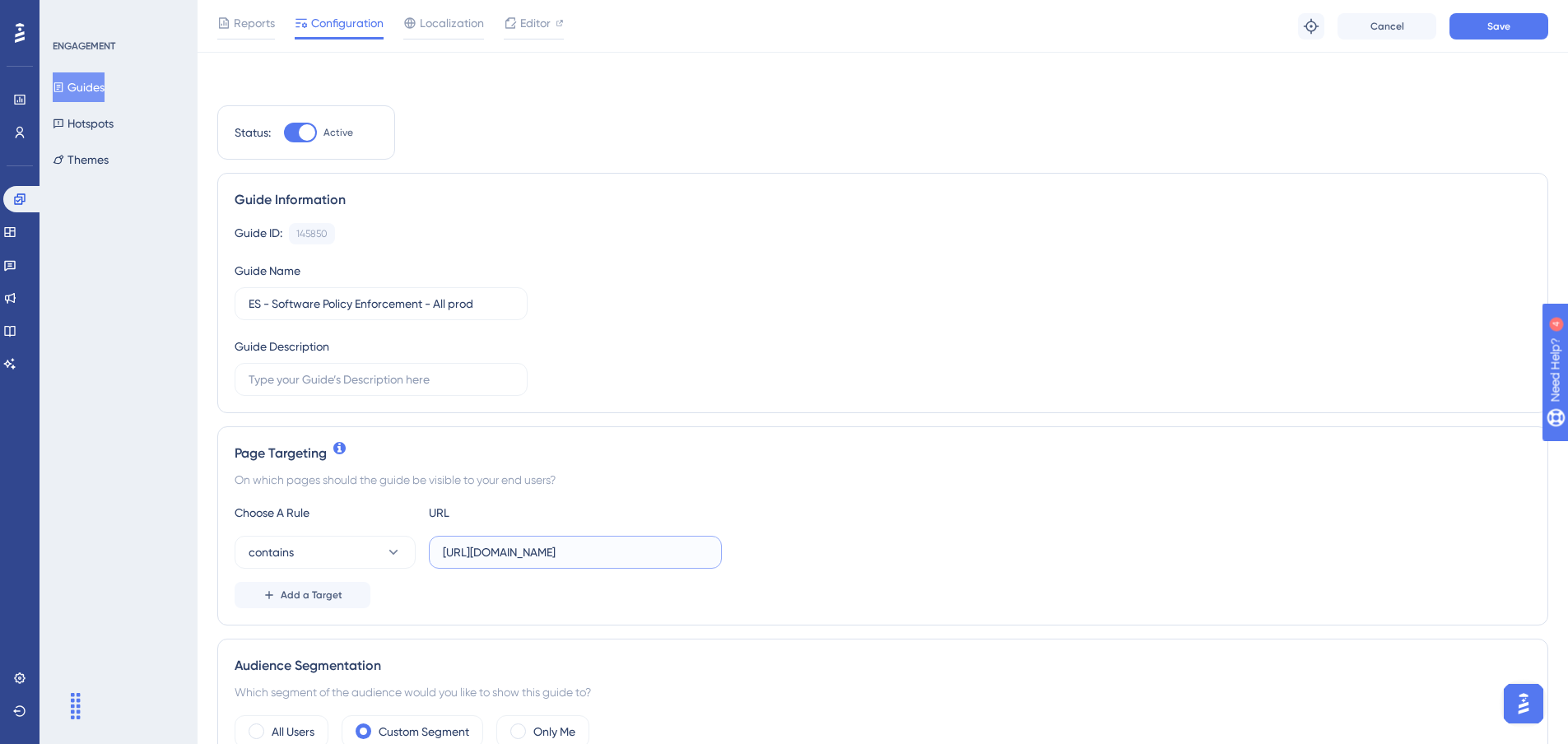
scroll to position [303, 0]
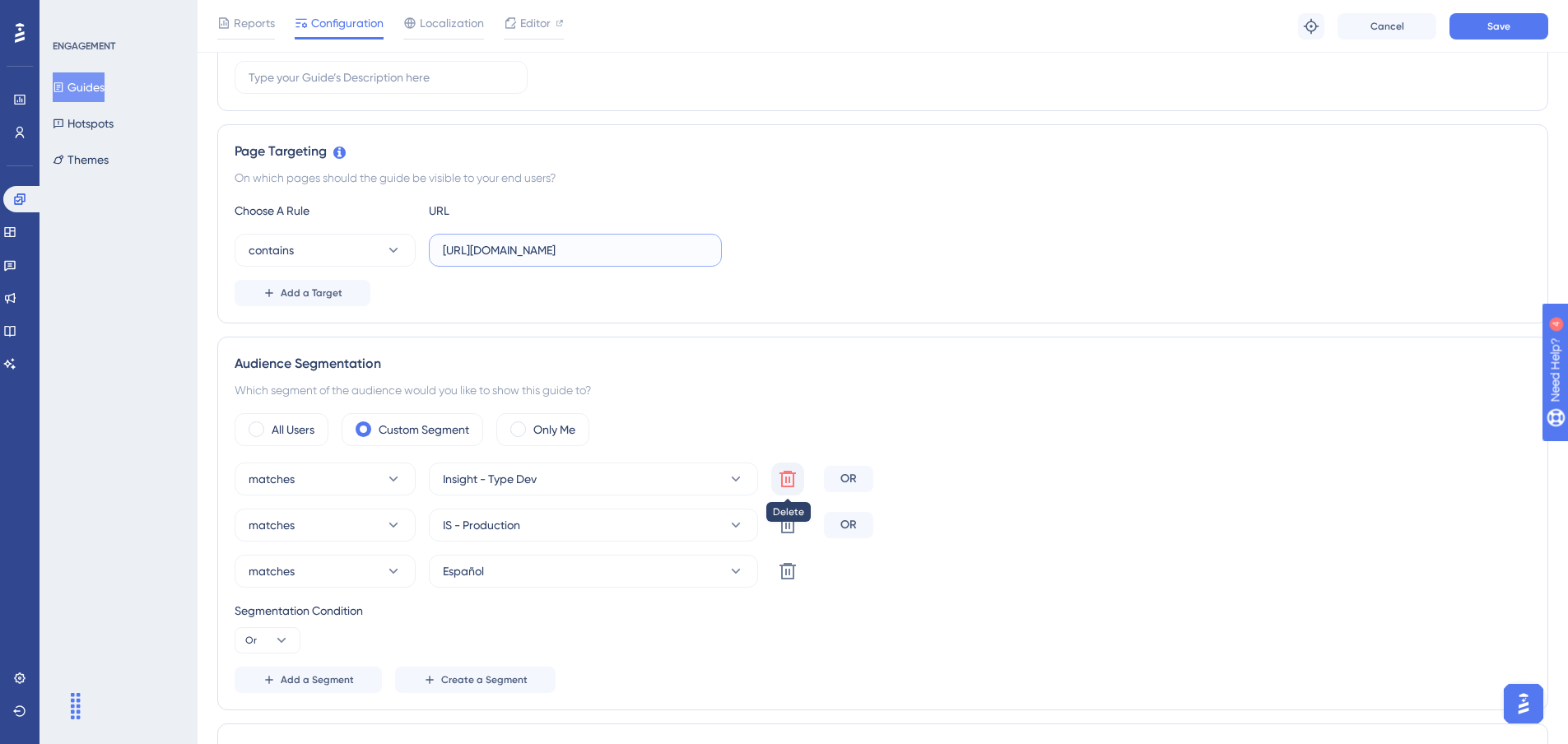
type input "[URL][DOMAIN_NAME]"
click at [787, 477] on icon at bounding box center [787, 479] width 20 height 20
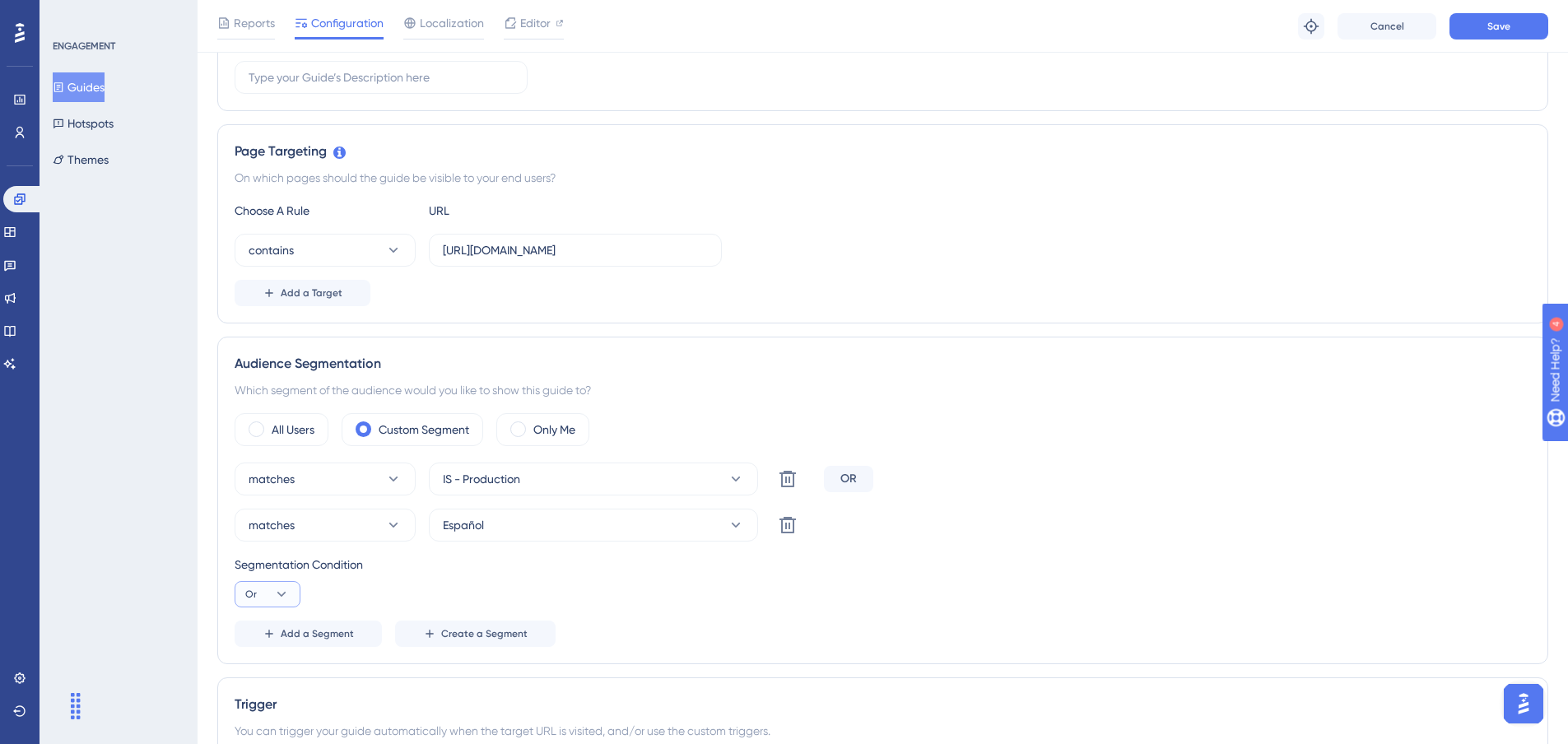
click at [273, 597] on button "Or" at bounding box center [267, 595] width 66 height 27
click at [263, 646] on span "And" at bounding box center [262, 641] width 22 height 20
click at [1475, 24] on button "Save" at bounding box center [1499, 27] width 99 height 27
drag, startPoint x: 532, startPoint y: 255, endPoint x: 918, endPoint y: 265, distance: 386.1
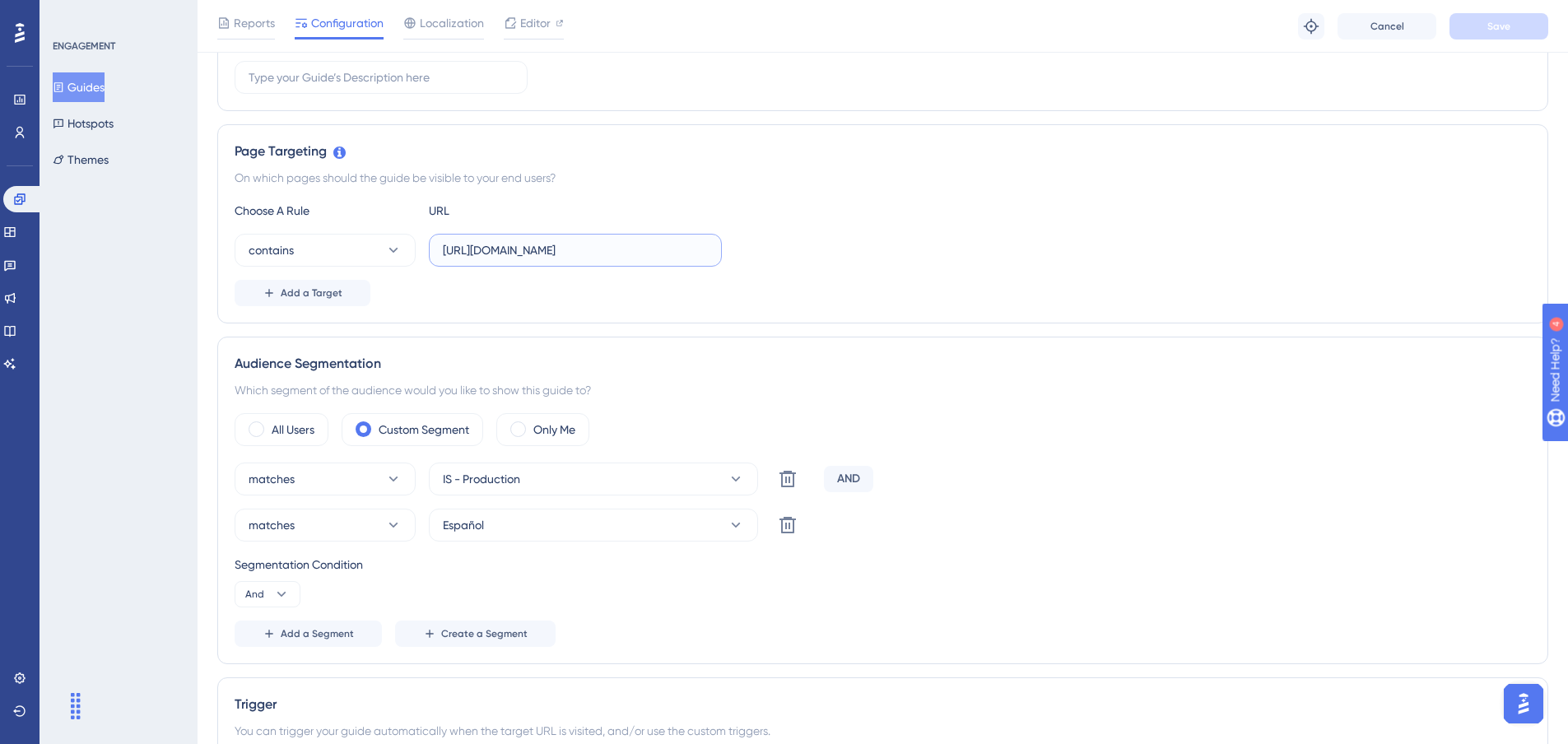
click at [918, 265] on div "contains [URL][DOMAIN_NAME]" at bounding box center [882, 250] width 1296 height 33
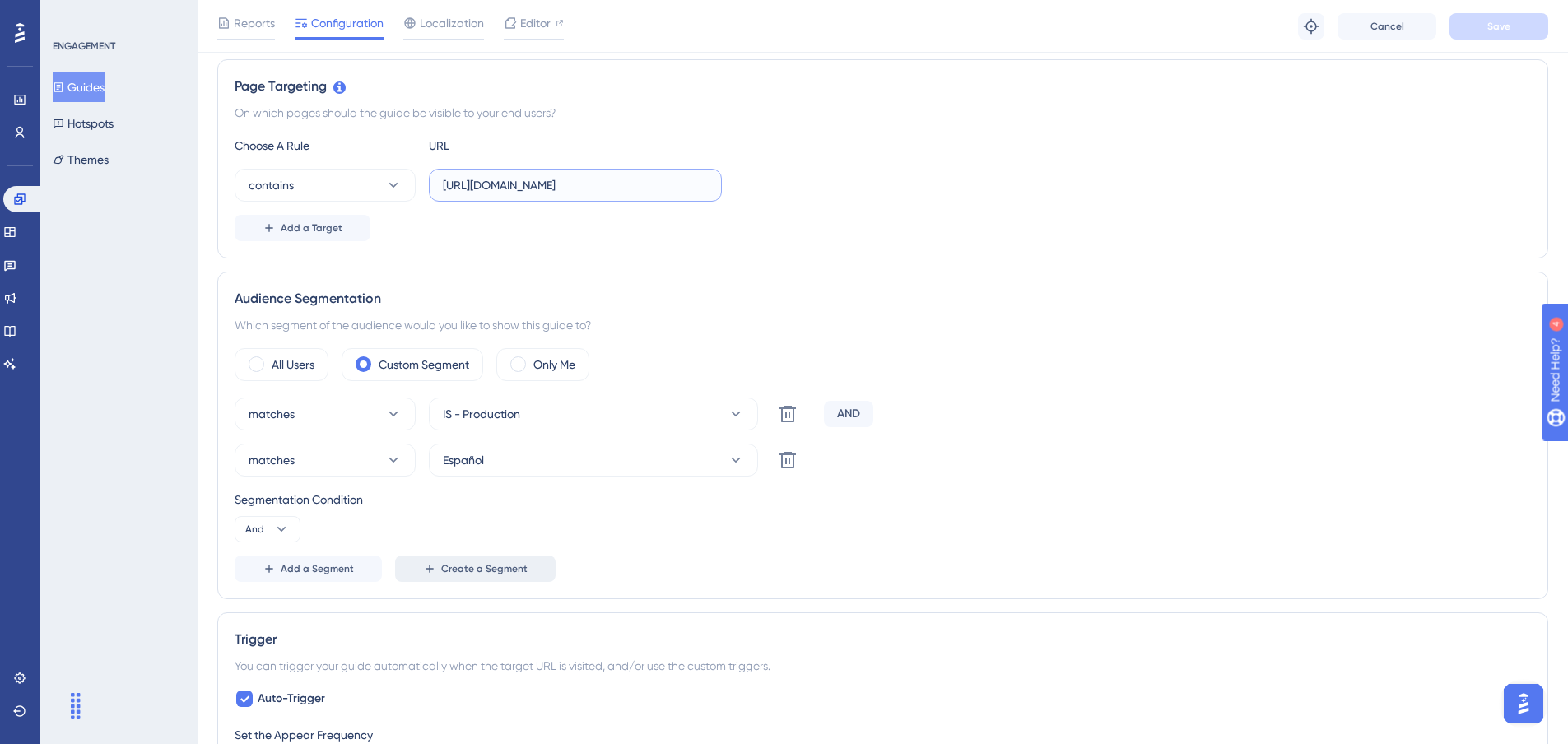
scroll to position [364, 0]
click at [534, 199] on label "[URL][DOMAIN_NAME]" at bounding box center [575, 188] width 293 height 33
click at [534, 198] on input "[URL][DOMAIN_NAME]" at bounding box center [575, 188] width 265 height 18
click at [396, 191] on icon at bounding box center [393, 188] width 16 height 16
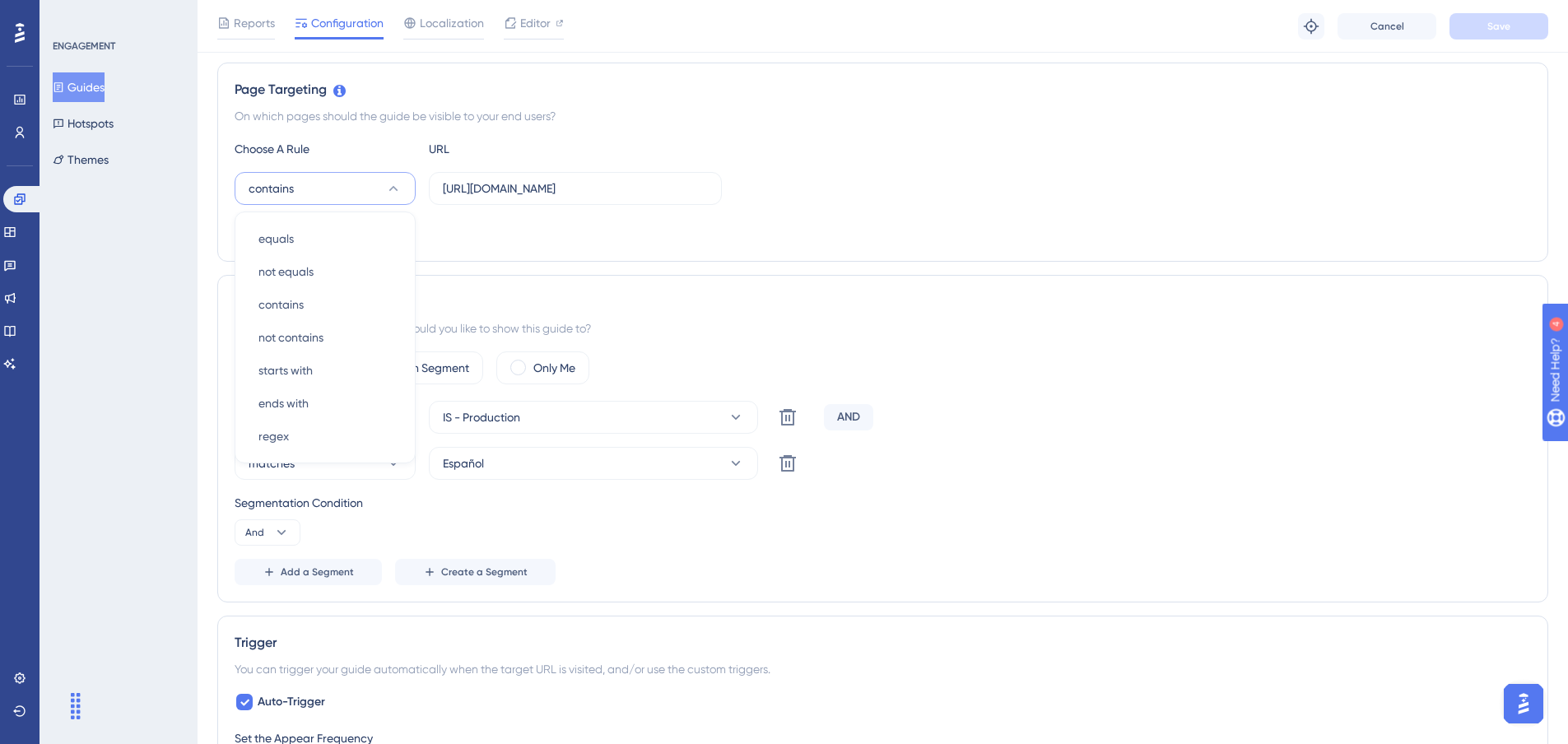
click at [946, 217] on div "Choose A Rule URL contains equals equals not equals not equals contains contain…" at bounding box center [882, 191] width 1296 height 106
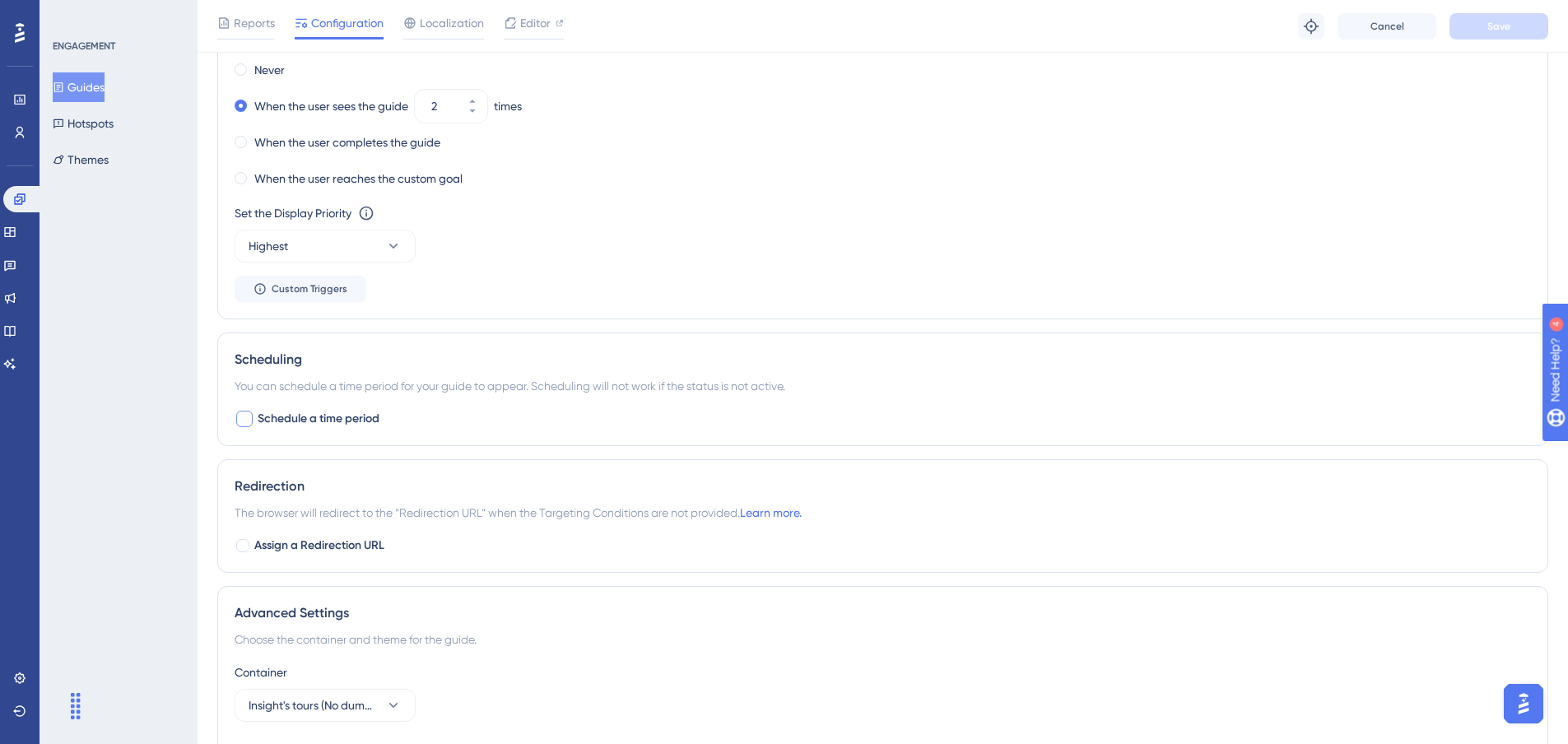
scroll to position [1270, 0]
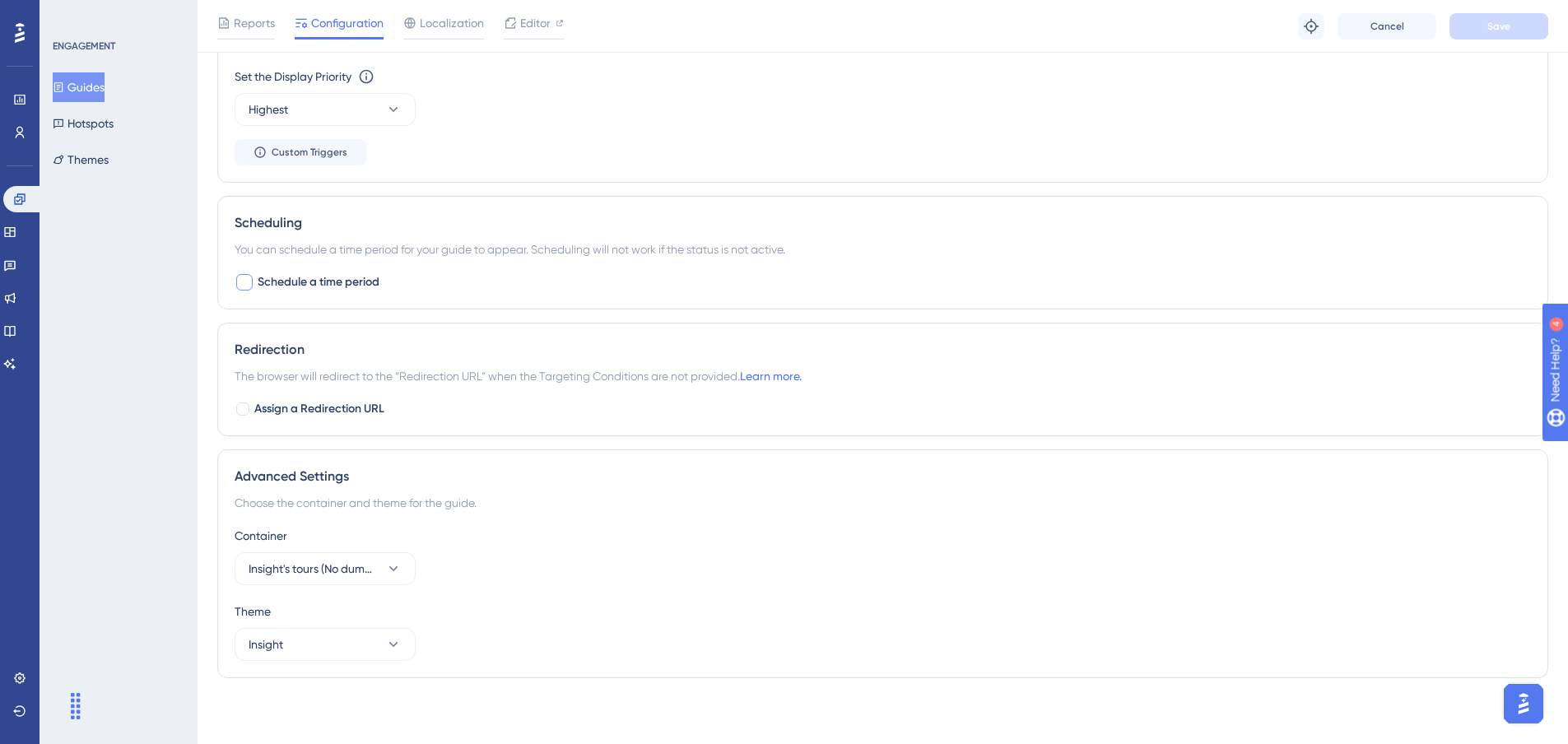
click at [294, 283] on span "Schedule a time period" at bounding box center [319, 283] width 122 height 20
checkbox input "true"
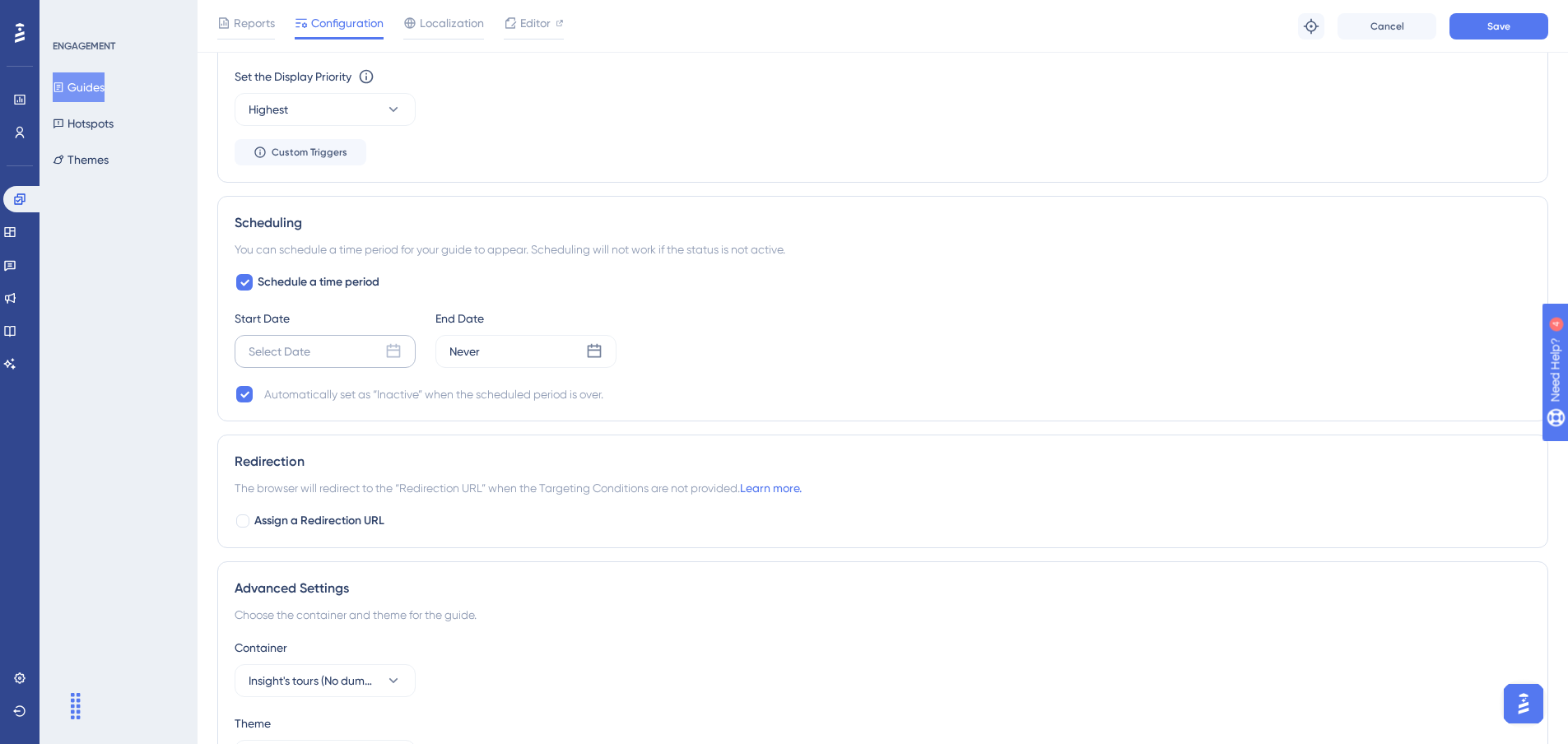
click at [389, 346] on icon at bounding box center [394, 351] width 14 height 14
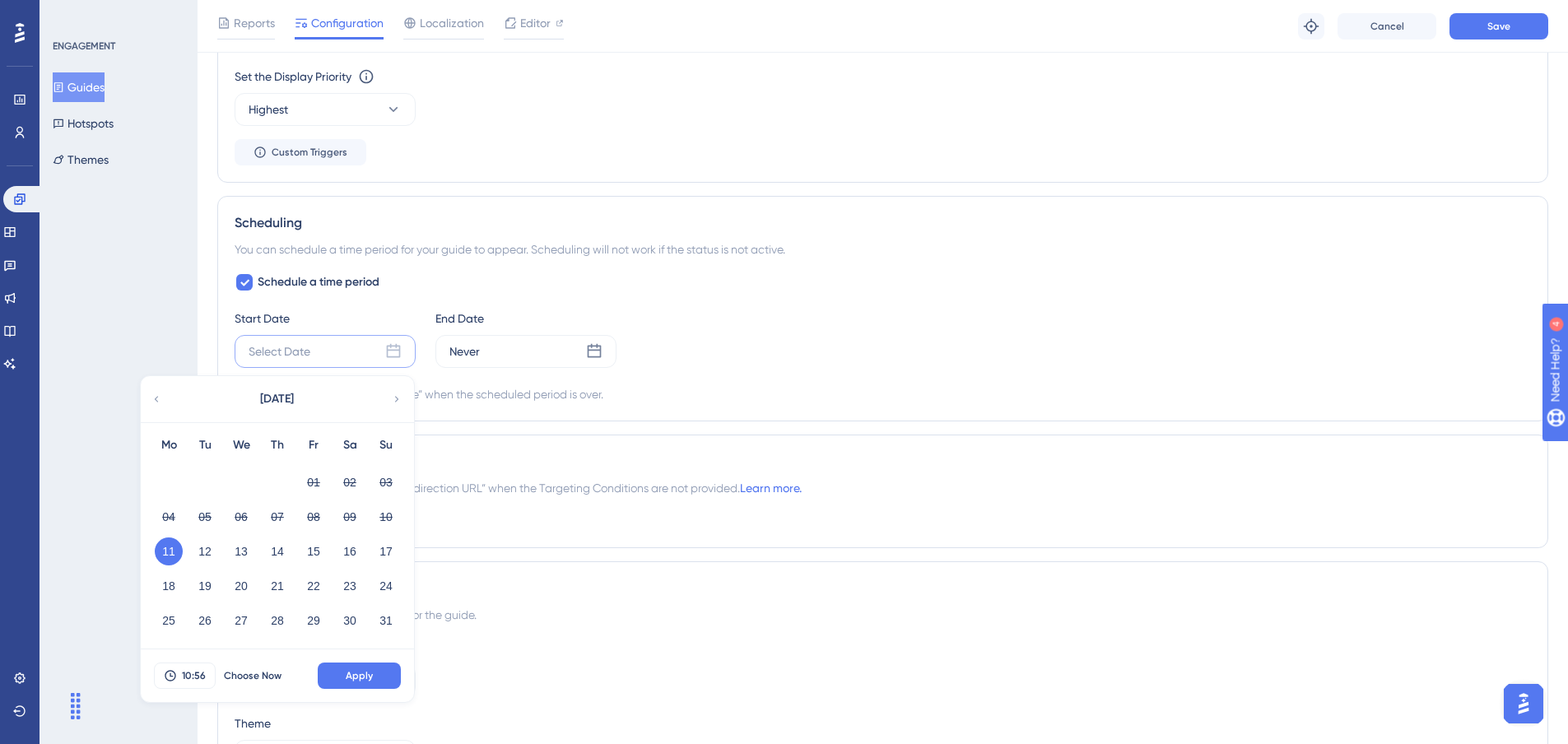
click at [168, 554] on button "11" at bounding box center [168, 551] width 28 height 28
click at [321, 548] on button "15" at bounding box center [313, 551] width 28 height 28
drag, startPoint x: 168, startPoint y: 552, endPoint x: 189, endPoint y: 552, distance: 21.0
click at [167, 552] on button "11" at bounding box center [168, 551] width 28 height 28
click at [356, 546] on button "16" at bounding box center [349, 551] width 28 height 28
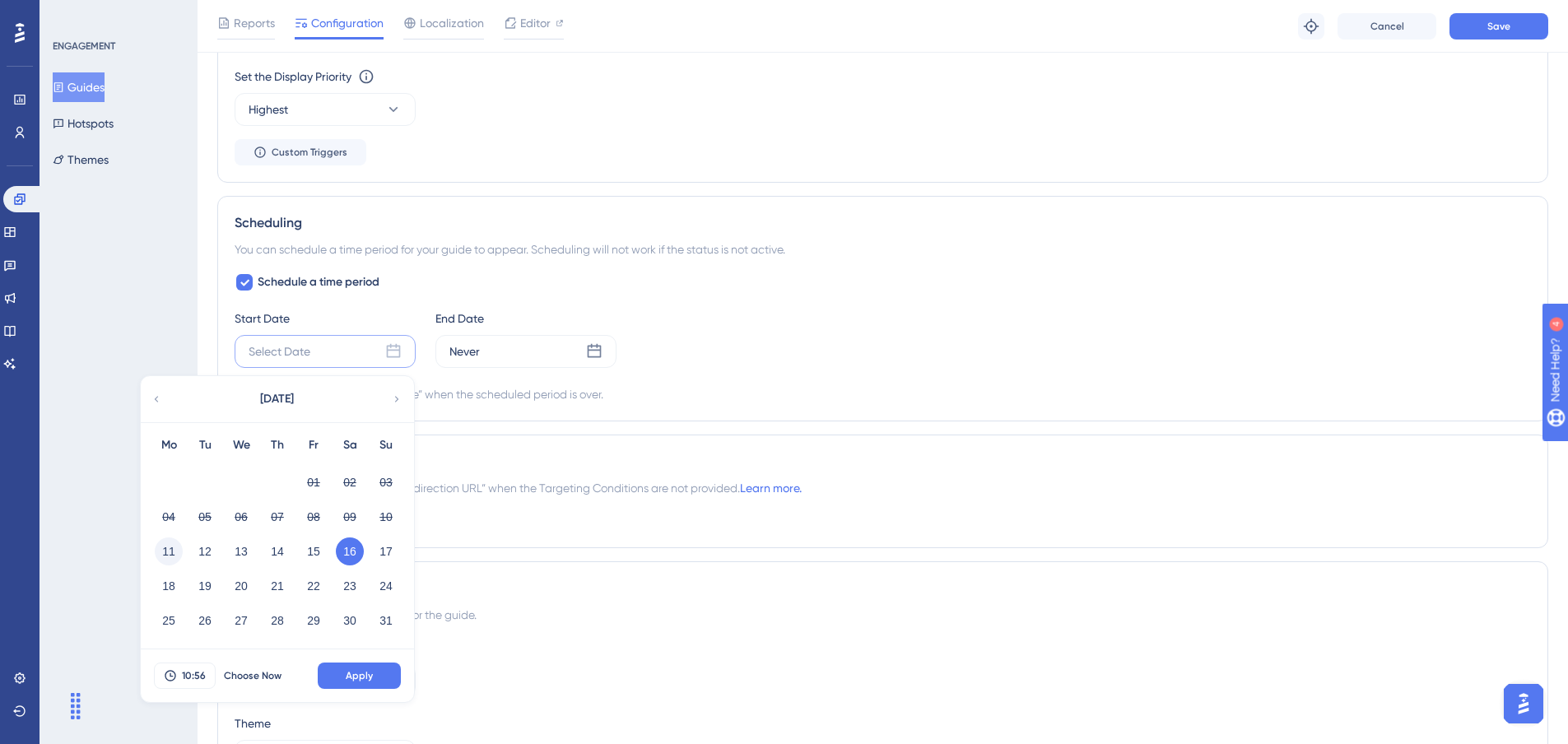
click at [177, 555] on button "11" at bounding box center [168, 551] width 28 height 28
click at [361, 672] on span "Apply" at bounding box center [359, 676] width 28 height 13
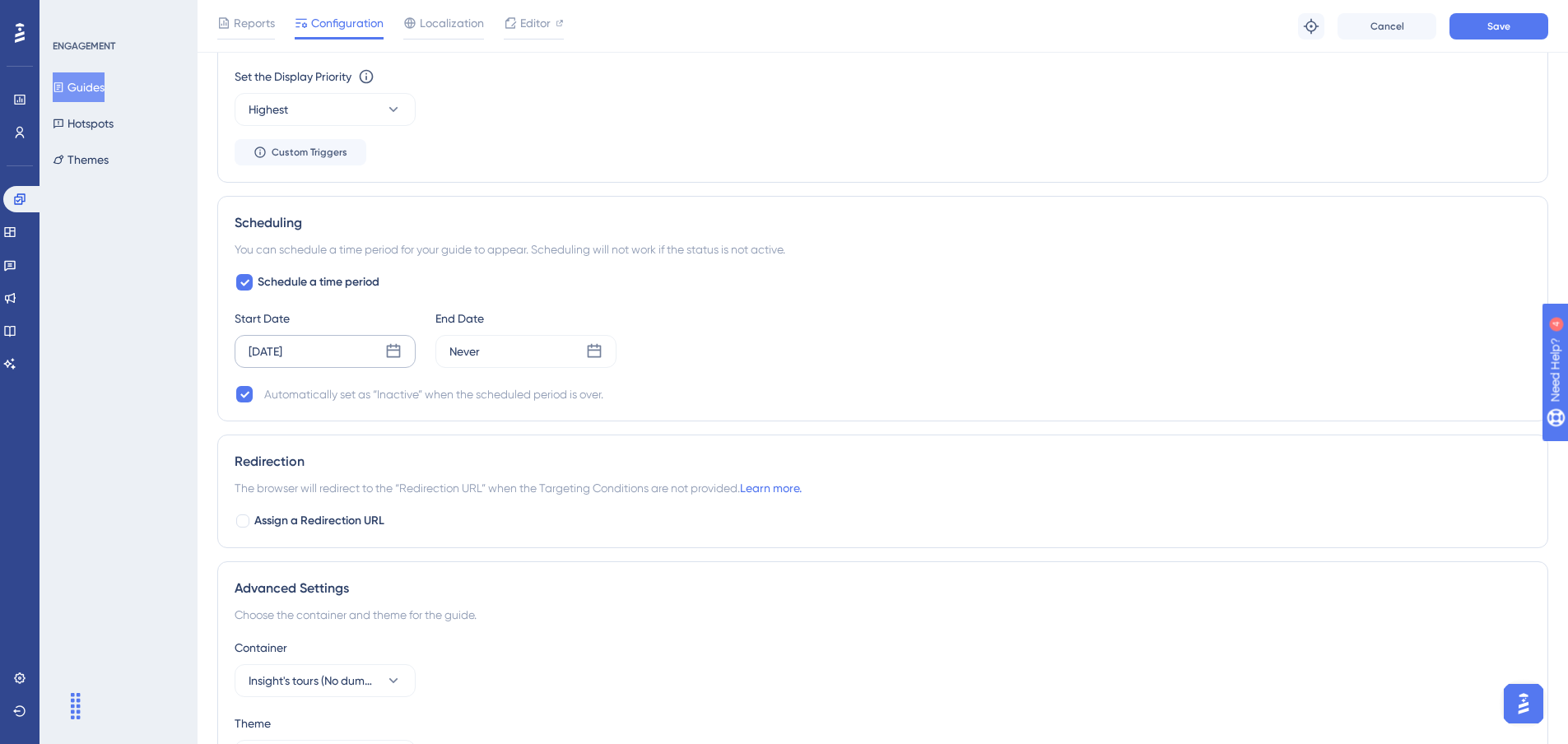
click at [397, 353] on icon at bounding box center [393, 351] width 16 height 16
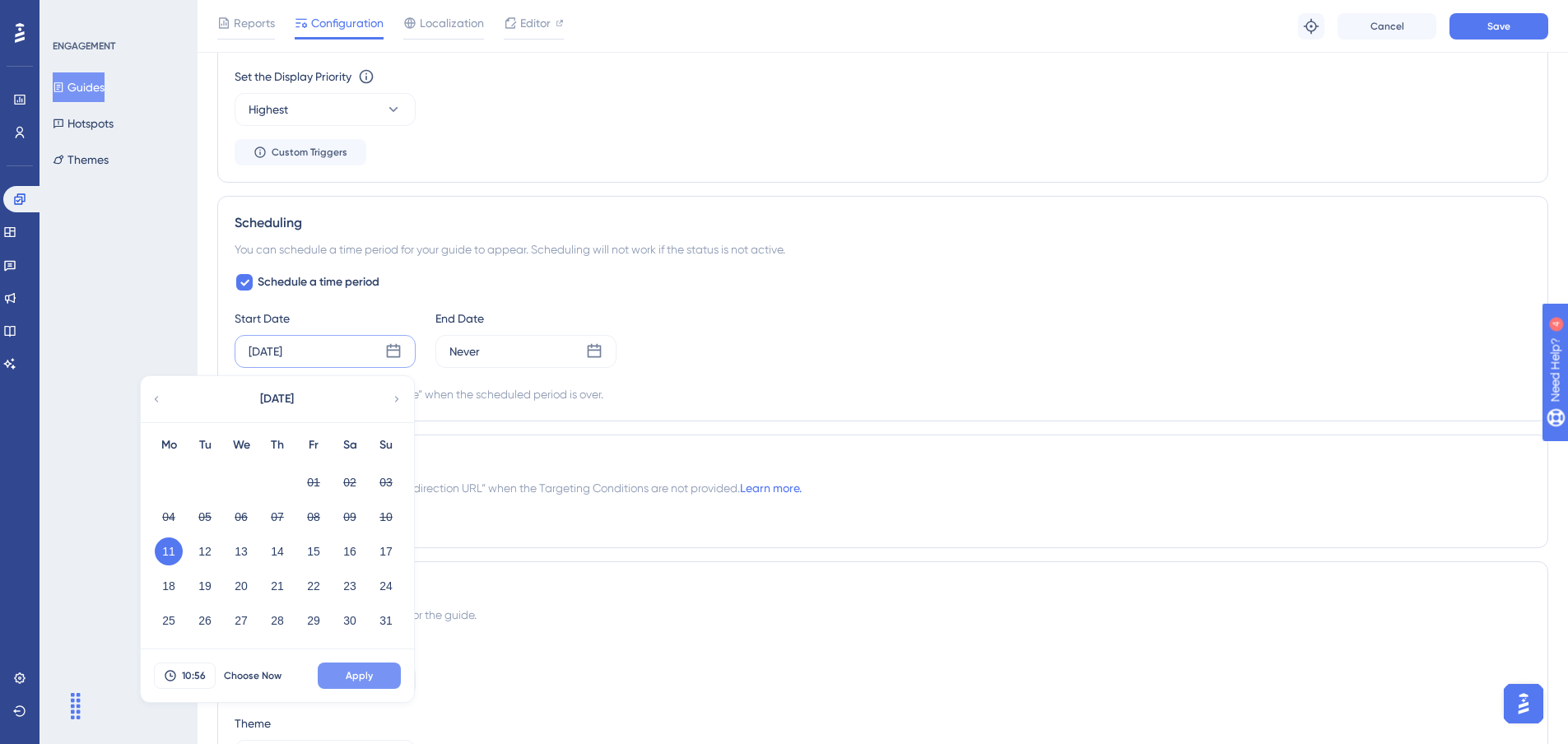
click at [389, 671] on button "Apply" at bounding box center [358, 676] width 83 height 27
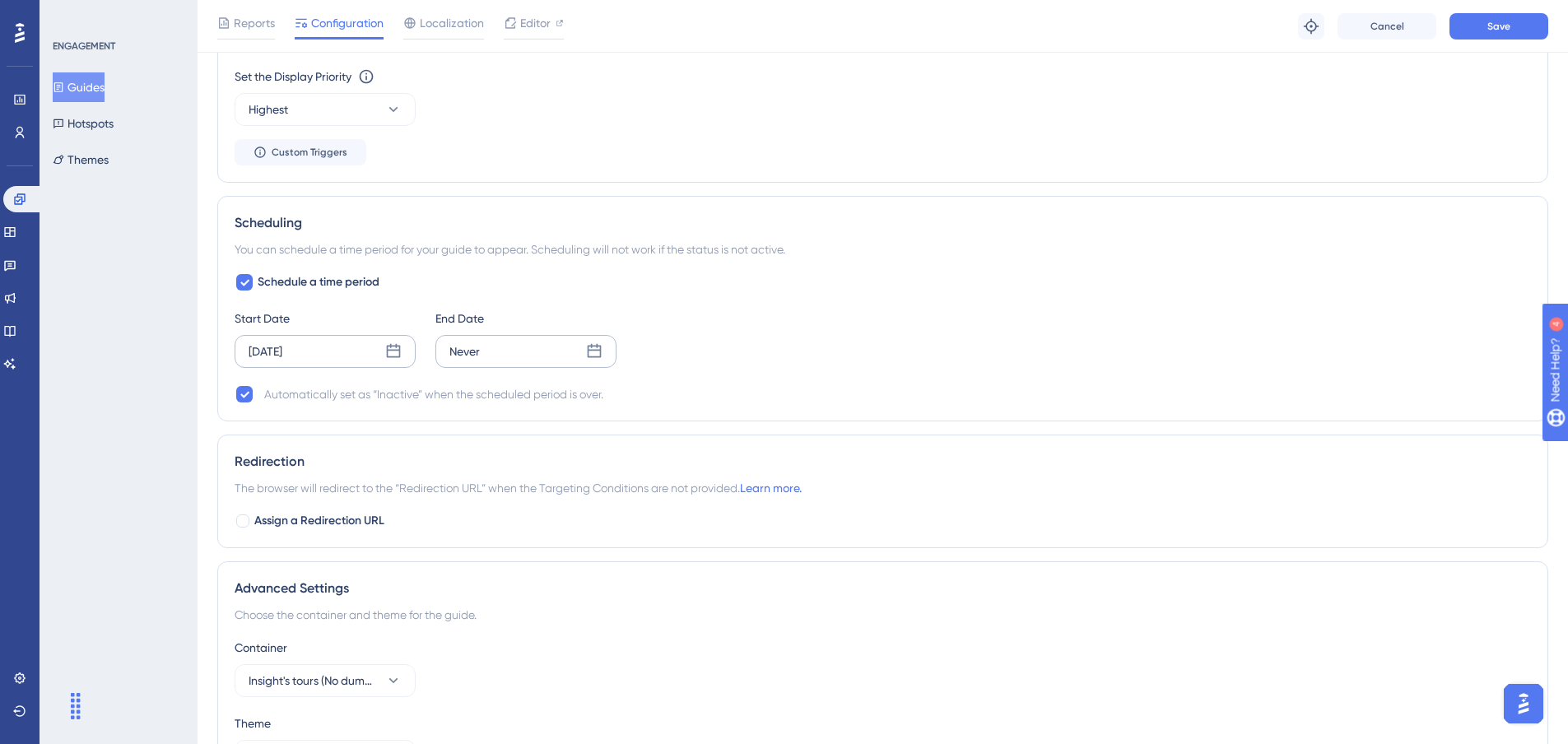
click at [576, 347] on div "Never" at bounding box center [526, 351] width 181 height 33
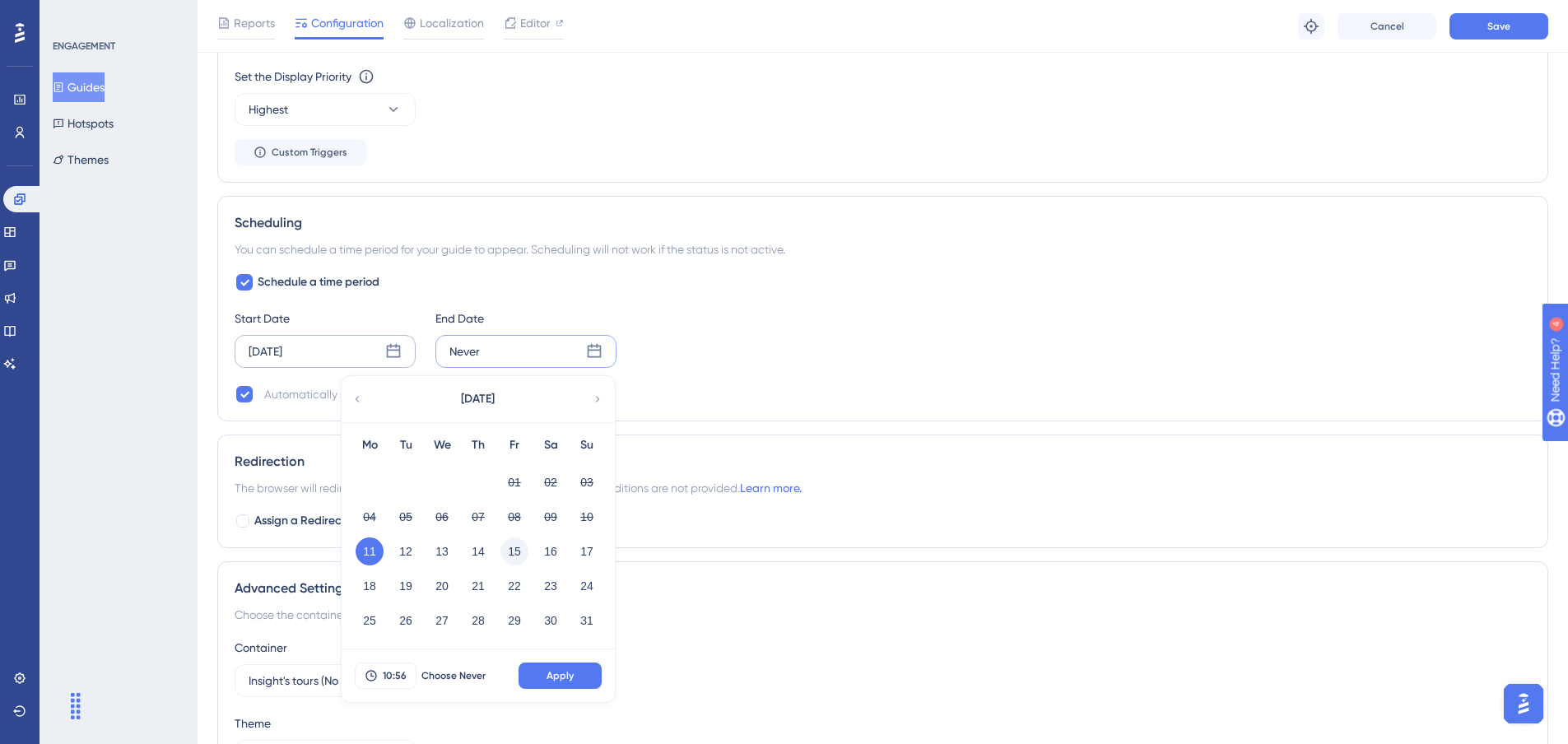
click at [525, 548] on button "15" at bounding box center [513, 551] width 28 height 28
click at [403, 675] on span "10:56" at bounding box center [394, 676] width 24 height 13
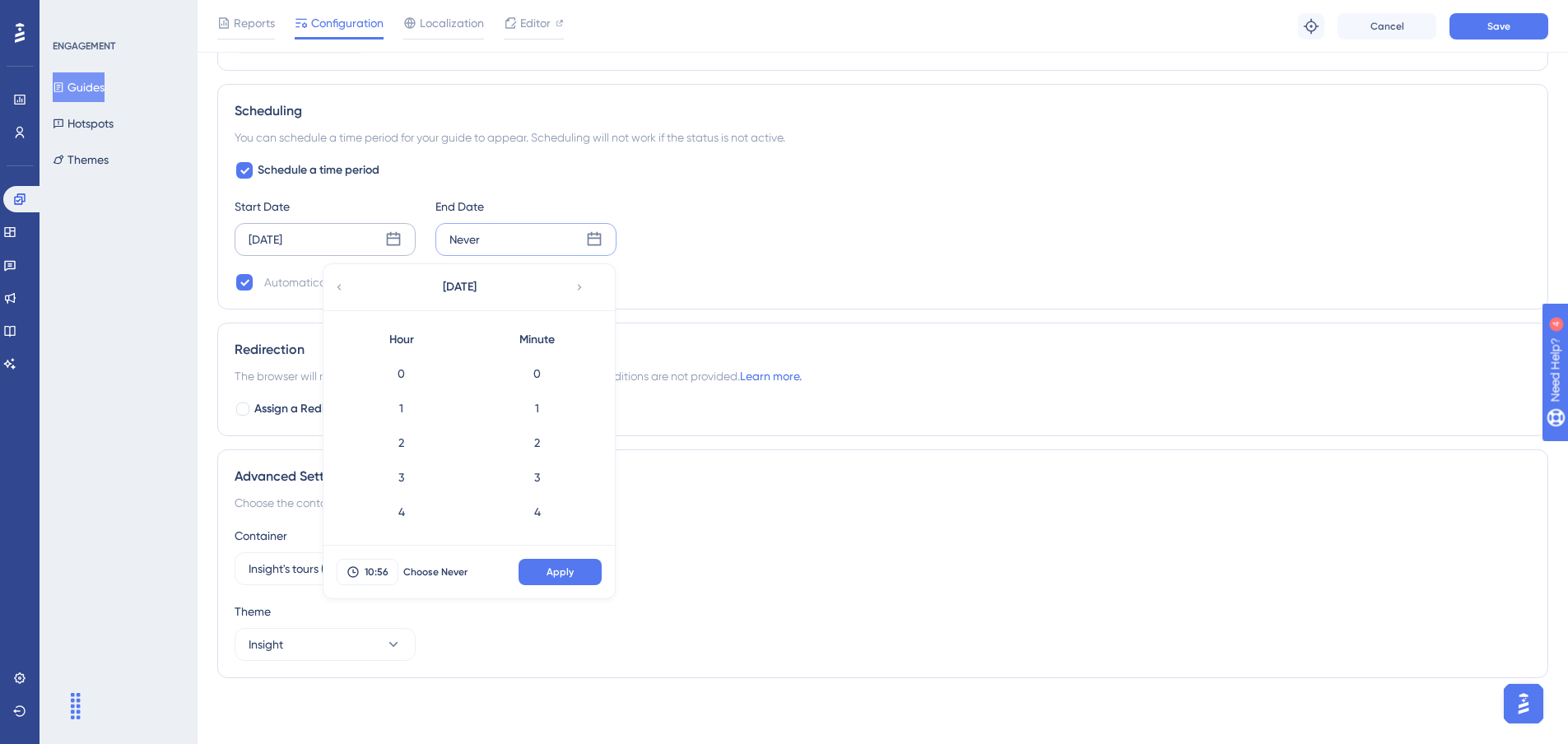
scroll to position [1866, 0]
drag, startPoint x: 414, startPoint y: 463, endPoint x: 407, endPoint y: 538, distance: 75.3
click at [407, 539] on div "Hour 0 1 2 3 4 5 6 7 8 9 10 11 12 13 14 15 16 17 18 19 20 21 22 23 Minute 0 1 2…" at bounding box center [469, 428] width 291 height 236
click at [419, 457] on div "21" at bounding box center [401, 447] width 136 height 34
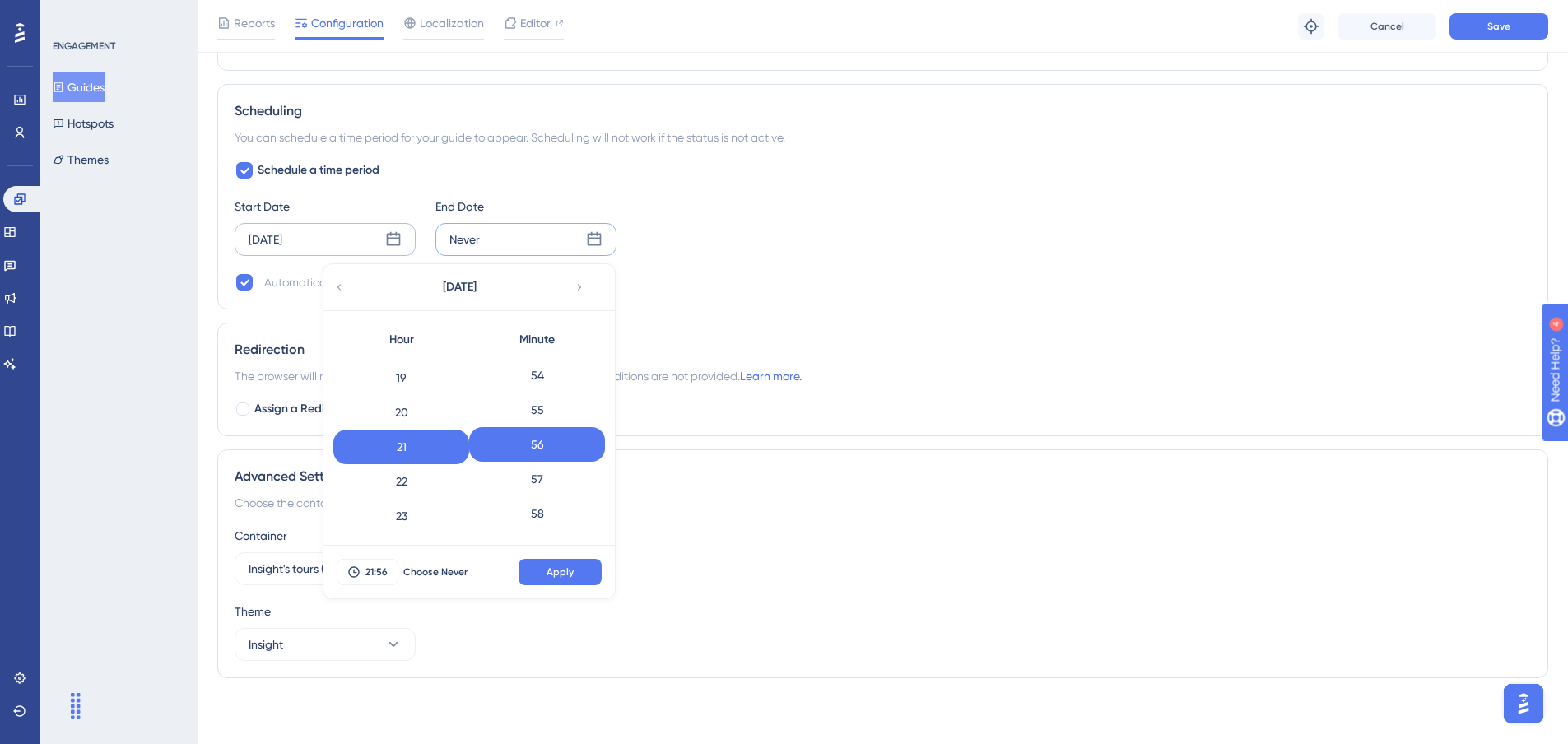
click at [539, 449] on div "56" at bounding box center [536, 444] width 136 height 34
click at [571, 569] on span "Apply" at bounding box center [560, 573] width 28 height 13
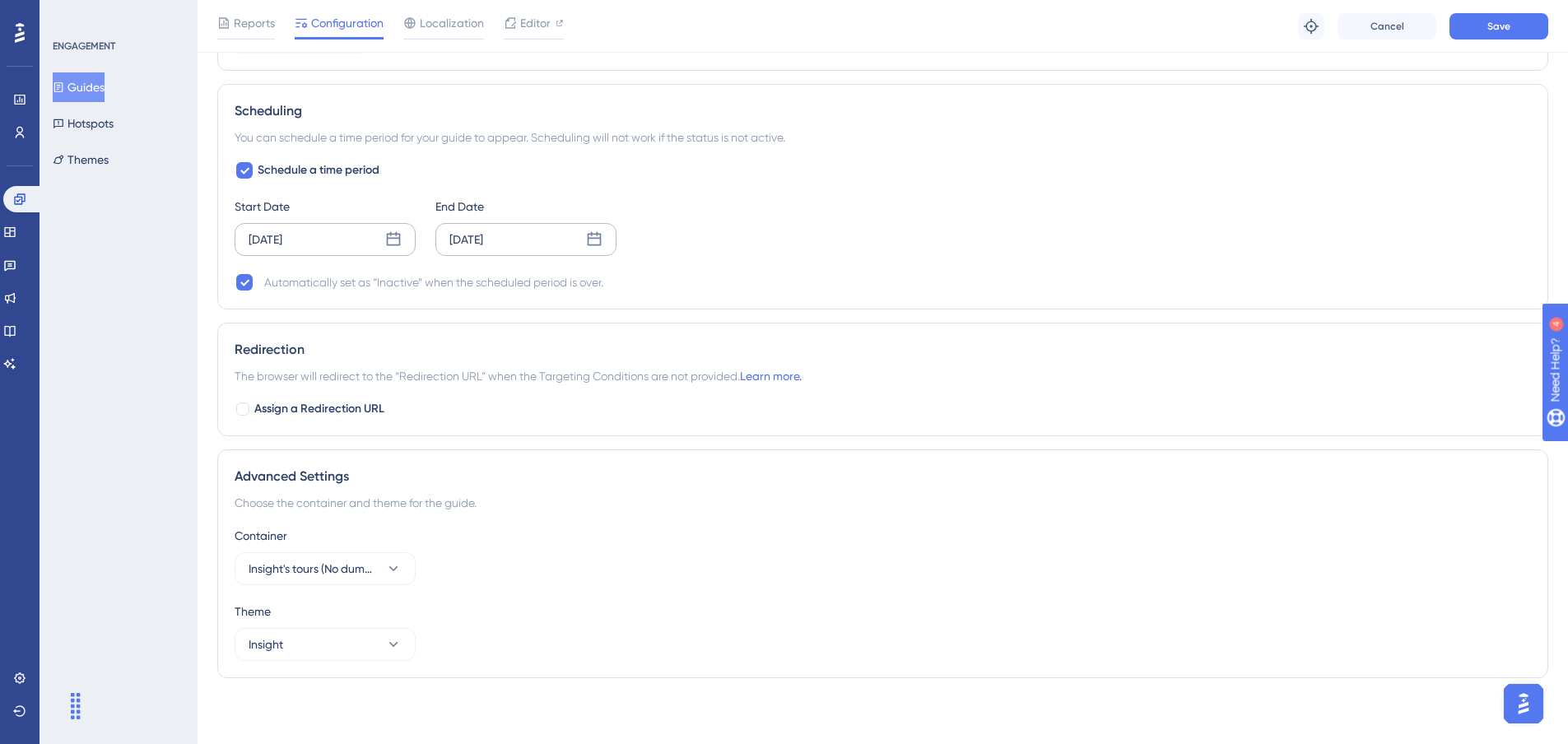
scroll to position [174, 0]
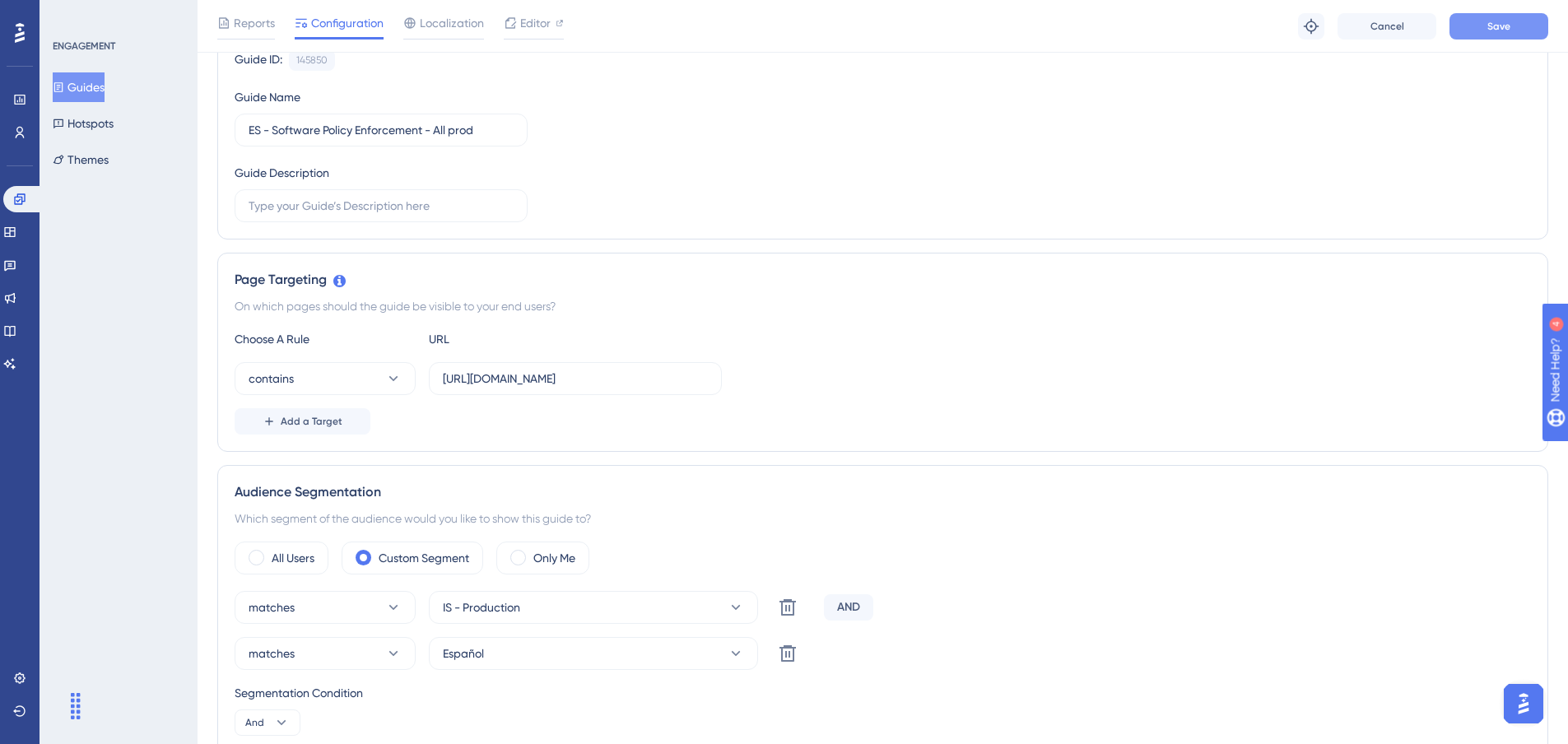
click at [1486, 27] on button "Save" at bounding box center [1499, 27] width 99 height 27
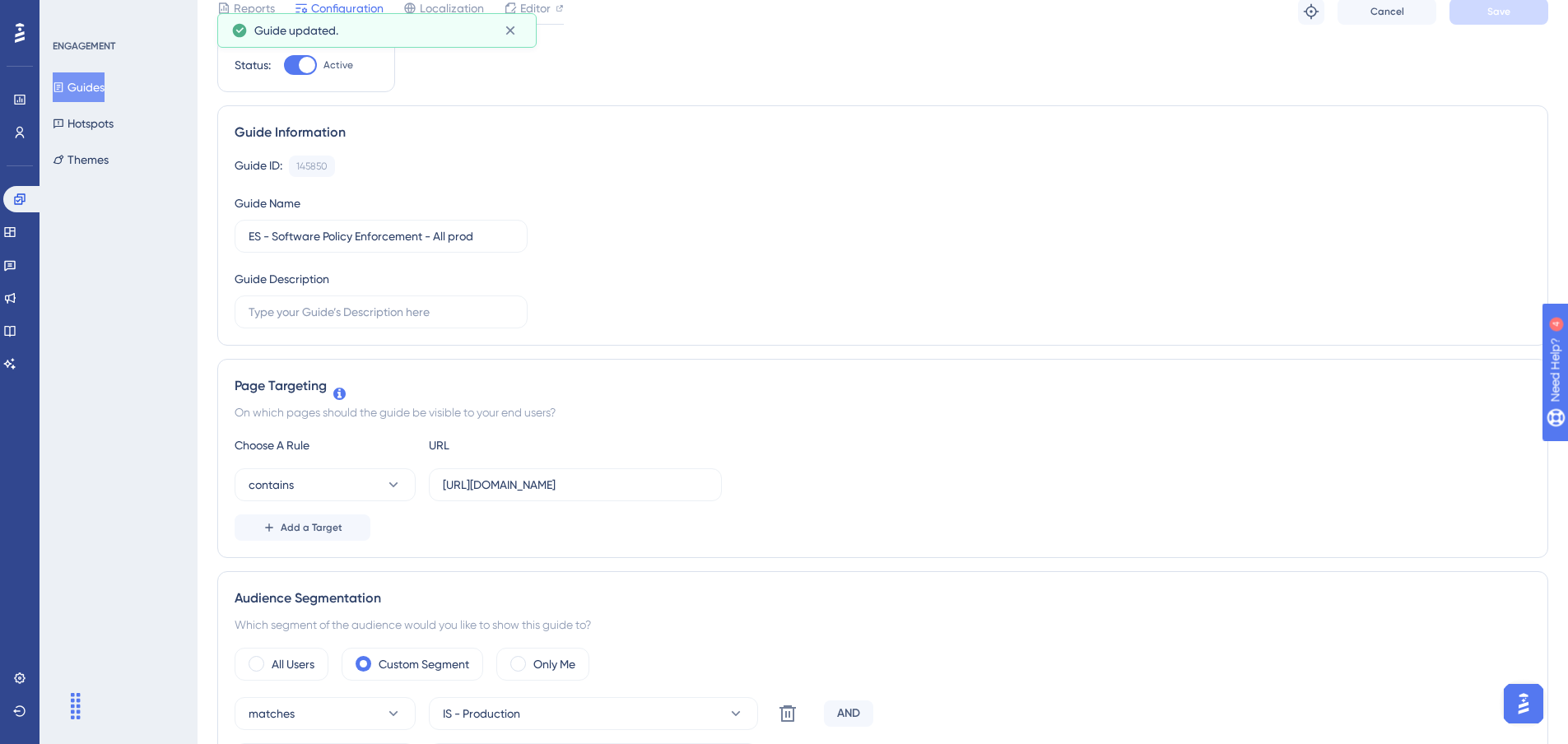
scroll to position [0, 0]
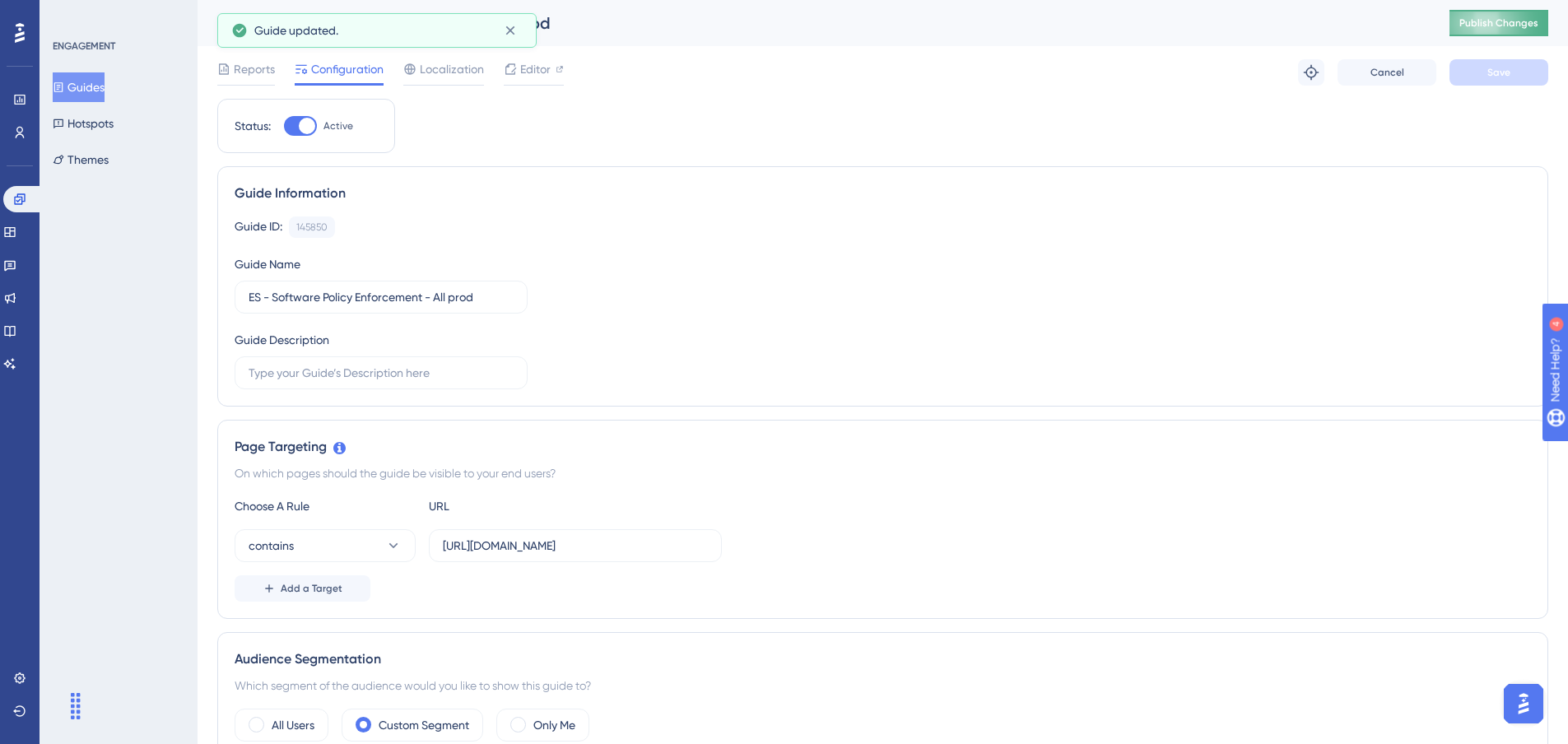
click at [1517, 22] on span "Publish Changes" at bounding box center [1499, 23] width 79 height 13
click at [256, 70] on span "Reports" at bounding box center [254, 69] width 41 height 20
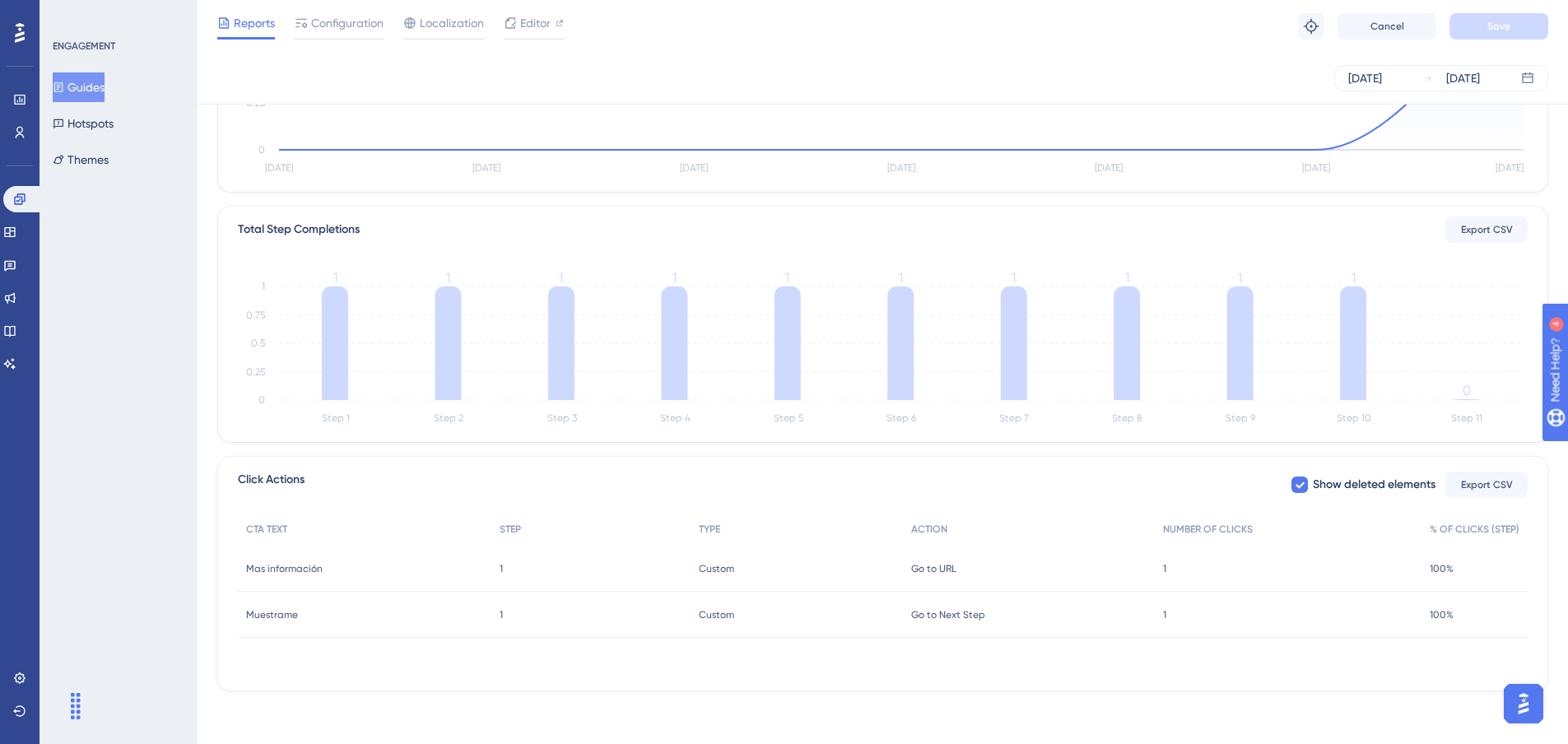
scroll to position [299, 0]
click at [327, 306] on icon at bounding box center [335, 343] width 27 height 113
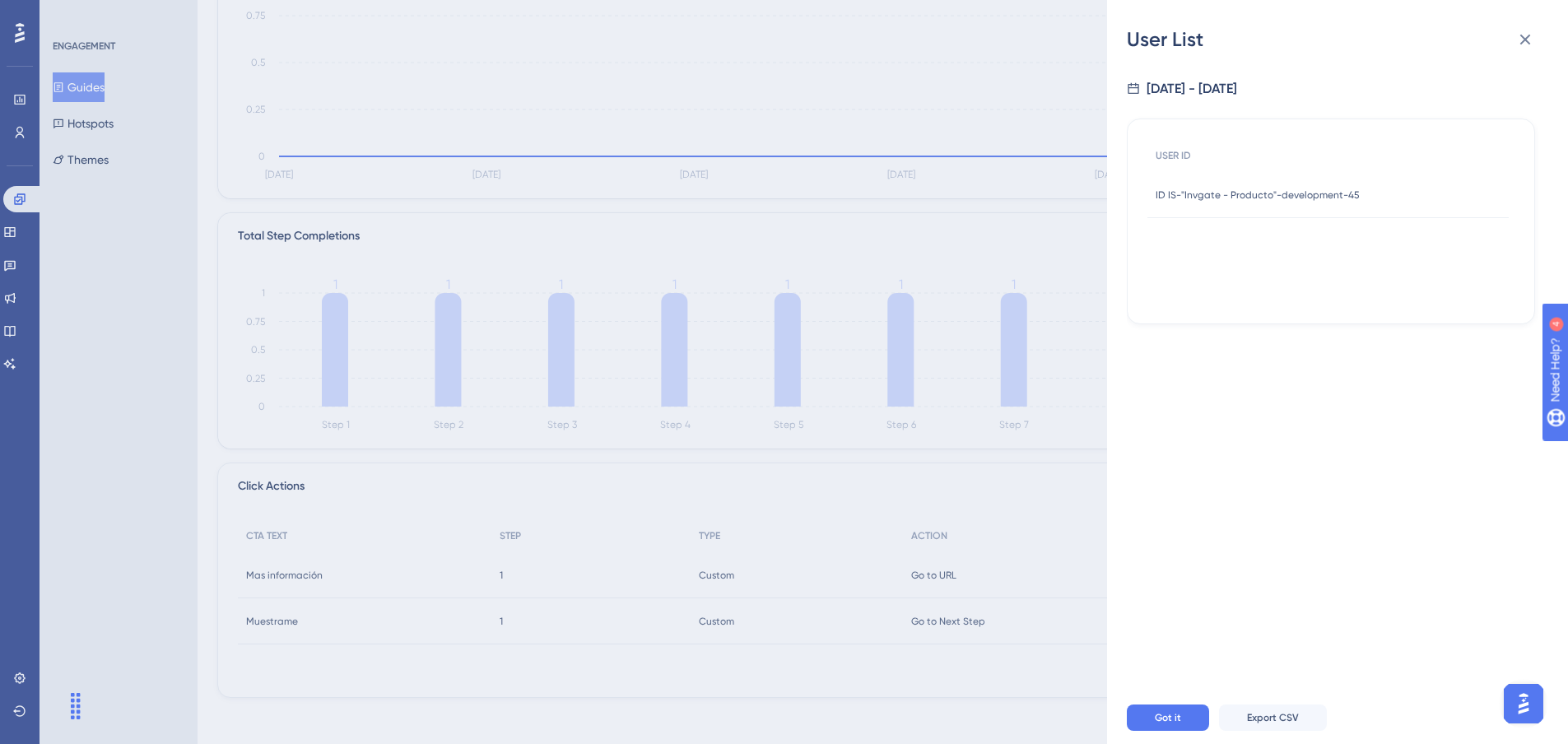
scroll to position [0, 0]
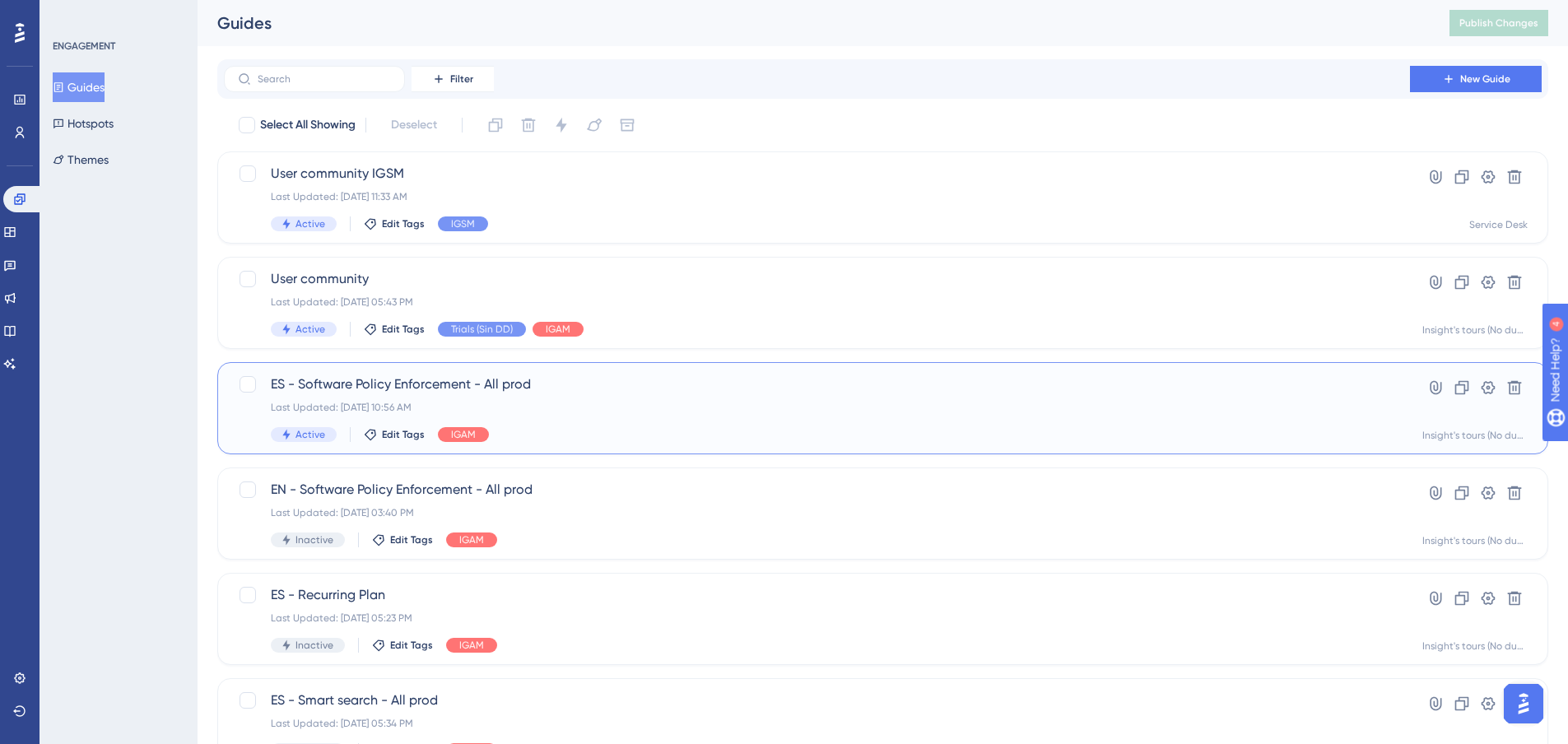
click at [621, 403] on div "Last Updated: Aug 11 2025, 10:56 AM" at bounding box center [817, 408] width 1093 height 13
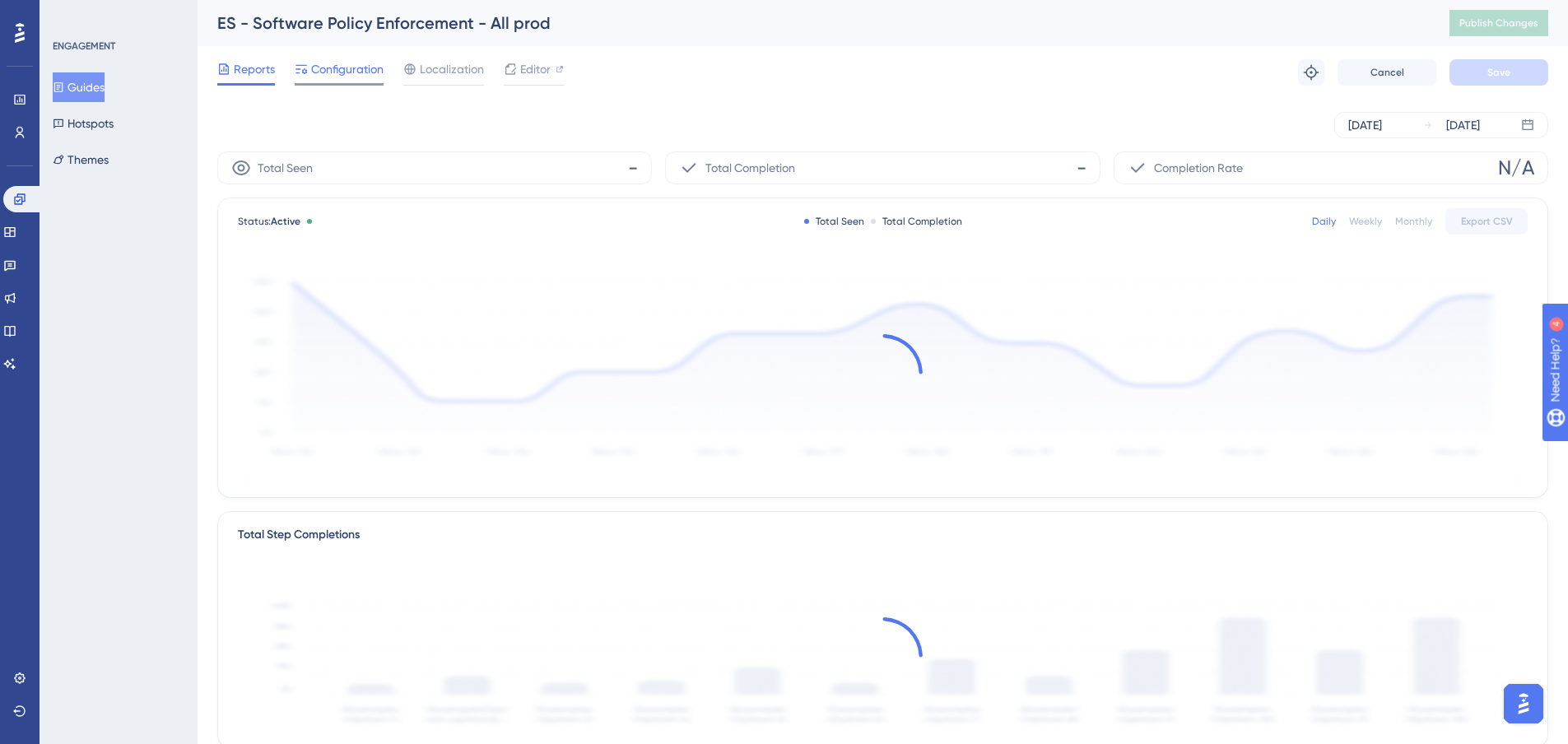
click at [360, 81] on div "Configuration" at bounding box center [339, 72] width 88 height 27
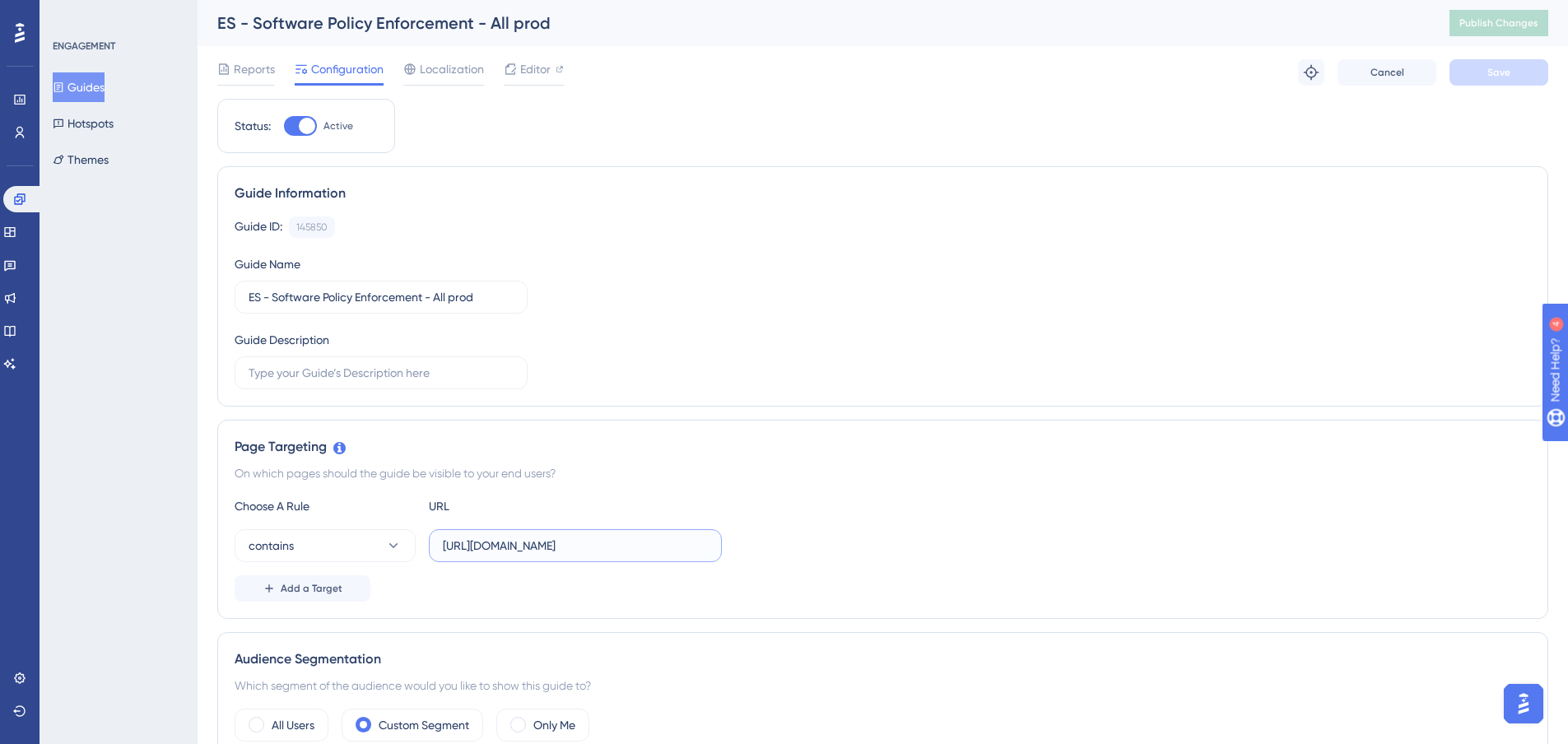
click at [512, 547] on input "[URL][DOMAIN_NAME]" at bounding box center [575, 545] width 265 height 18
click at [511, 546] on input "[URL][DOMAIN_NAME]" at bounding box center [575, 545] width 265 height 18
